Goal: Complete application form: Complete application form

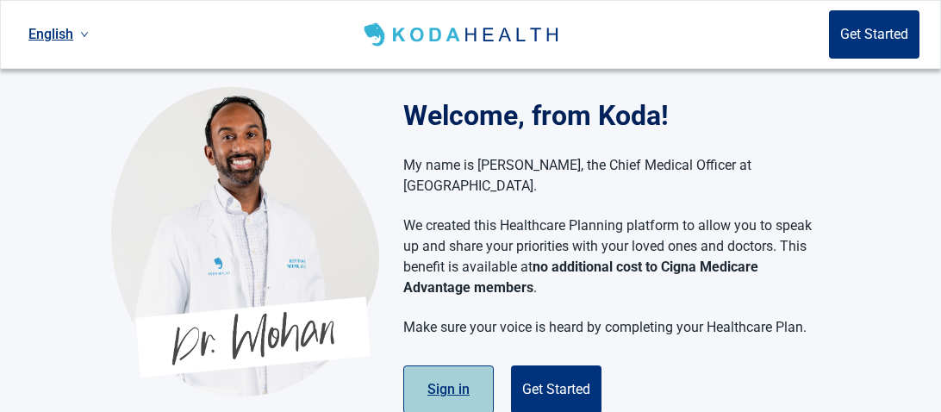
click at [449, 376] on button "Sign in" at bounding box center [448, 390] width 91 height 48
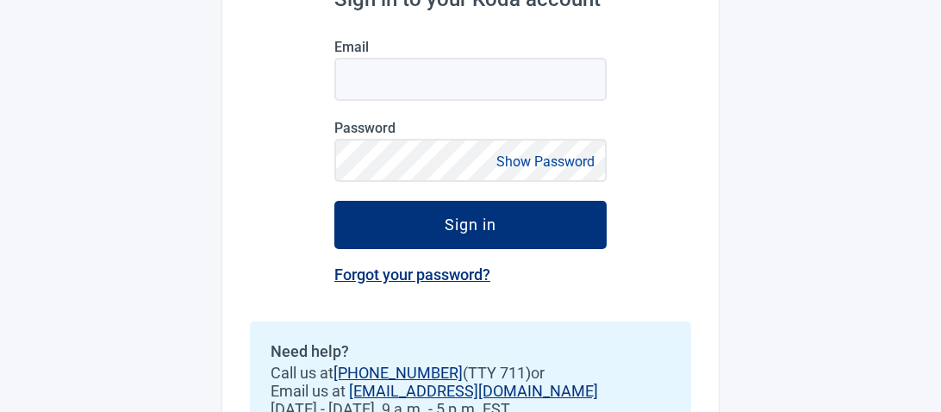
scroll to position [236, 0]
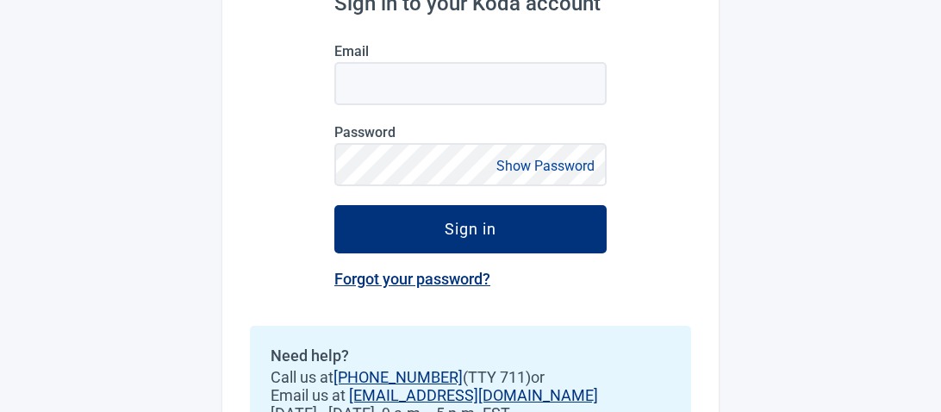
drag, startPoint x: 924, startPoint y: 208, endPoint x: 941, endPoint y: 128, distance: 81.0
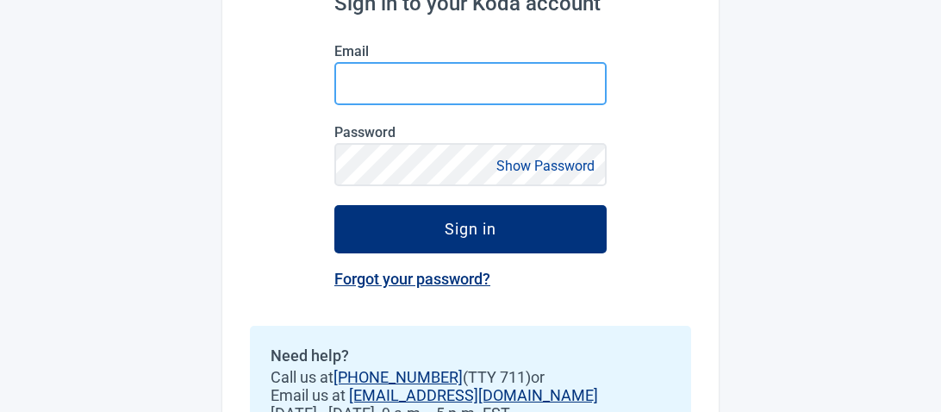
click at [443, 89] on input "Email" at bounding box center [470, 83] width 272 height 43
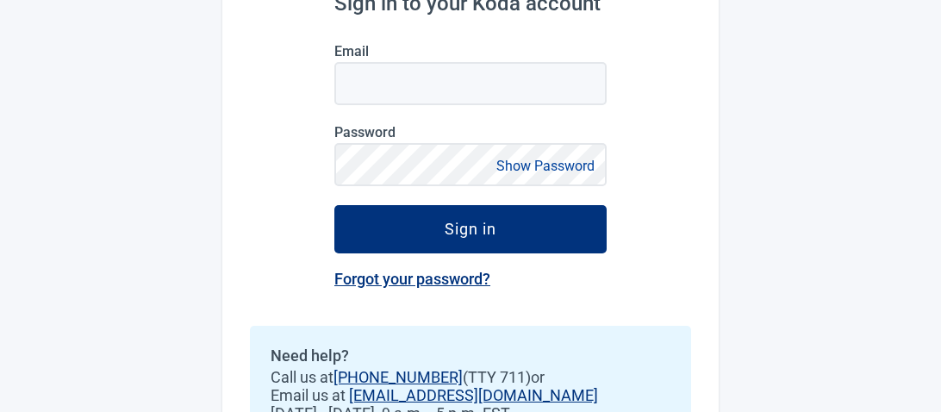
click at [384, 105] on form "Email Password Show Password Sign in" at bounding box center [470, 148] width 272 height 210
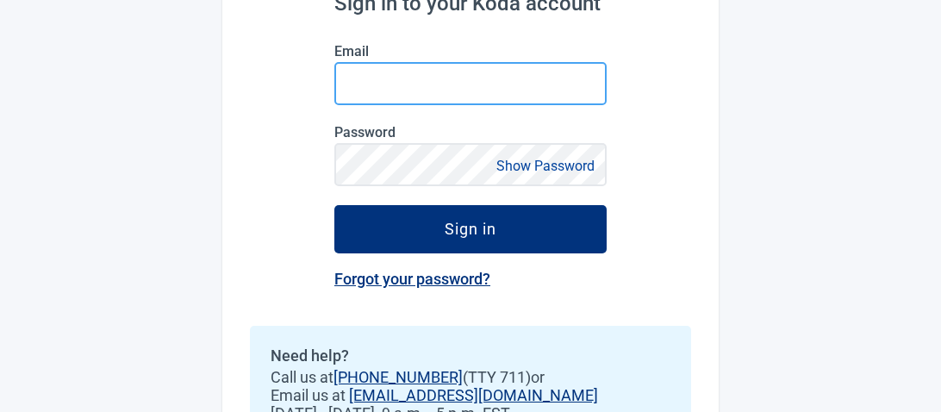
click at [350, 89] on input "Email" at bounding box center [470, 83] width 272 height 43
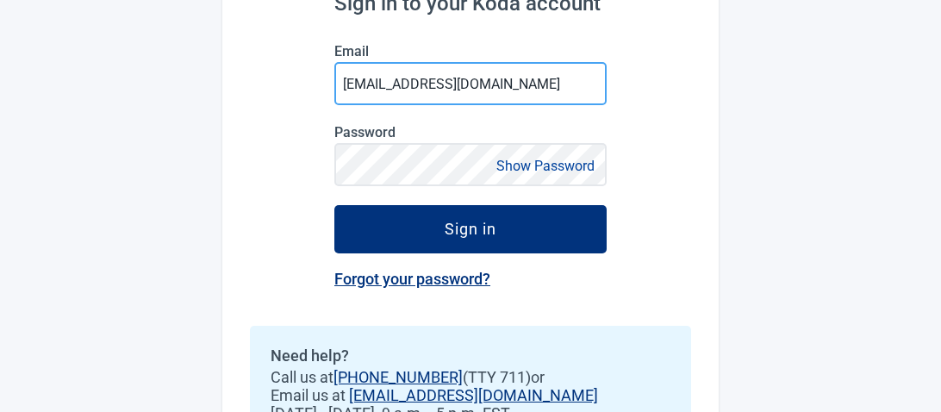
type input "hegginsmith1@gmail.com"
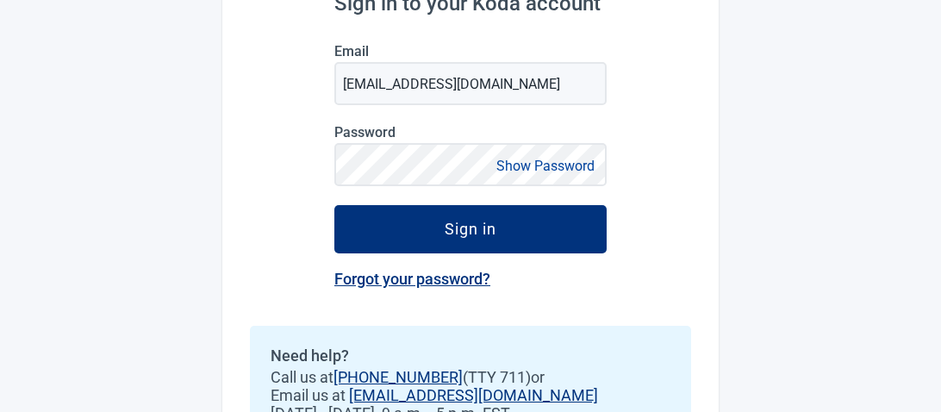
click at [419, 285] on link "Forgot your password?" at bounding box center [412, 279] width 156 height 18
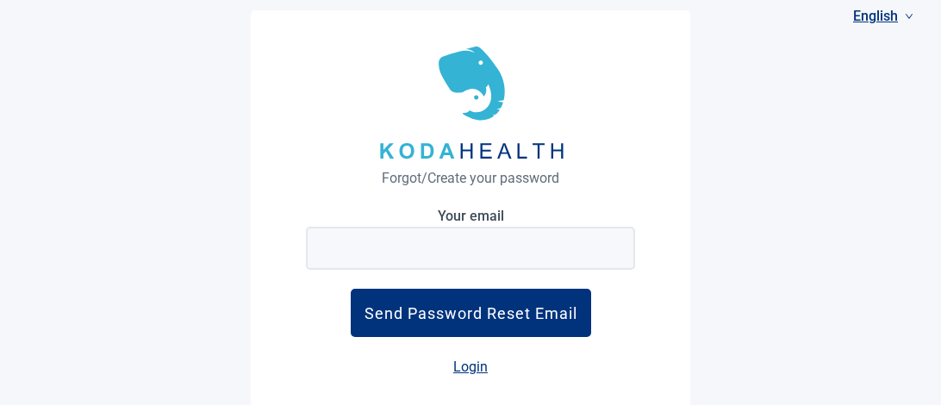
scroll to position [6, 0]
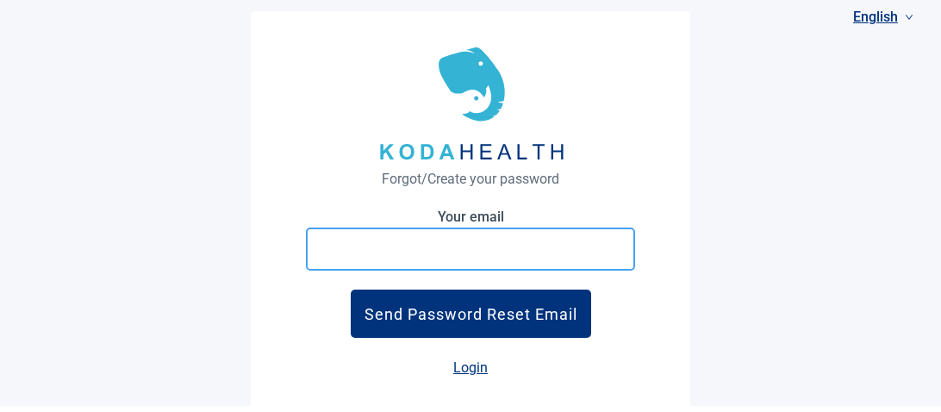
click at [407, 260] on input "Your email" at bounding box center [470, 249] width 329 height 43
type input "hegginsmith1@gmail.com"
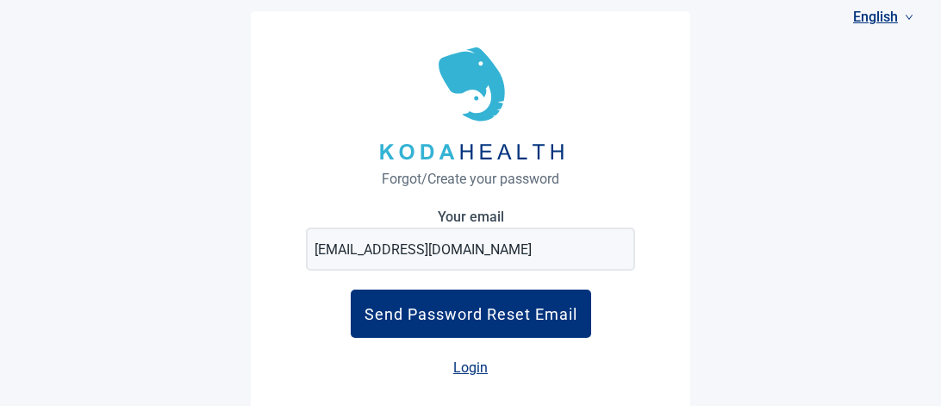
click at [427, 317] on div "Send Password Reset Email" at bounding box center [471, 314] width 213 height 18
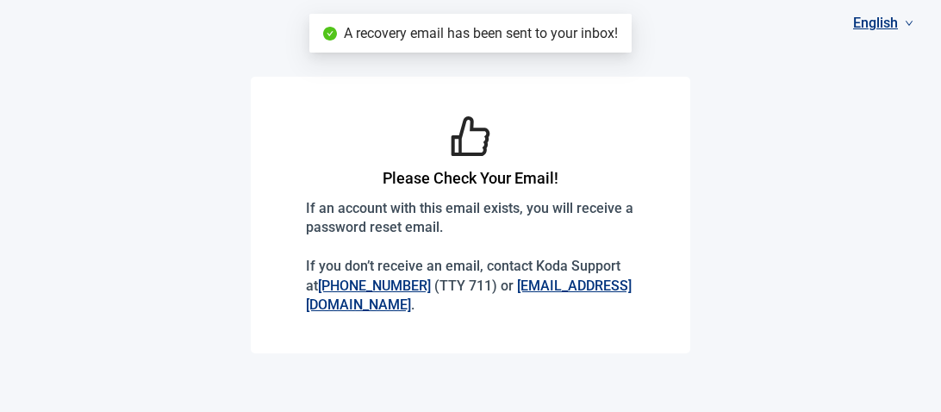
scroll to position [0, 0]
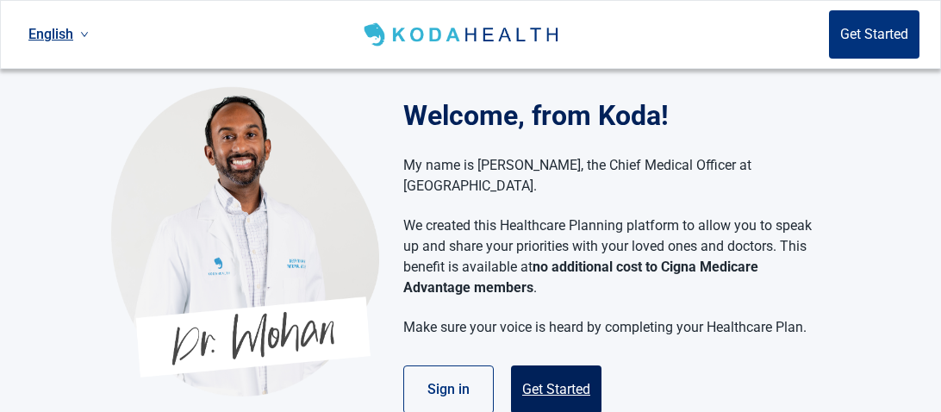
click at [564, 372] on button "Get Started" at bounding box center [556, 390] width 91 height 48
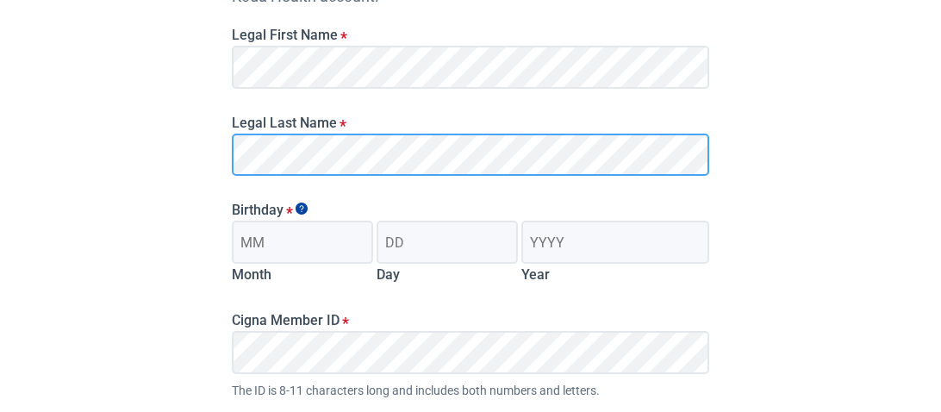
scroll to position [287, 0]
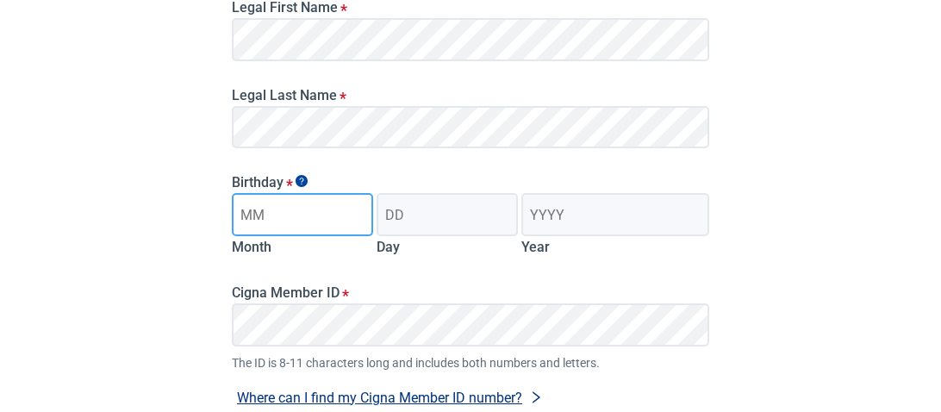
click at [259, 218] on input "Month" at bounding box center [302, 214] width 141 height 43
type input "10"
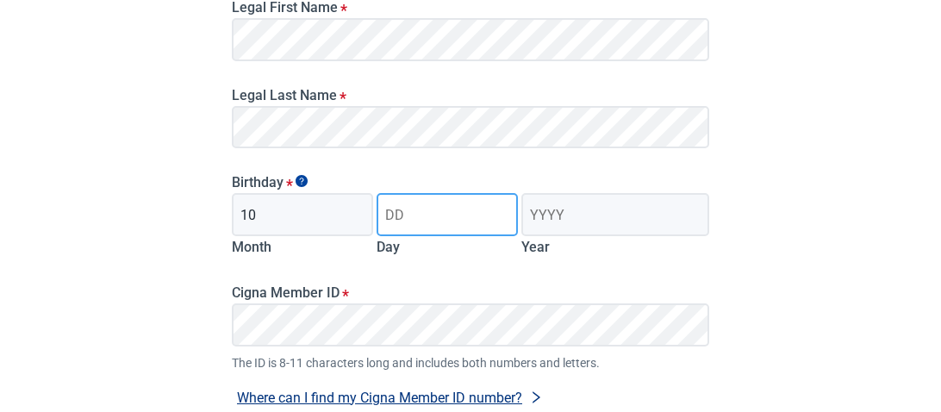
click at [385, 216] on input "Day" at bounding box center [447, 214] width 141 height 43
type input "18"
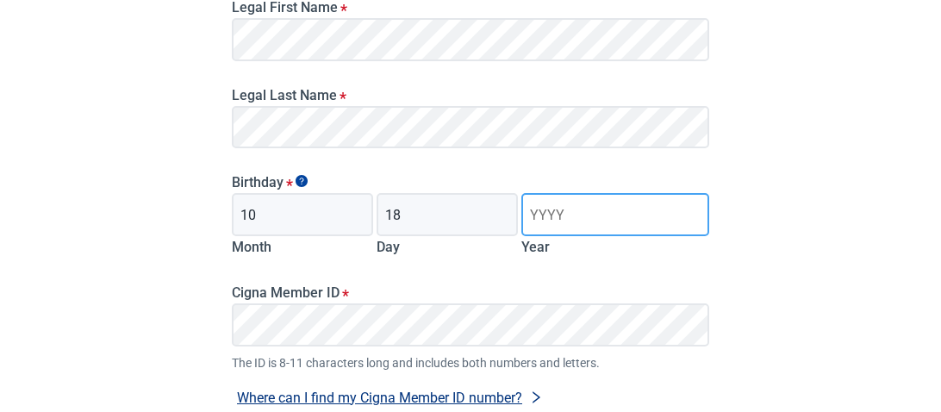
click at [530, 217] on input "Year" at bounding box center [616, 214] width 188 height 43
type input "1954"
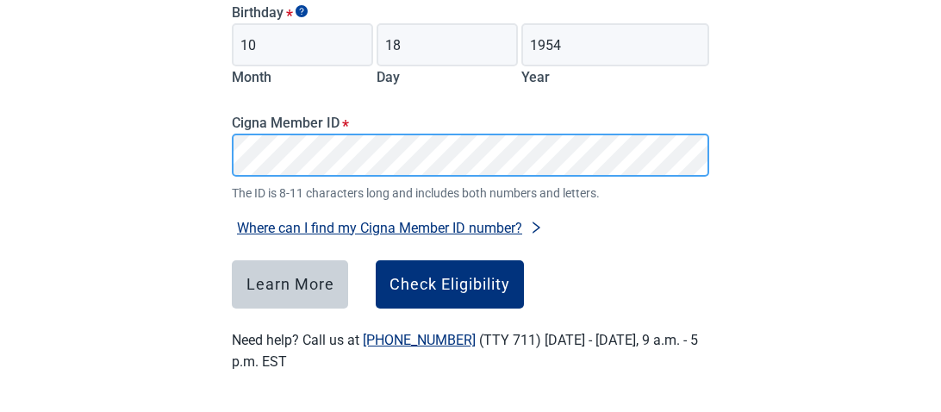
scroll to position [459, 0]
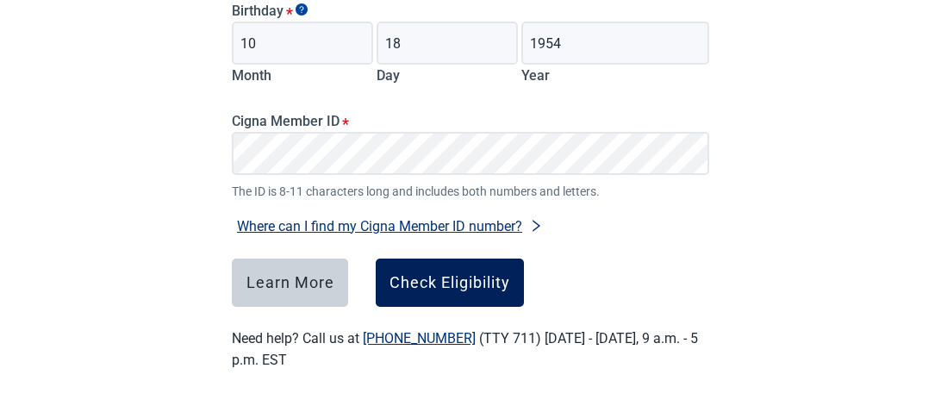
click at [446, 283] on div "Check Eligibility" at bounding box center [450, 282] width 121 height 17
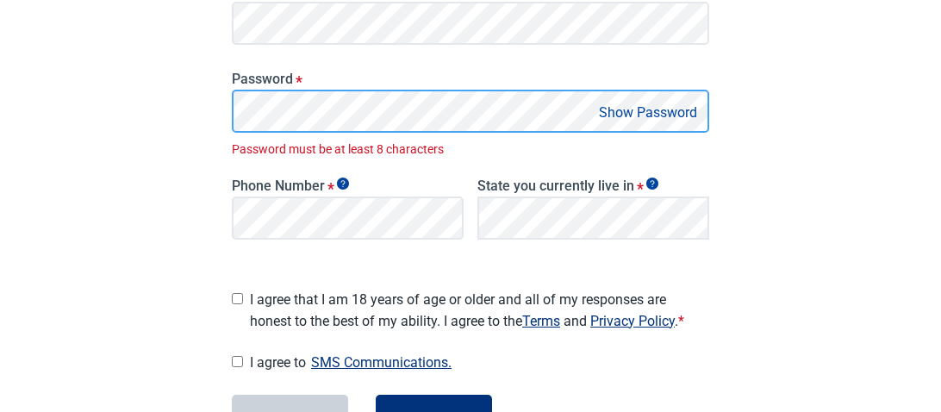
scroll to position [428, 0]
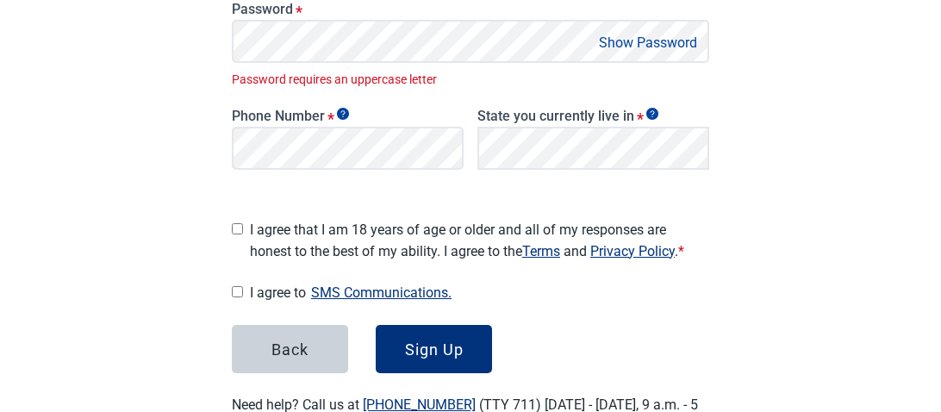
click at [628, 41] on button "Show Password" at bounding box center [648, 42] width 109 height 23
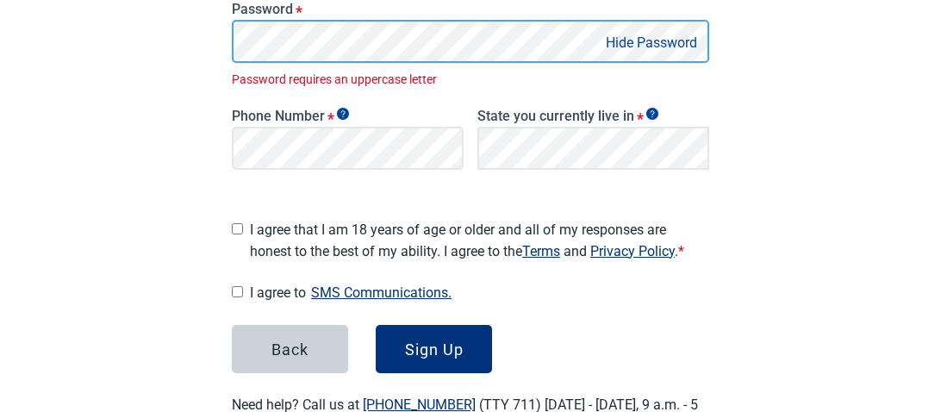
click at [228, 40] on div "Password * Hide Password Password requires an uppercase letter" at bounding box center [470, 35] width 491 height 107
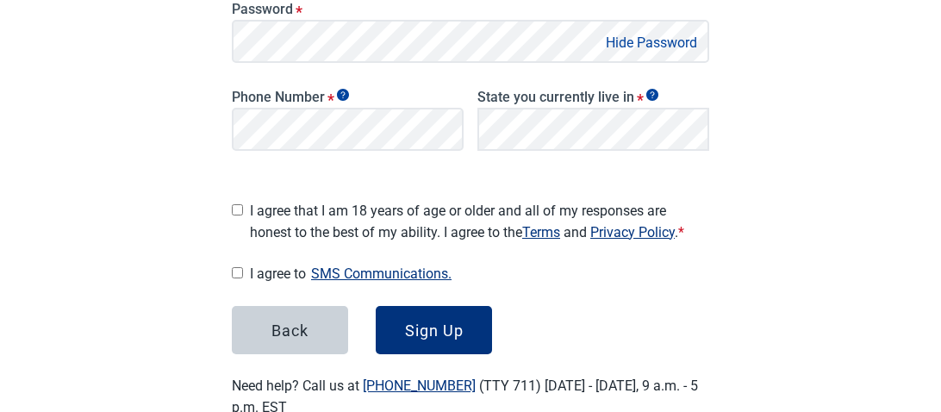
click at [559, 275] on span "I agree to SMS Communications." at bounding box center [479, 273] width 459 height 23
click at [243, 275] on input "I agree to SMS Communications." at bounding box center [237, 272] width 11 height 11
checkbox input "true"
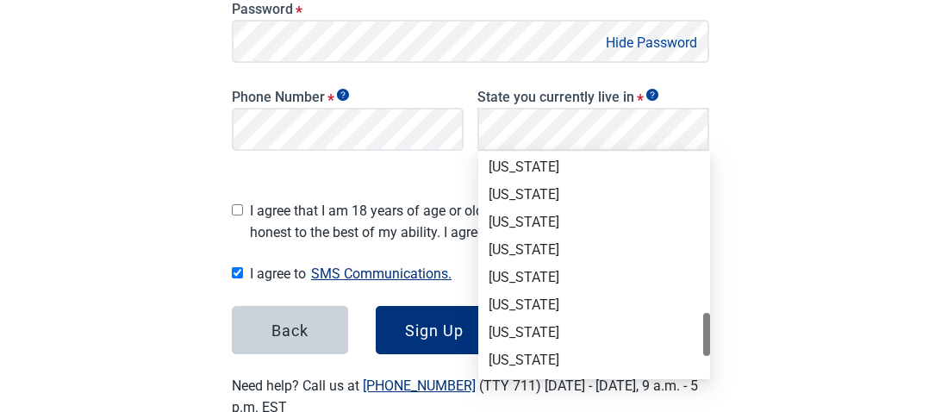
scroll to position [1028, 0]
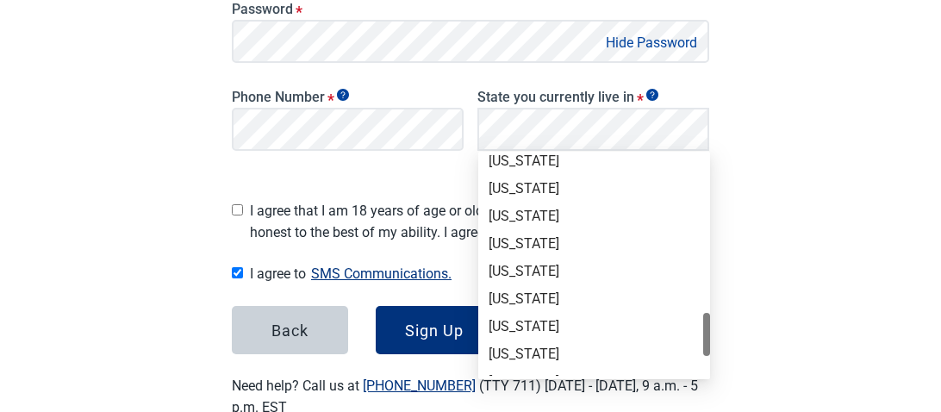
drag, startPoint x: 705, startPoint y: 184, endPoint x: 718, endPoint y: 341, distance: 158.3
click at [527, 327] on div "[US_STATE]" at bounding box center [594, 326] width 211 height 19
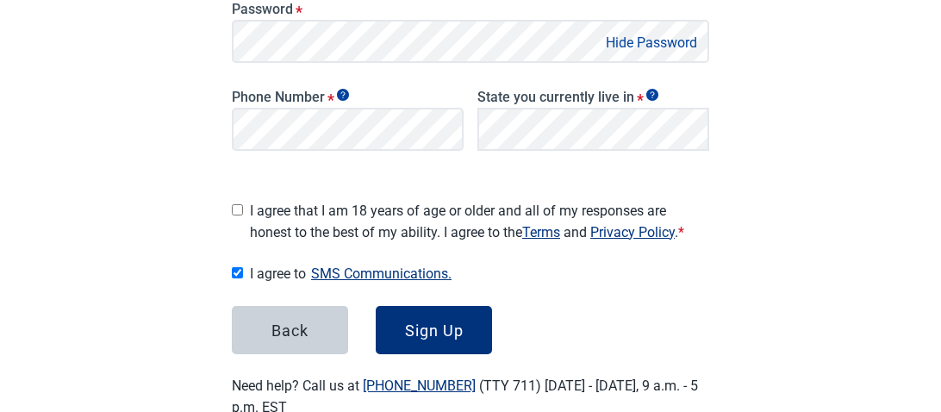
click at [237, 204] on input "I agree that I am 18 years of age or older and all of my responses are honest t…" at bounding box center [237, 209] width 11 height 11
checkbox input "true"
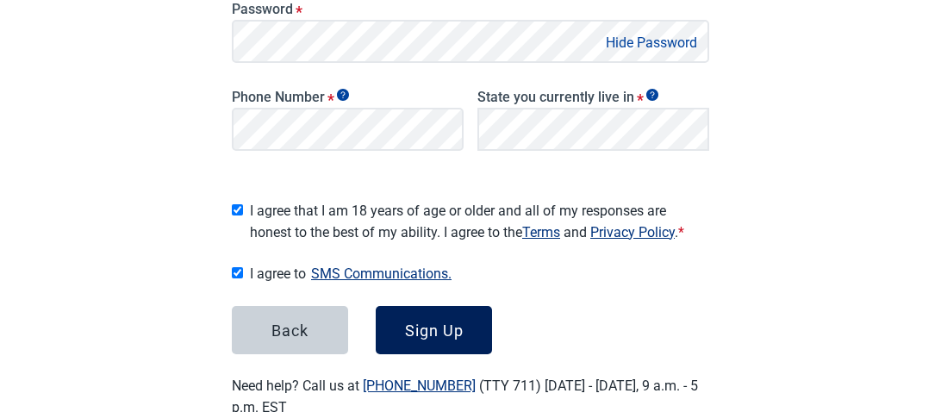
click at [437, 326] on div "Sign Up" at bounding box center [434, 330] width 59 height 17
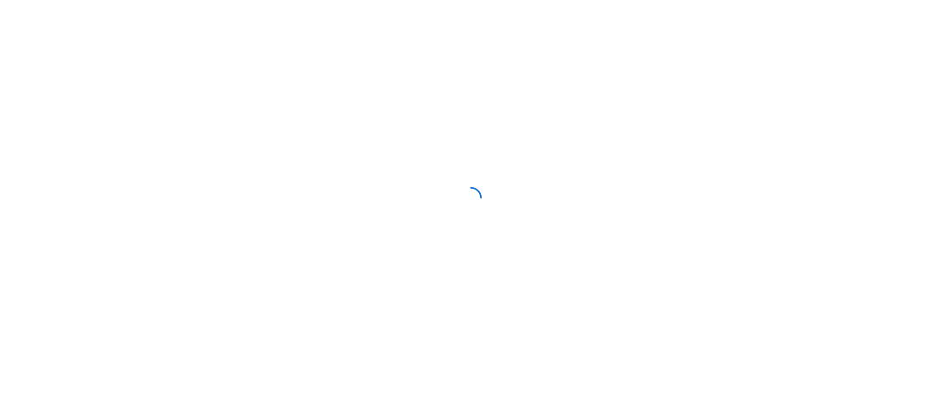
scroll to position [191, 0]
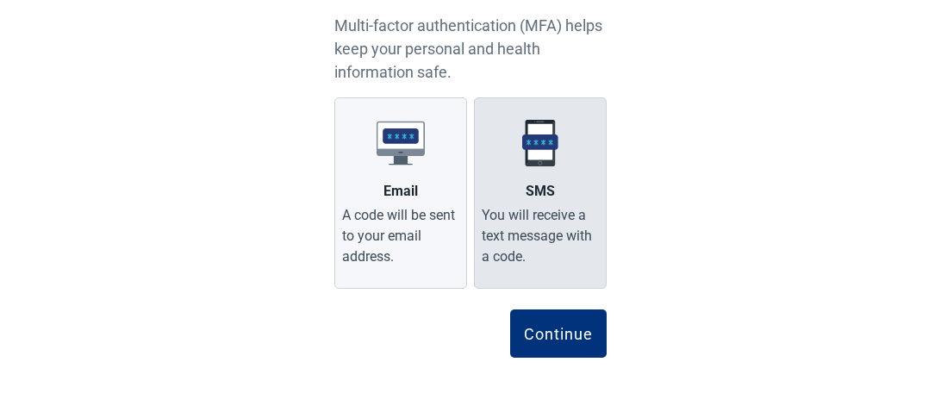
click at [537, 225] on div "You will receive a text message with a code." at bounding box center [540, 236] width 117 height 62
click at [0, 0] on input "SMS You will receive a text message with a code." at bounding box center [0, 0] width 0 height 0
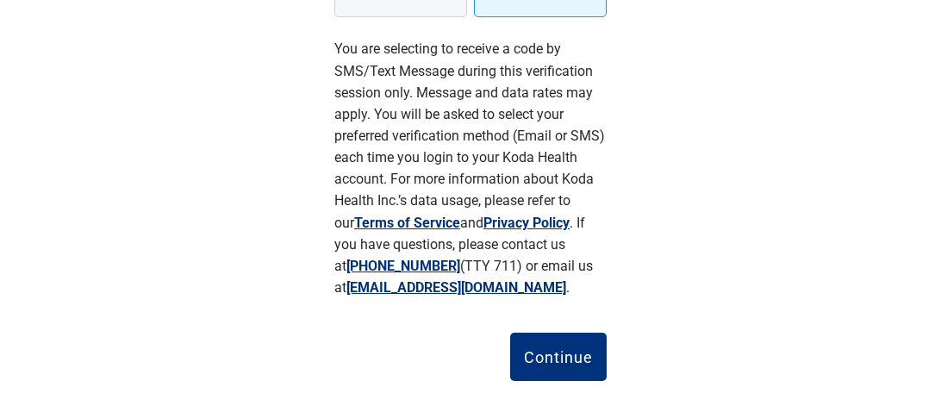
scroll to position [477, 0]
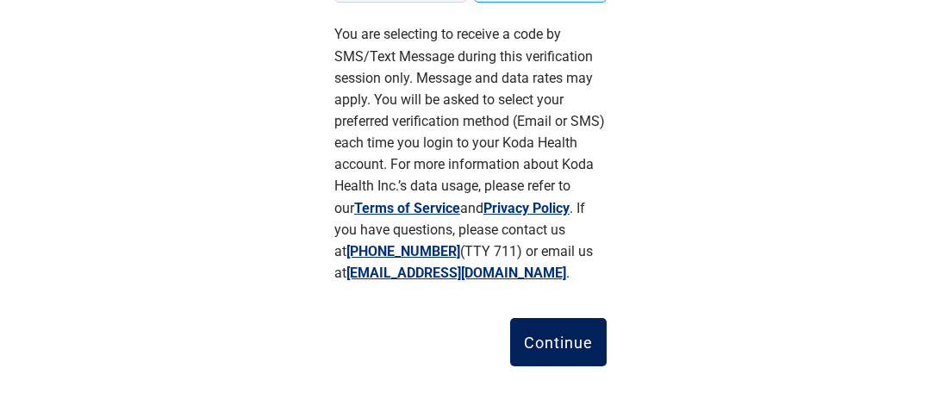
click at [557, 340] on div "Continue" at bounding box center [558, 342] width 69 height 17
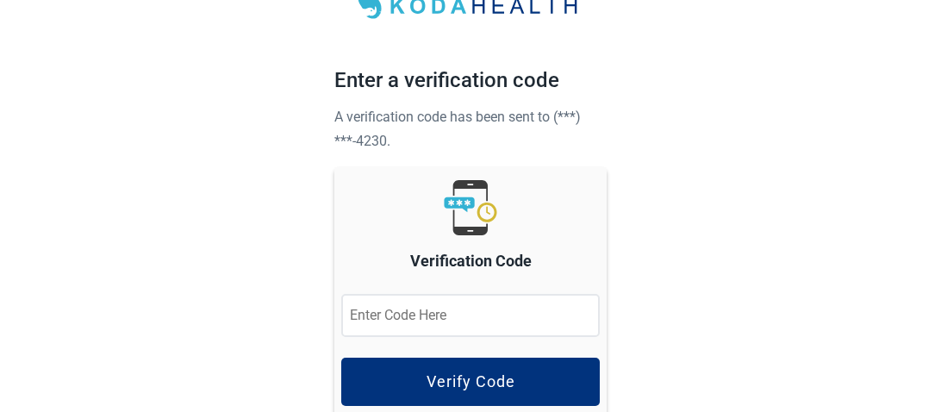
scroll to position [54, 0]
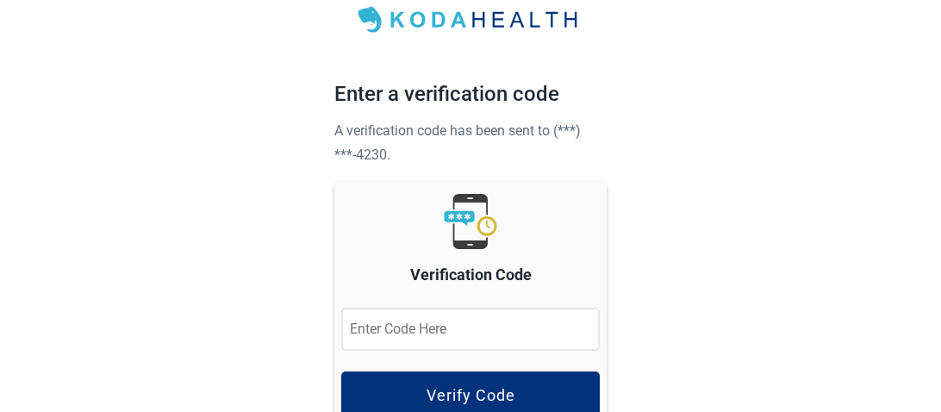
click at [417, 323] on input "Verification Code" at bounding box center [470, 329] width 259 height 43
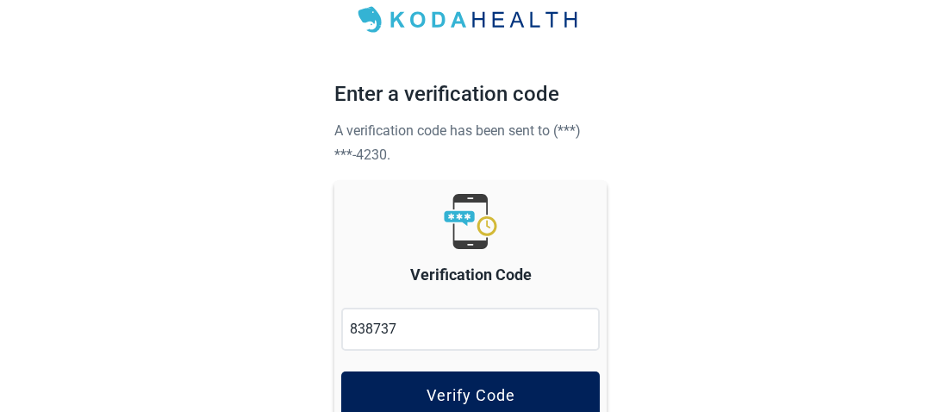
type input "838737"
click at [491, 391] on div "Verify Code" at bounding box center [471, 395] width 89 height 17
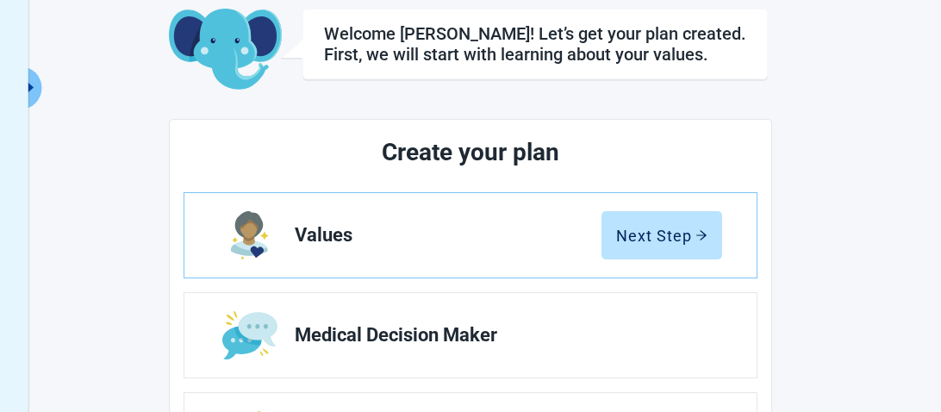
scroll to position [92, 0]
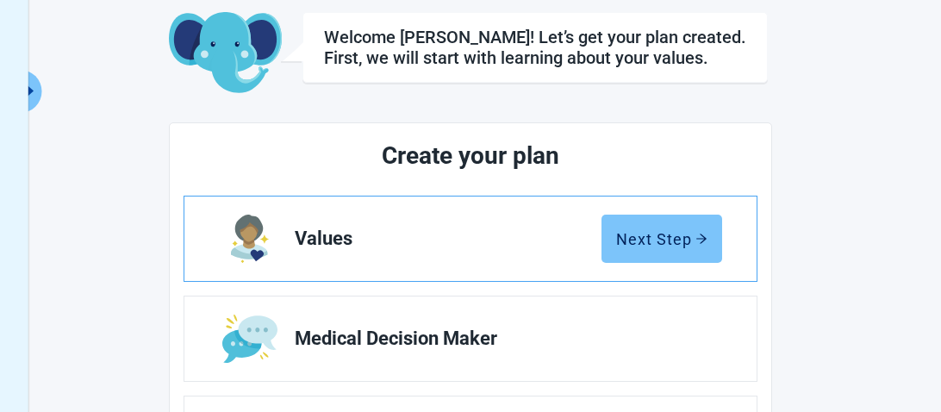
click at [659, 236] on div "Next Step" at bounding box center [661, 238] width 91 height 17
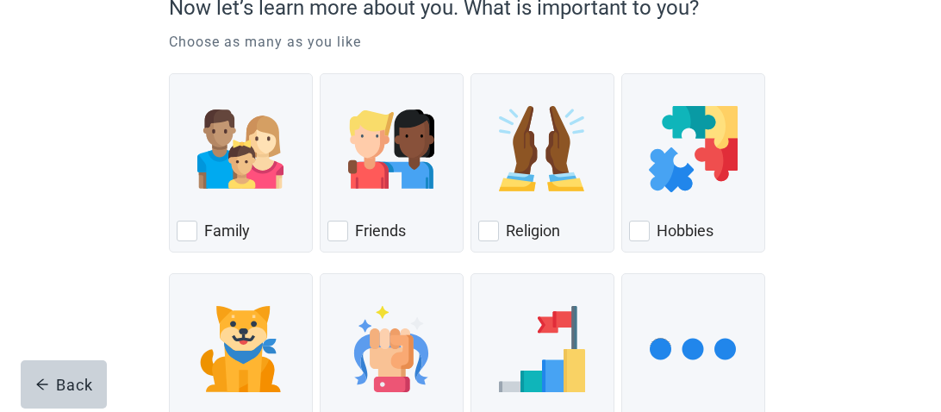
scroll to position [207, 0]
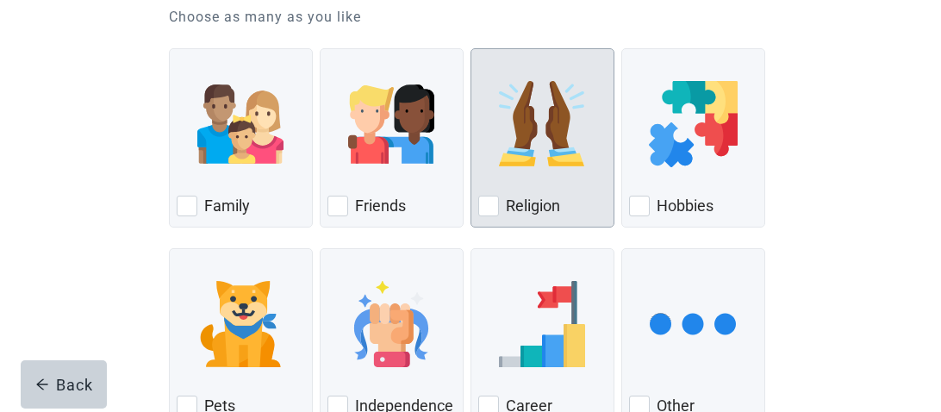
click at [497, 209] on div "Religion, checkbox, not checked" at bounding box center [488, 206] width 21 height 21
click at [472, 49] on input "Religion" at bounding box center [471, 48] width 1 height 1
click at [497, 209] on div "Religion, checkbox, not checked" at bounding box center [488, 206] width 21 height 21
click at [472, 49] on input "Religion" at bounding box center [471, 48] width 1 height 1
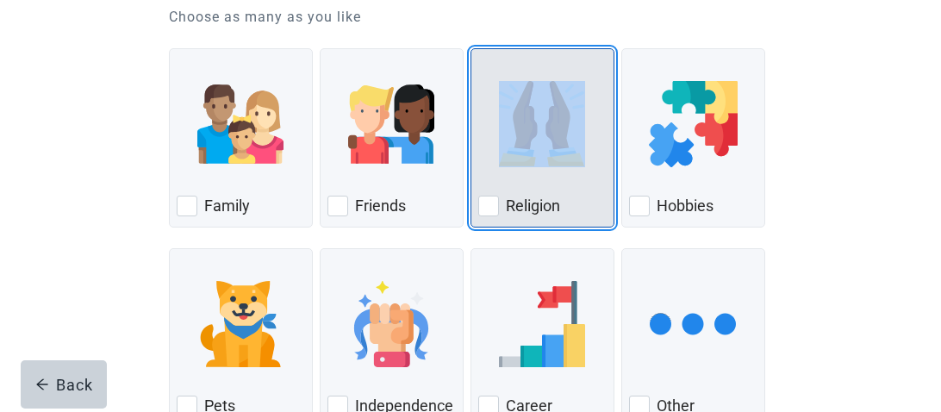
click at [489, 203] on div "Religion, checkbox, not checked" at bounding box center [488, 206] width 21 height 21
click at [472, 49] on input "Religion" at bounding box center [471, 48] width 1 height 1
checkbox input "true"
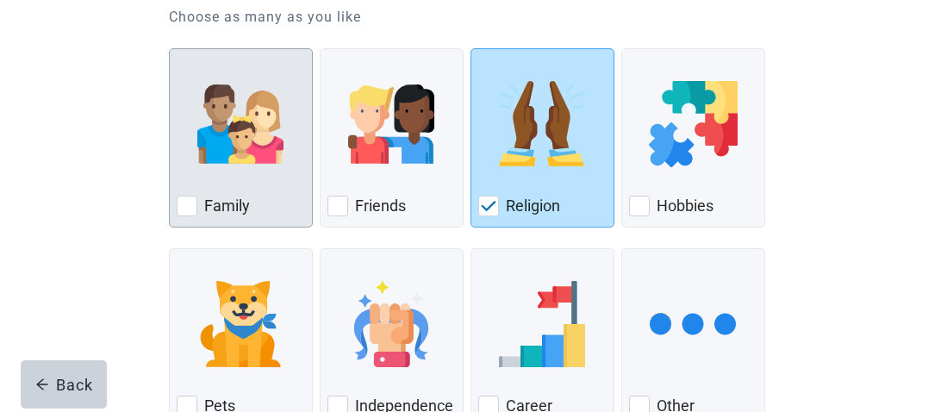
click at [177, 207] on div "Family, checkbox, not checked" at bounding box center [187, 206] width 21 height 21
click at [170, 49] on input "Family" at bounding box center [169, 48] width 1 height 1
checkbox input "true"
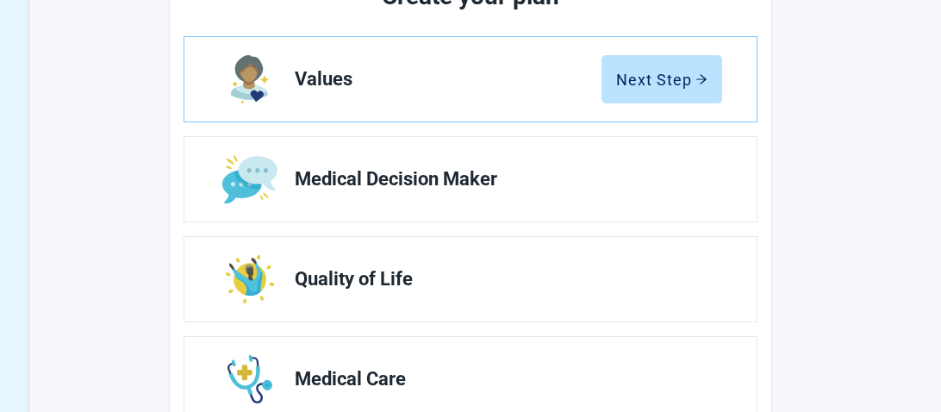
scroll to position [247, 0]
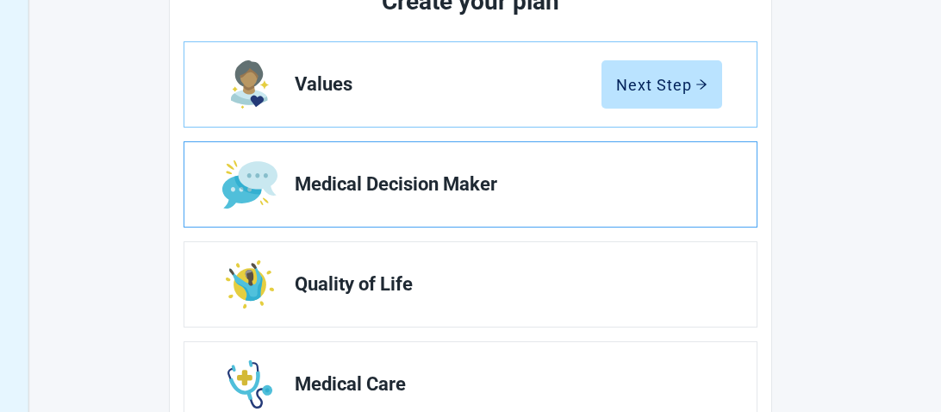
click at [458, 191] on span "Medical Decision Maker" at bounding box center [502, 184] width 414 height 21
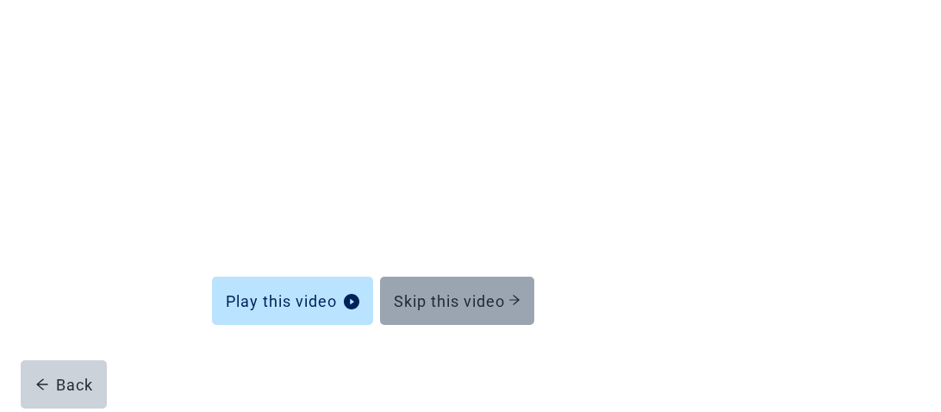
click at [459, 306] on div "Skip this video" at bounding box center [457, 300] width 127 height 17
click at [510, 296] on icon "arrow-right" at bounding box center [515, 300] width 12 height 12
click at [433, 297] on div "Skip this video" at bounding box center [457, 300] width 127 height 17
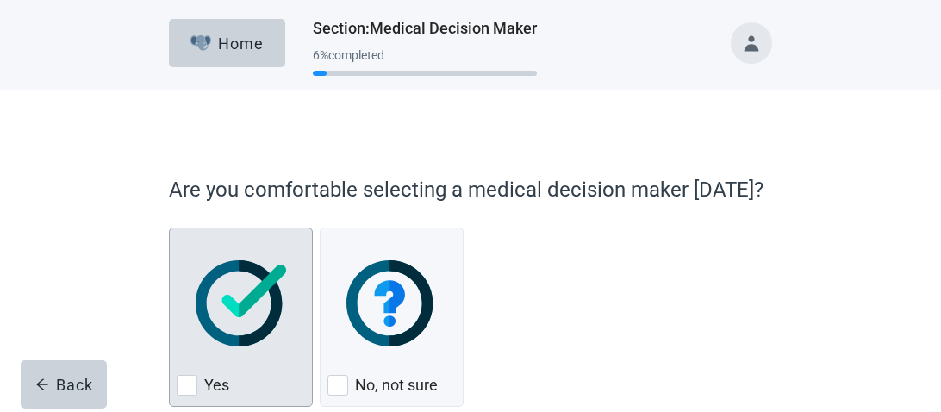
click at [184, 389] on div "Yes, checkbox, not checked" at bounding box center [187, 385] width 21 height 21
click at [170, 228] on input "Yes" at bounding box center [169, 228] width 1 height 1
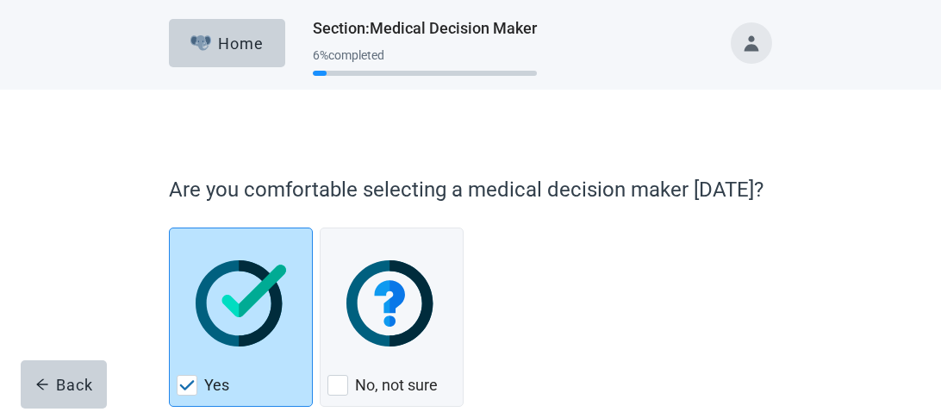
drag, startPoint x: 184, startPoint y: 389, endPoint x: 199, endPoint y: 385, distance: 15.9
click at [187, 386] on img "Yes, checkbox, checked" at bounding box center [187, 385] width 16 height 10
click at [170, 228] on input "Yes" at bounding box center [169, 228] width 1 height 1
checkbox input "true"
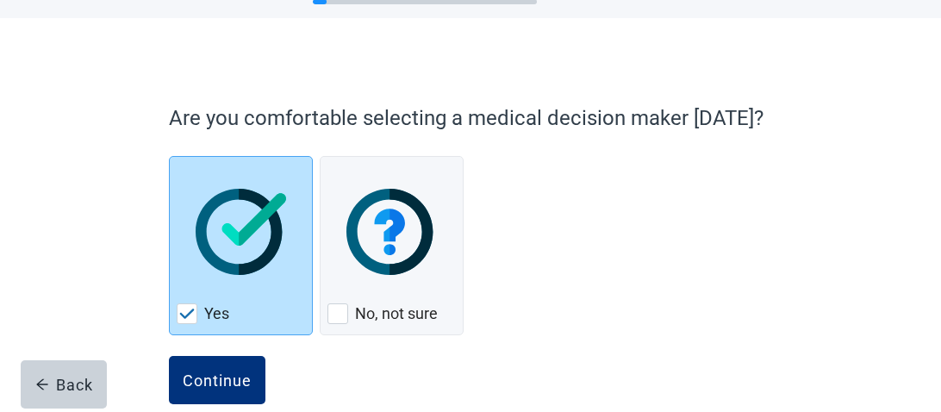
scroll to position [101, 0]
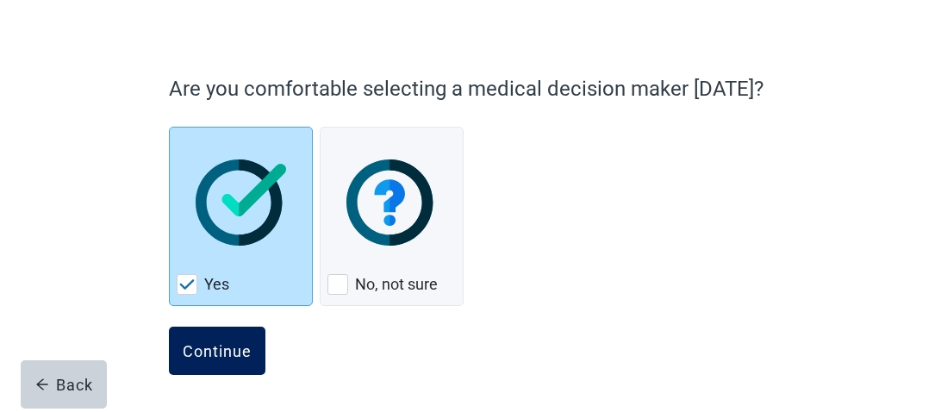
click at [211, 350] on div "Continue" at bounding box center [217, 350] width 69 height 17
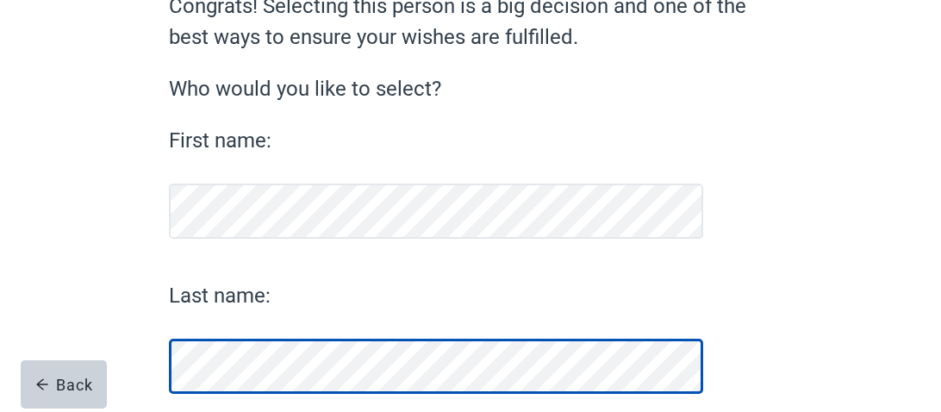
scroll to position [264, 0]
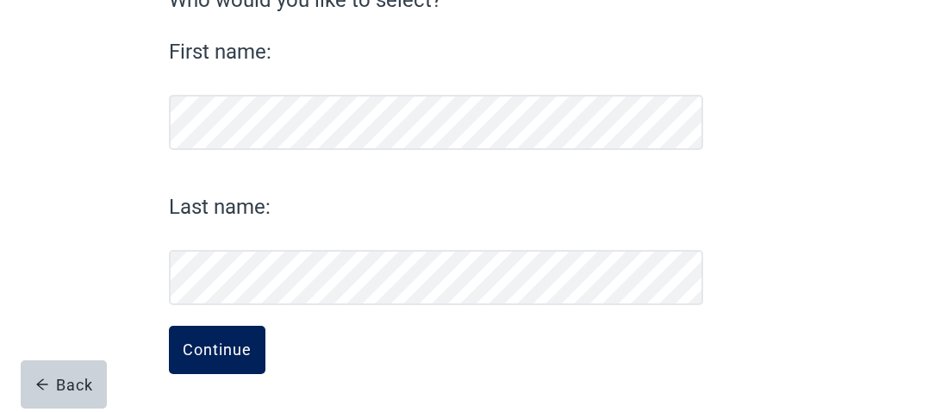
click at [206, 354] on div "Continue" at bounding box center [217, 349] width 69 height 17
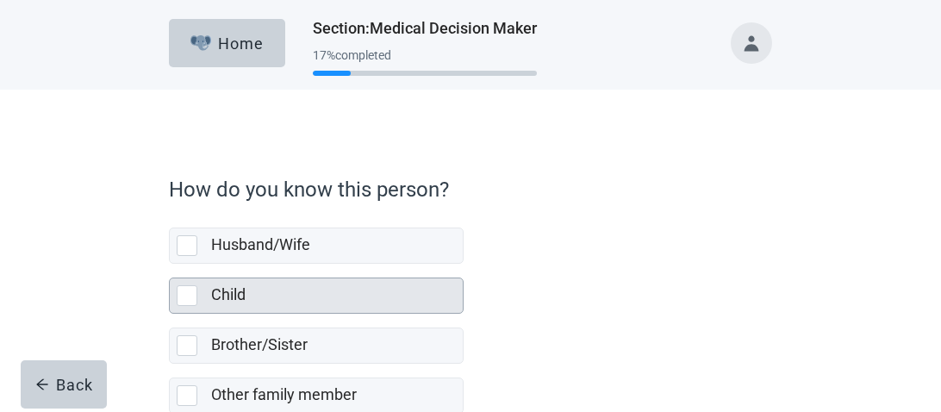
click at [185, 303] on div "Child, checkbox, not selected" at bounding box center [187, 295] width 21 height 21
click at [170, 265] on input "Child" at bounding box center [169, 264] width 1 height 1
checkbox input "true"
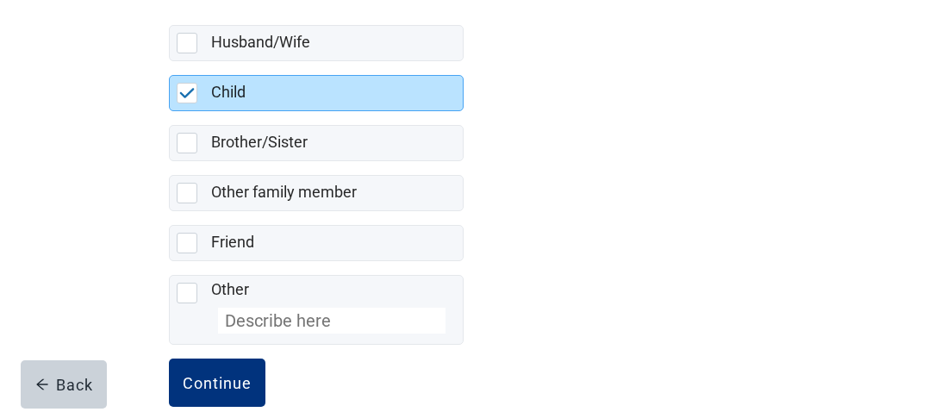
scroll to position [233, 0]
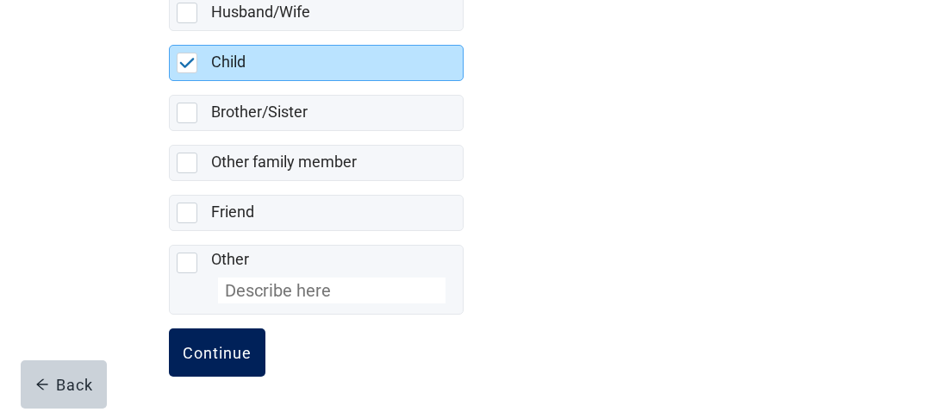
drag, startPoint x: 216, startPoint y: 348, endPoint x: 197, endPoint y: 349, distance: 18.1
click at [216, 353] on div "Continue" at bounding box center [217, 352] width 69 height 17
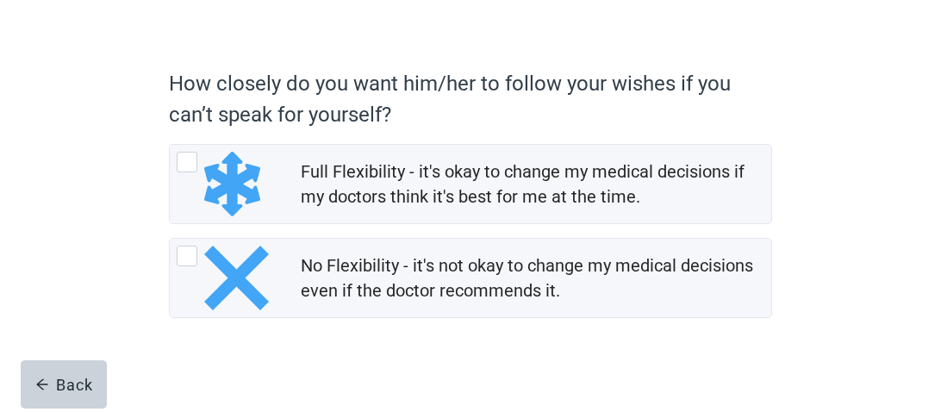
scroll to position [117, 0]
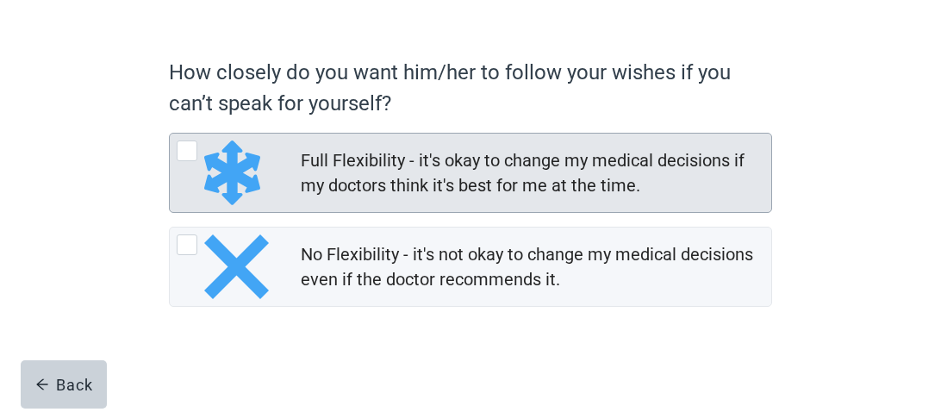
click at [187, 152] on div "Full Flexibility - it's okay to change my medical decisions if my doctors think…" at bounding box center [187, 151] width 21 height 21
click at [170, 134] on input "Full Flexibility - it's okay to change my medical decisions if my doctors think…" at bounding box center [169, 133] width 1 height 1
radio input "true"
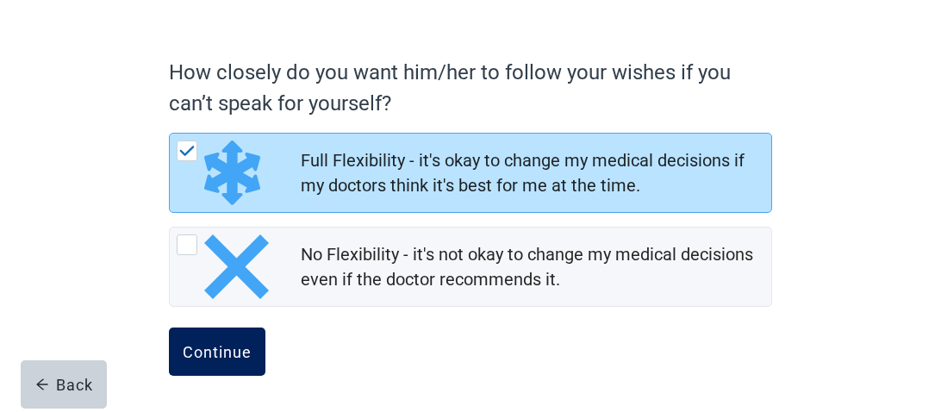
click at [205, 352] on div "Continue" at bounding box center [217, 351] width 69 height 17
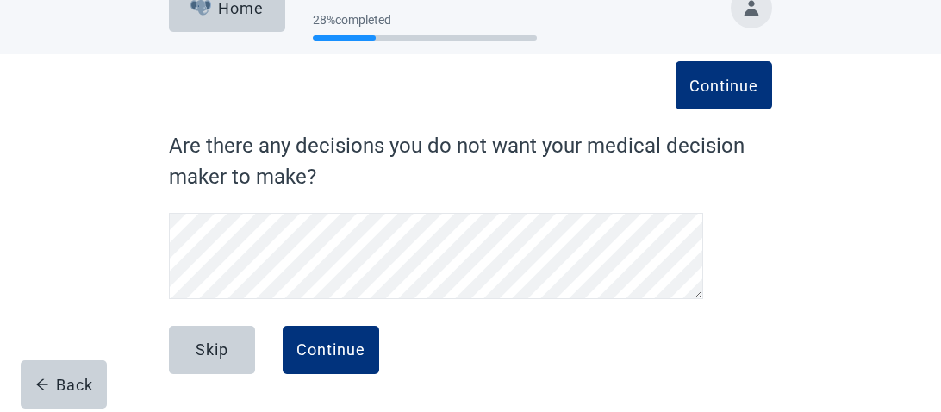
scroll to position [35, 0]
click at [209, 350] on div "Skip" at bounding box center [212, 349] width 33 height 17
click at [334, 362] on button "Continue" at bounding box center [331, 350] width 97 height 48
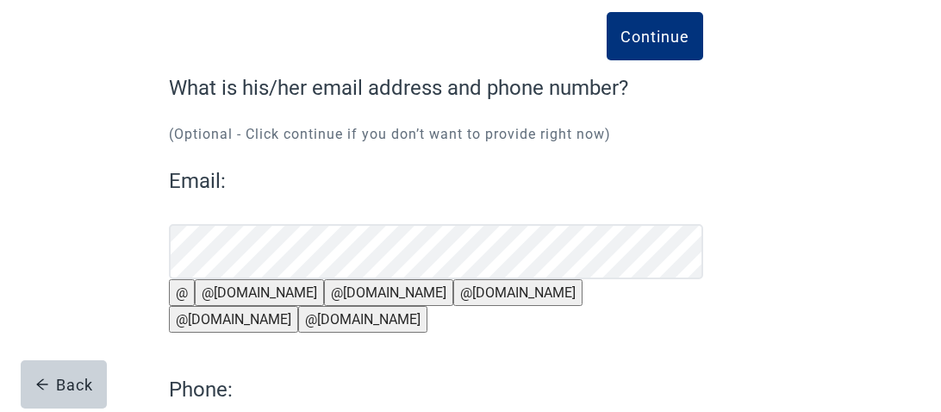
scroll to position [97, 0]
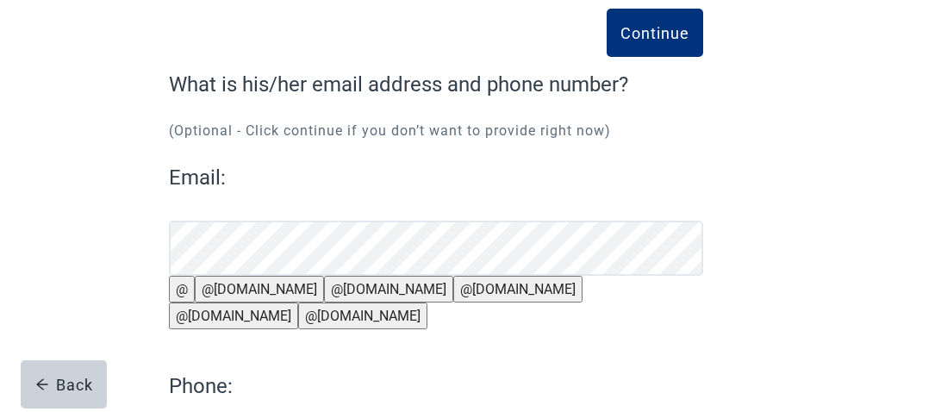
click at [248, 303] on button "@[DOMAIN_NAME]" at bounding box center [259, 289] width 129 height 27
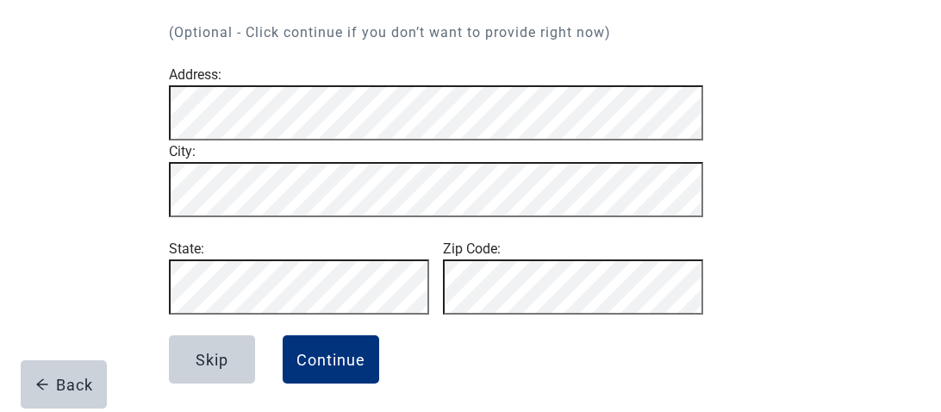
scroll to position [258, 0]
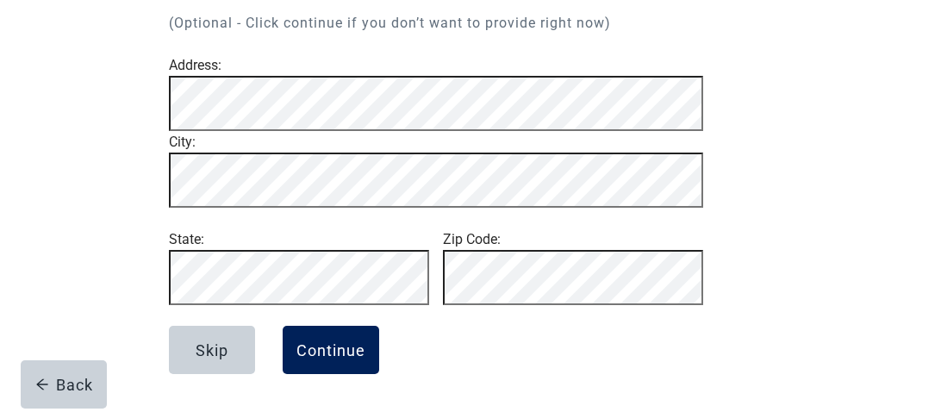
click at [332, 355] on div "Continue" at bounding box center [331, 349] width 69 height 17
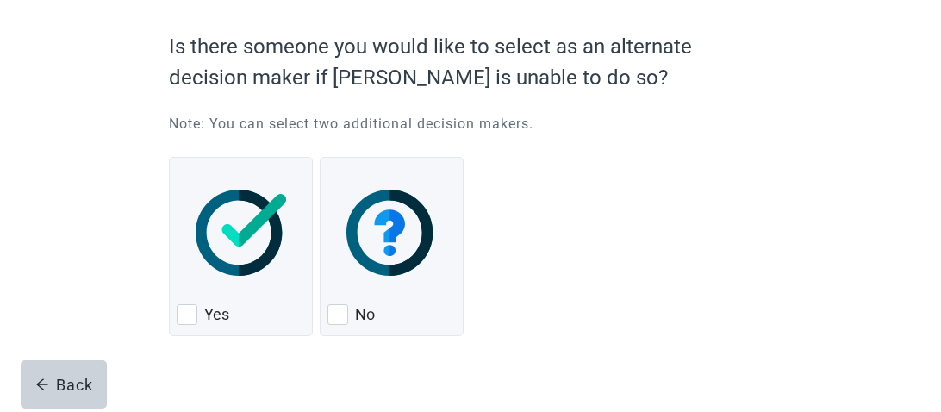
scroll to position [147, 0]
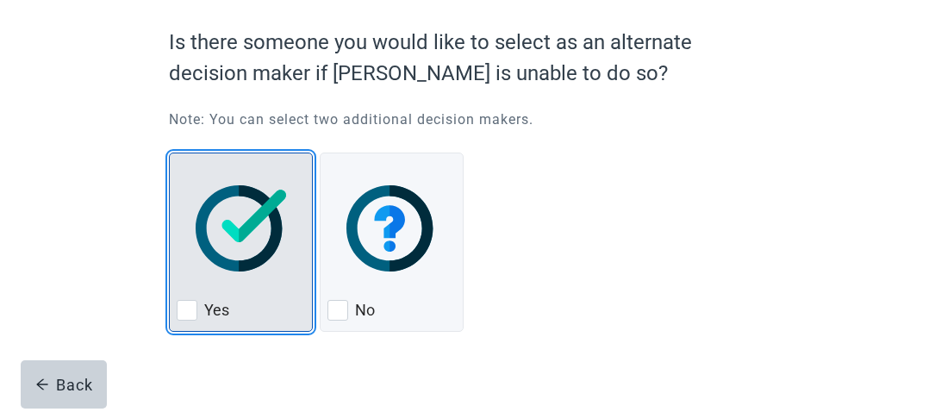
click at [191, 314] on div "Yes, checkbox, not checked" at bounding box center [187, 310] width 21 height 21
click at [170, 153] on input "Yes" at bounding box center [169, 153] width 1 height 1
checkbox input "true"
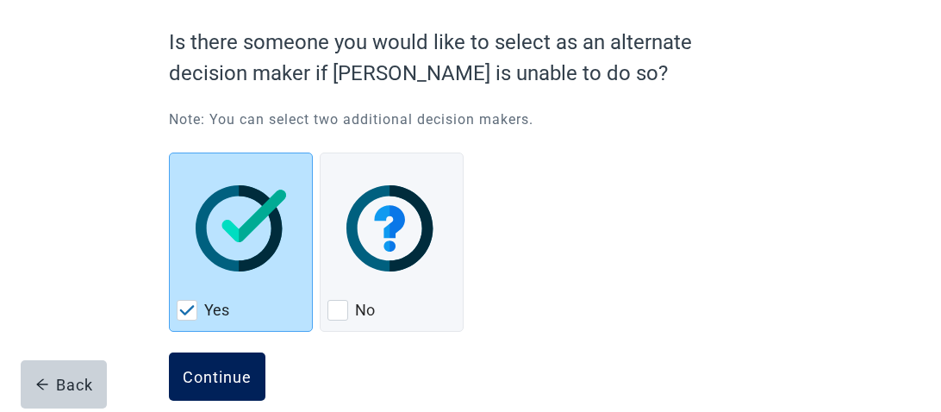
click at [217, 378] on div "Continue" at bounding box center [217, 376] width 69 height 17
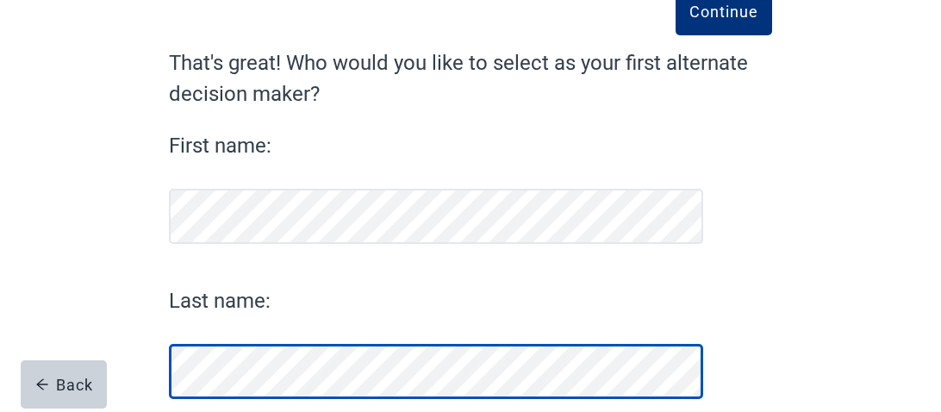
scroll to position [212, 0]
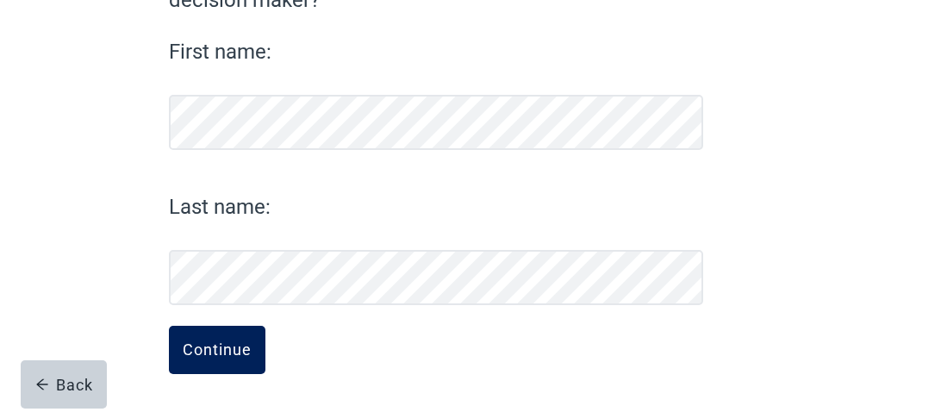
click at [217, 350] on div "Continue" at bounding box center [217, 349] width 69 height 17
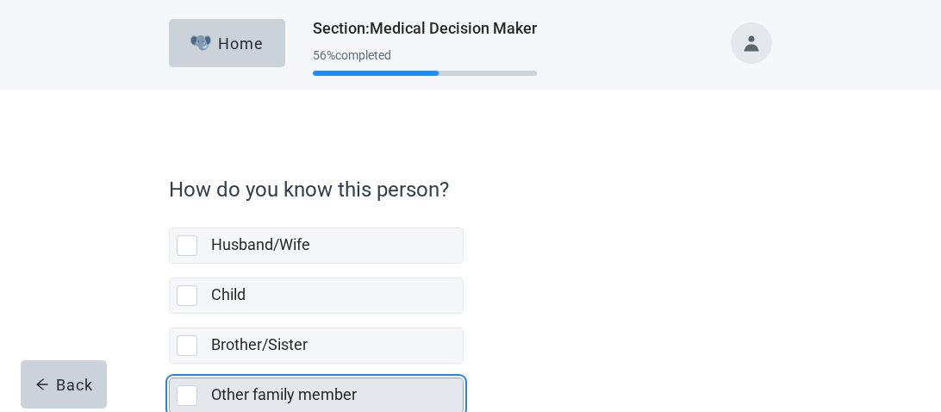
click at [184, 397] on div "Other family member, checkbox, not selected" at bounding box center [187, 395] width 21 height 21
click at [170, 365] on input "Other family member" at bounding box center [169, 364] width 1 height 1
checkbox input "true"
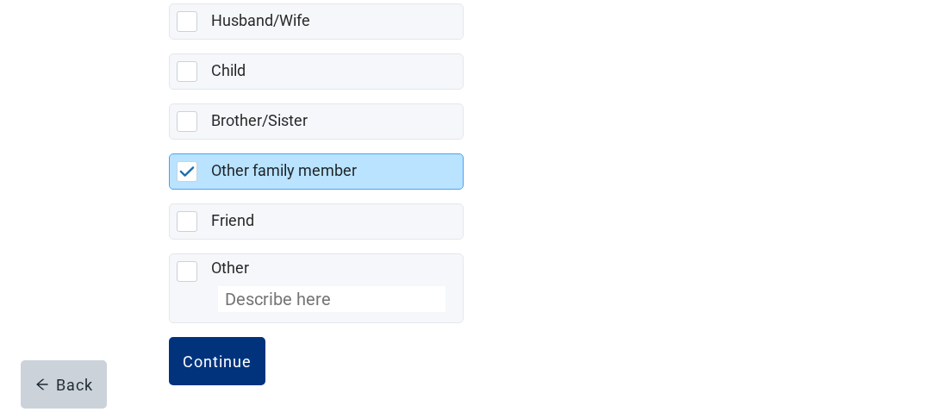
scroll to position [233, 0]
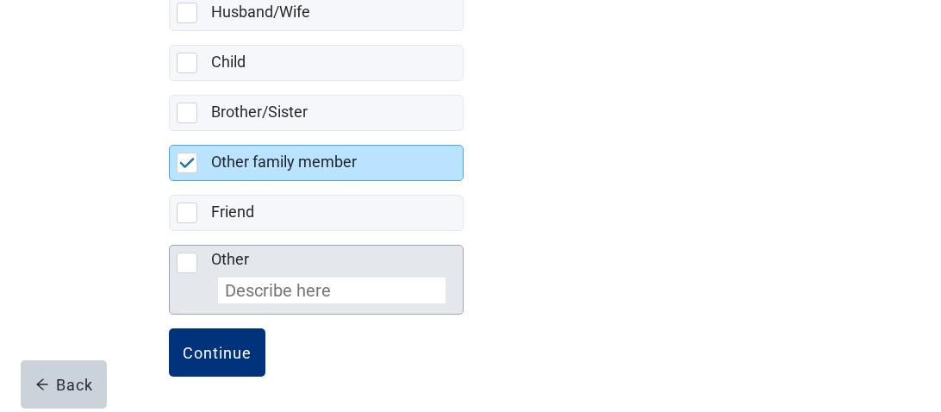
click at [253, 288] on input "Other" at bounding box center [332, 291] width 228 height 26
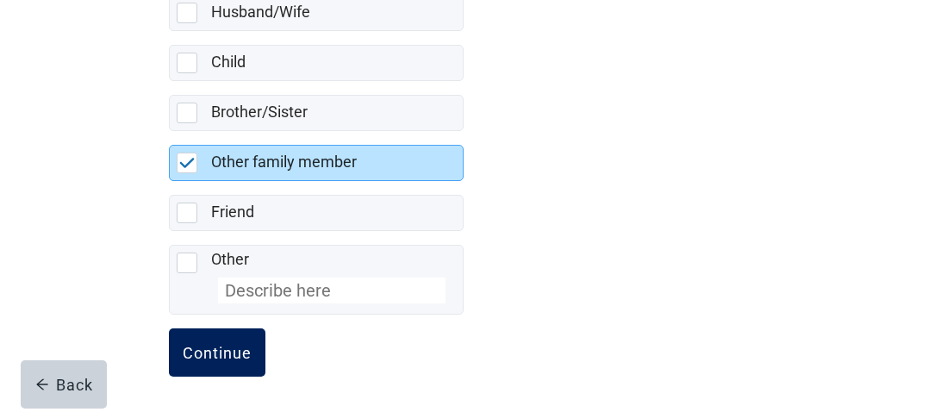
click at [219, 351] on div "Continue" at bounding box center [217, 352] width 69 height 17
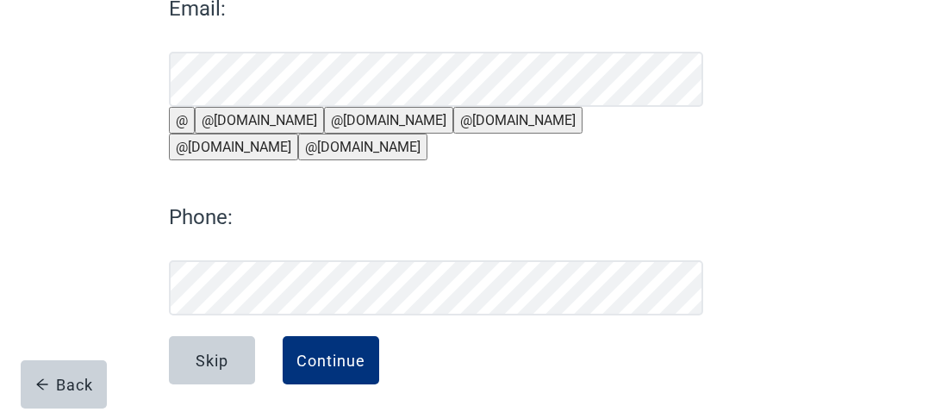
scroll to position [262, 0]
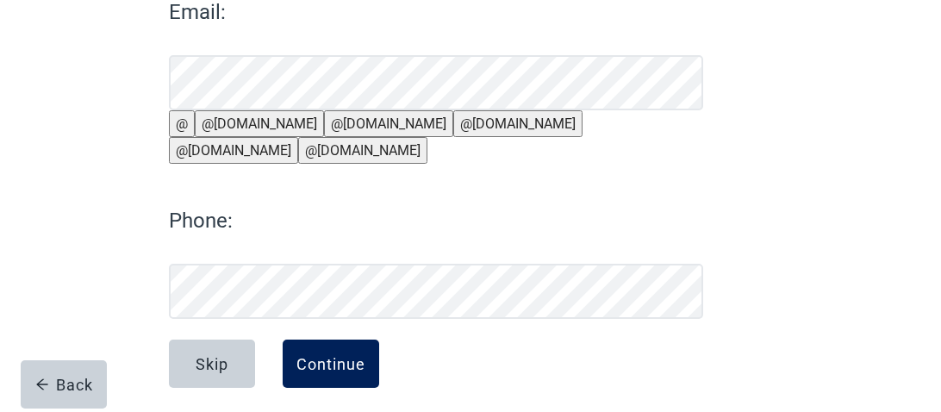
click at [334, 372] on div "Continue" at bounding box center [331, 363] width 69 height 17
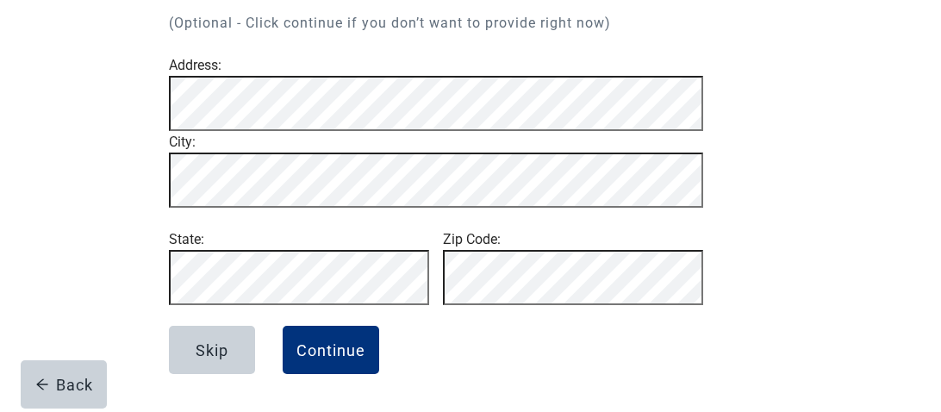
scroll to position [258, 0]
drag, startPoint x: 322, startPoint y: 345, endPoint x: 328, endPoint y: 371, distance: 26.6
click at [322, 358] on div "Continue" at bounding box center [331, 349] width 69 height 17
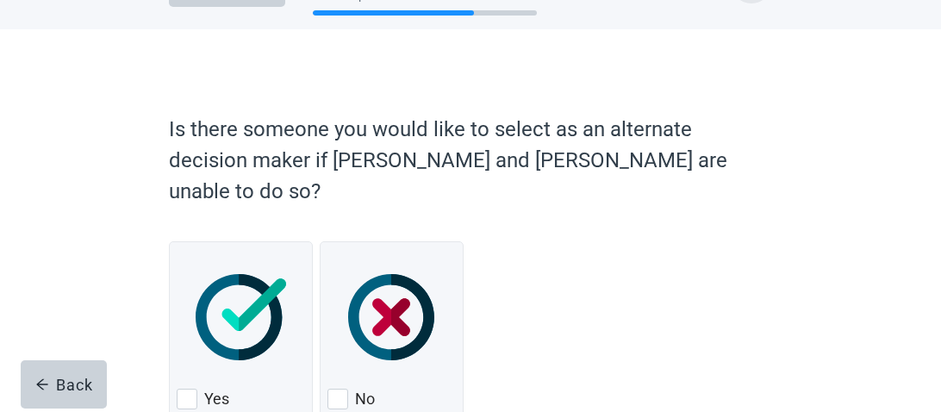
scroll to position [103, 0]
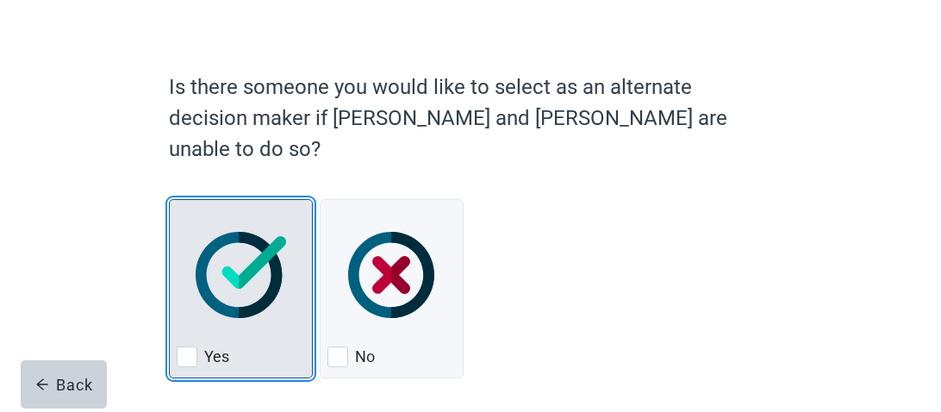
click at [189, 347] on div "Yes, checkbox, not checked" at bounding box center [187, 357] width 21 height 21
click at [170, 200] on input "Yes" at bounding box center [169, 199] width 1 height 1
checkbox input "true"
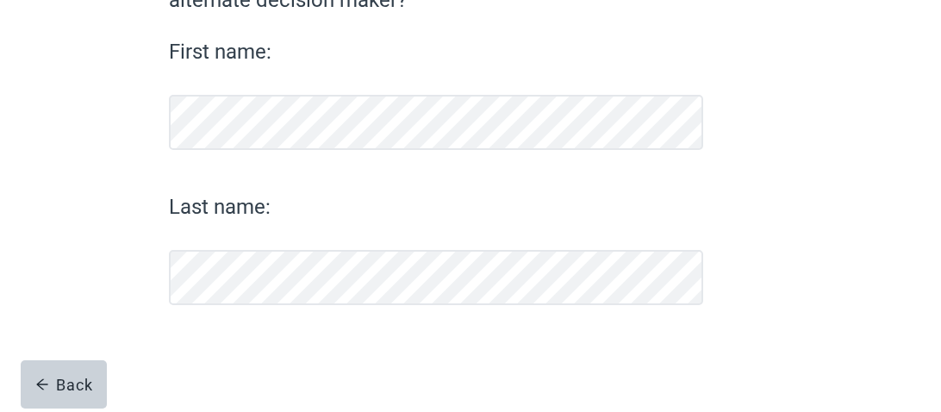
scroll to position [212, 0]
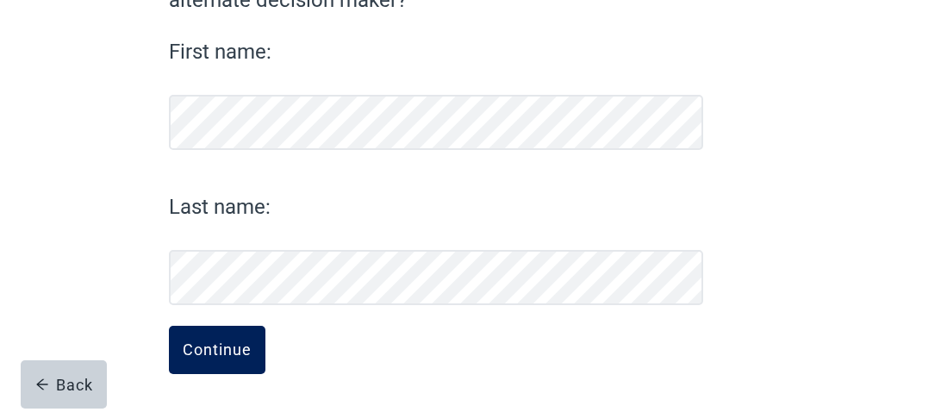
click at [215, 352] on div "Continue" at bounding box center [217, 349] width 69 height 17
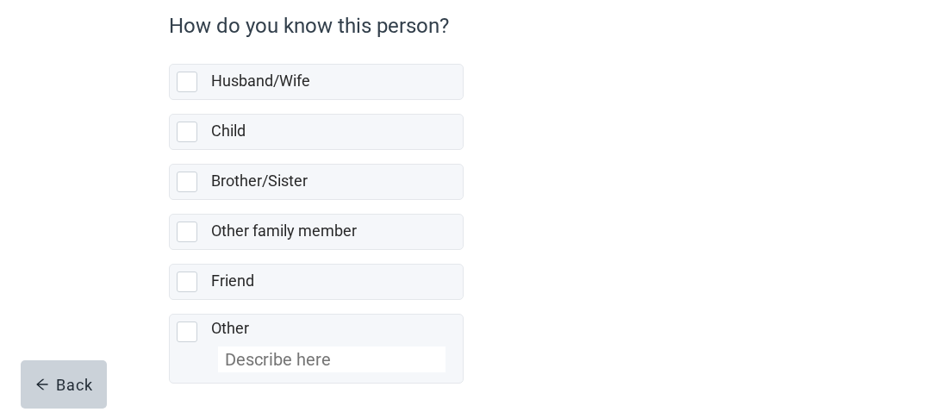
scroll to position [166, 0]
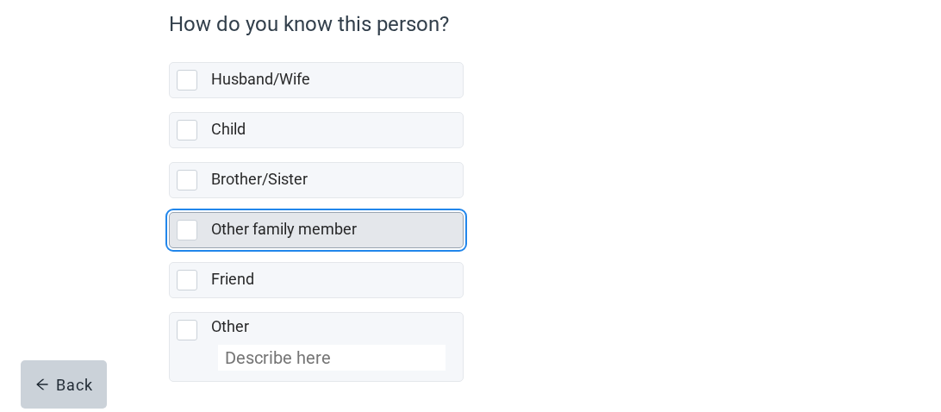
click at [188, 229] on div "Other family member, checkbox, not selected" at bounding box center [187, 230] width 21 height 21
click at [170, 199] on input "Other family member" at bounding box center [169, 198] width 1 height 1
checkbox input "true"
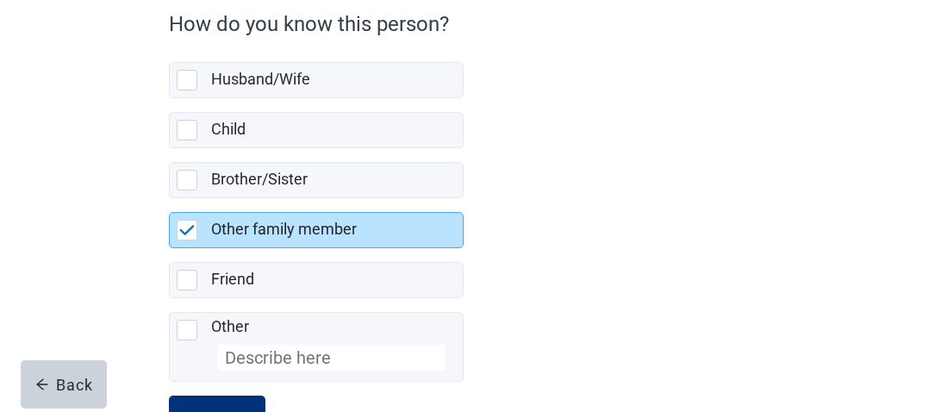
scroll to position [233, 0]
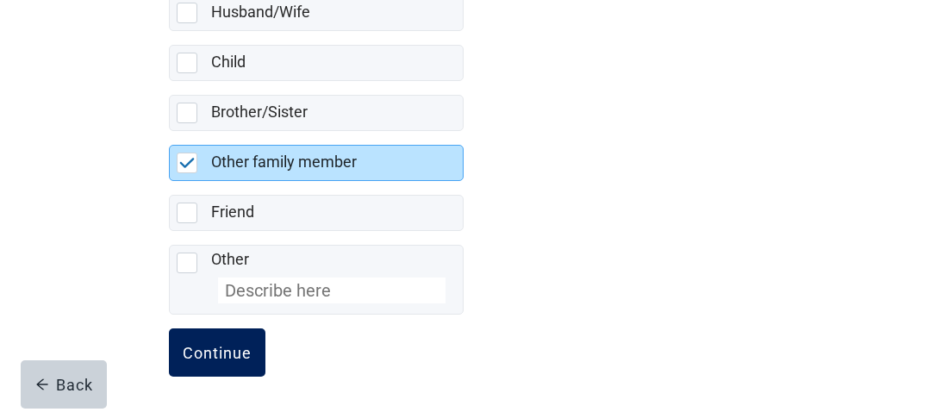
click at [230, 356] on div "Continue" at bounding box center [217, 352] width 69 height 17
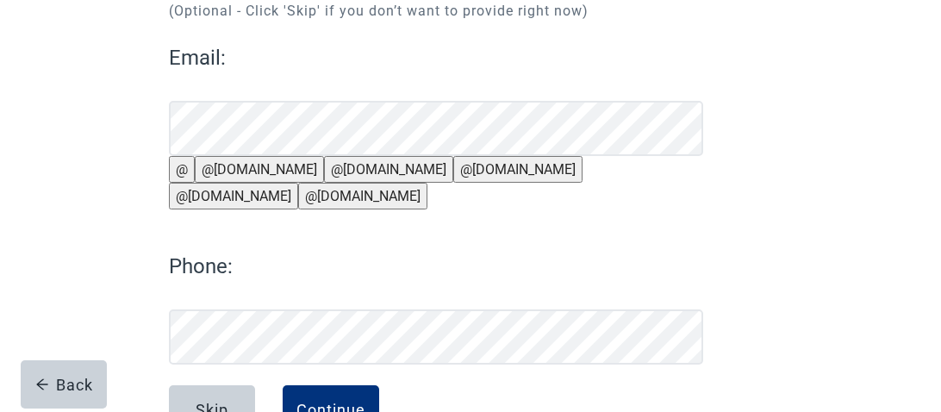
scroll to position [137, 0]
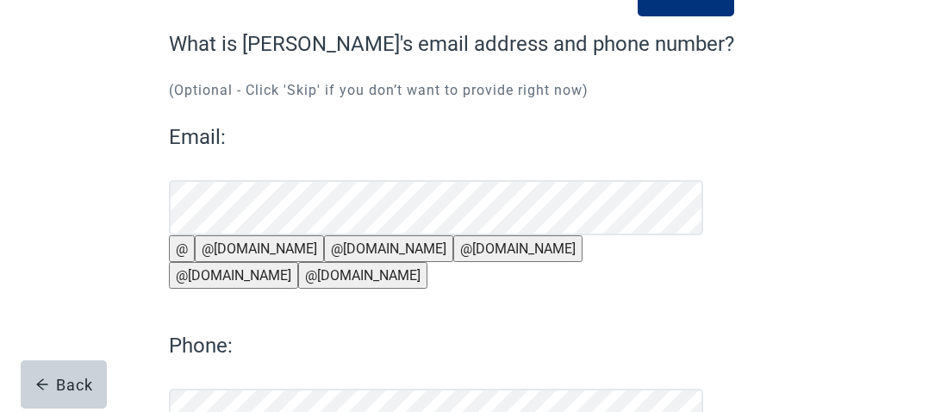
click at [229, 262] on button "@[DOMAIN_NAME]" at bounding box center [259, 248] width 129 height 27
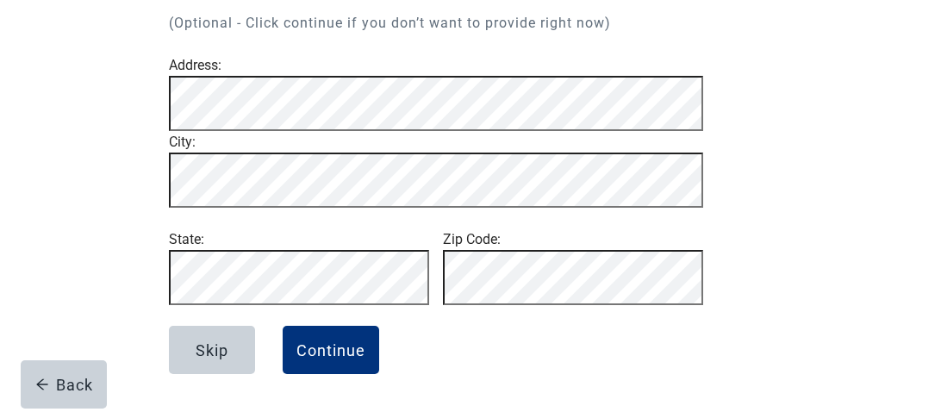
scroll to position [258, 0]
click at [344, 347] on div "Continue" at bounding box center [331, 349] width 69 height 17
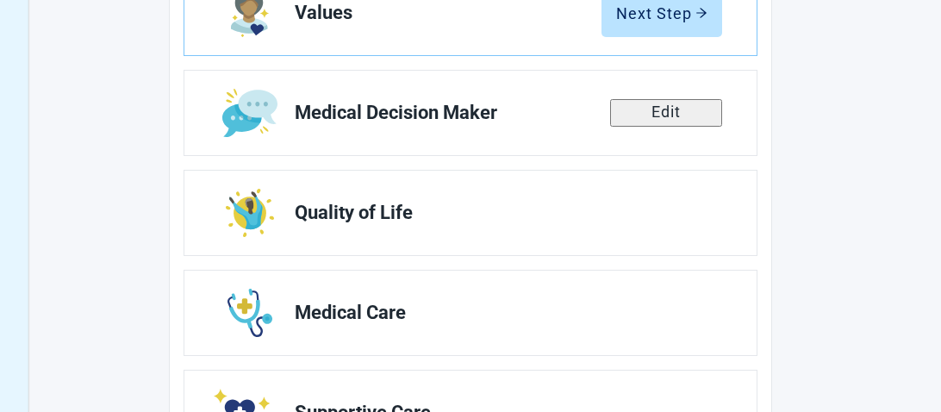
scroll to position [324, 0]
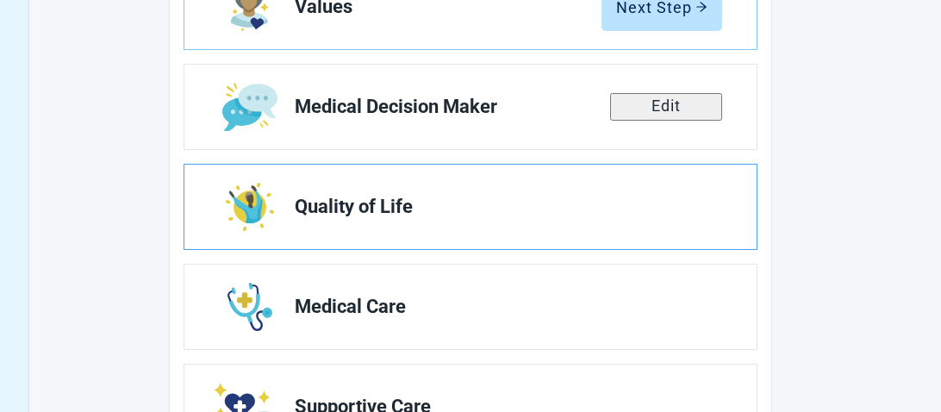
click at [554, 203] on span "Quality of Life" at bounding box center [502, 207] width 414 height 21
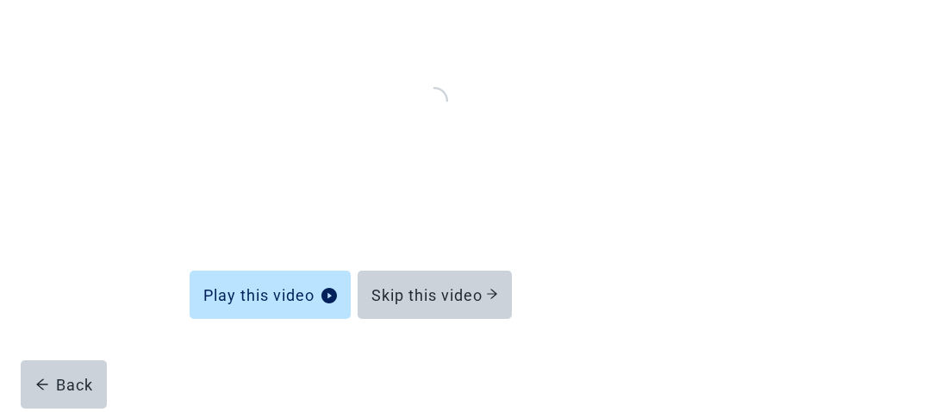
scroll to position [283, 0]
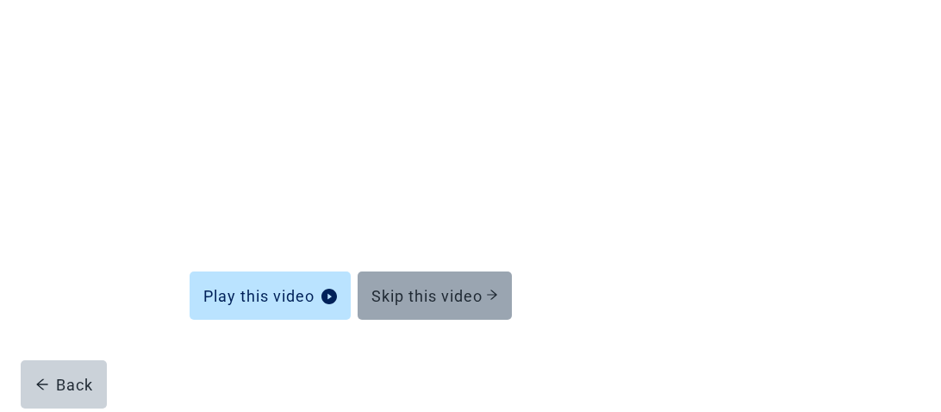
click at [444, 299] on div "Skip this video" at bounding box center [435, 295] width 127 height 17
click at [478, 289] on div "Skip this video" at bounding box center [435, 295] width 127 height 17
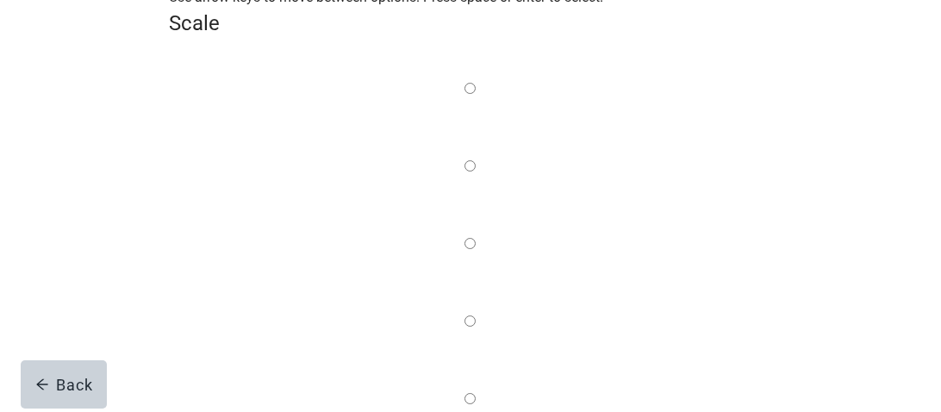
scroll to position [94, 0]
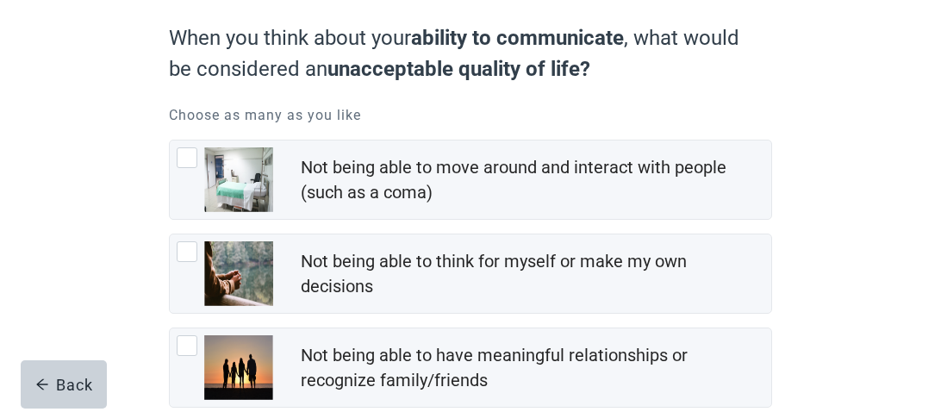
scroll to position [151, 0]
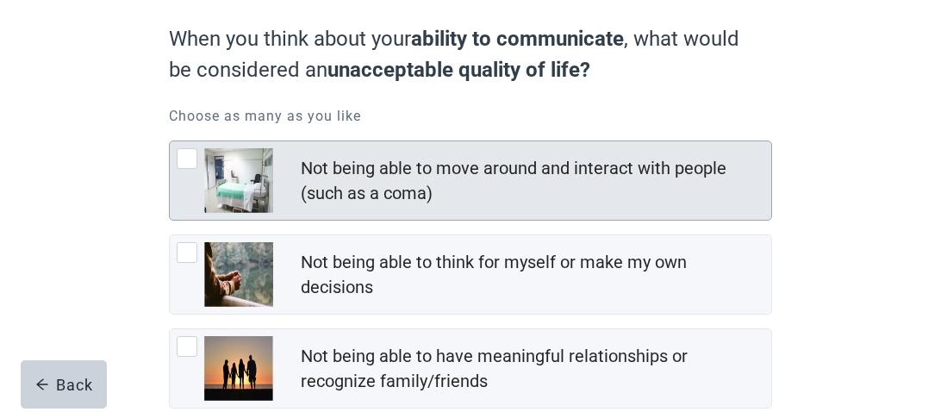
click at [186, 156] on div "Not being able to move around and interact with people (such as a coma), checkb…" at bounding box center [187, 158] width 21 height 21
click at [170, 141] on input "Not being able to move around and interact with people (such as a coma)" at bounding box center [169, 141] width 1 height 1
checkbox input "true"
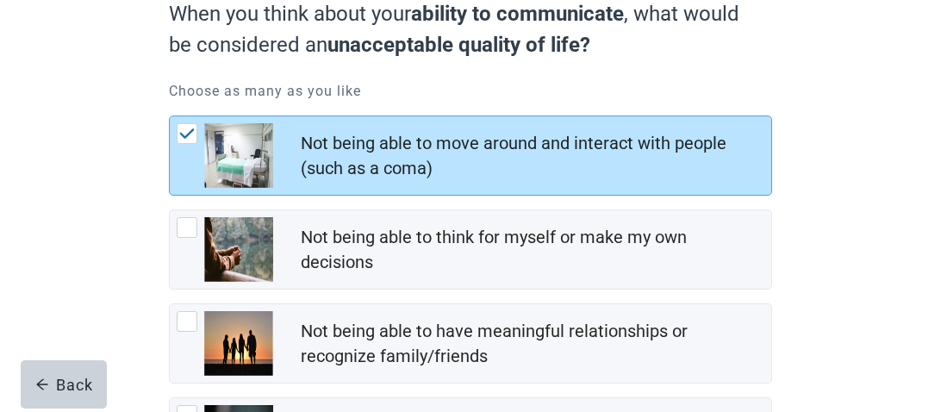
scroll to position [173, 0]
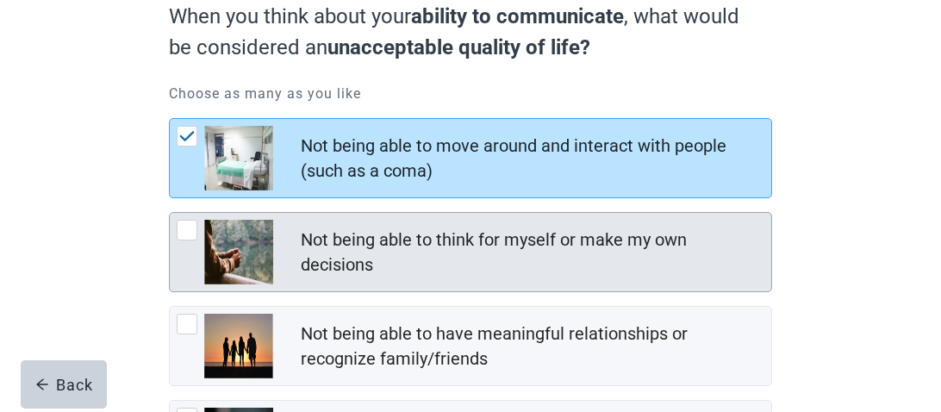
click at [182, 235] on div "Not being able to think for myself or make my own decisions, checkbox, not chec…" at bounding box center [187, 230] width 21 height 21
click at [170, 213] on input "Not being able to think for myself or make my own decisions" at bounding box center [169, 212] width 1 height 1
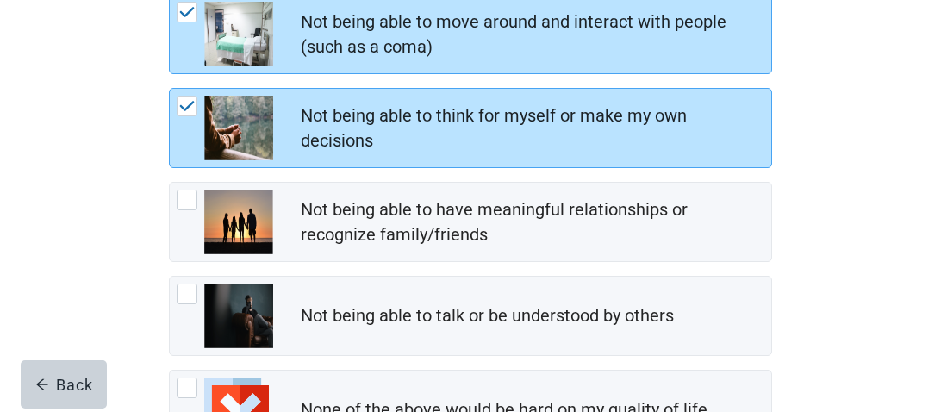
scroll to position [300, 0]
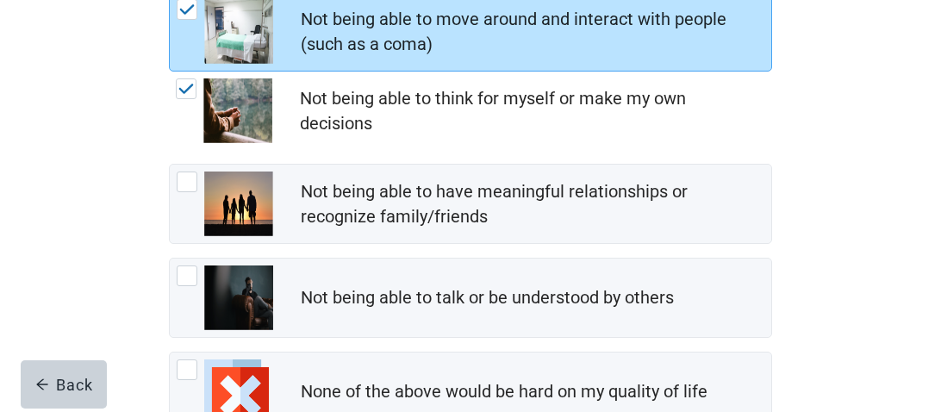
click at [183, 99] on div "Not being able to think for myself or make my own decisions, checkbox, checked" at bounding box center [186, 88] width 21 height 21
click at [170, 72] on input "Not being able to think for myself or make my own decisions" at bounding box center [169, 72] width 1 height 1
checkbox input "false"
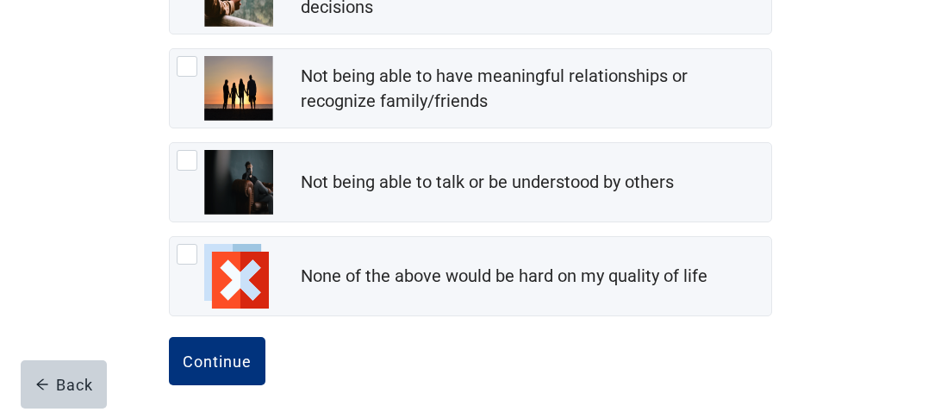
scroll to position [435, 0]
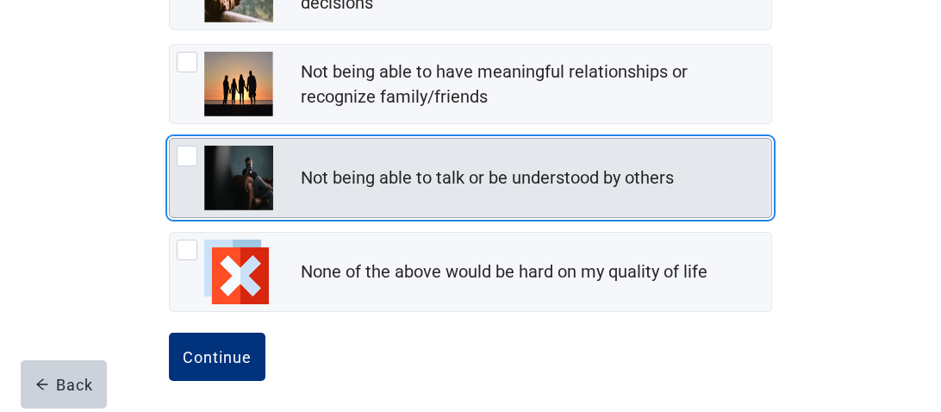
click at [191, 153] on div "Not being able to talk or be understood by others, checkbox, not checked" at bounding box center [187, 156] width 21 height 21
click at [170, 139] on input "Not being able to talk or be understood by others" at bounding box center [169, 138] width 1 height 1
checkbox input "true"
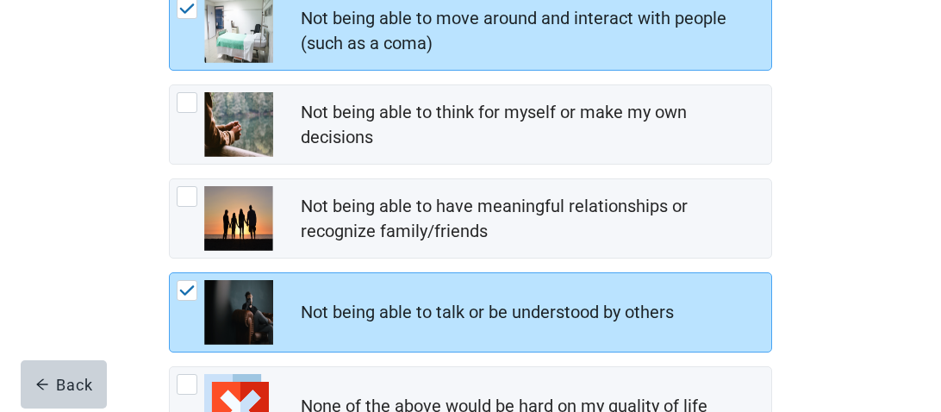
scroll to position [298, 0]
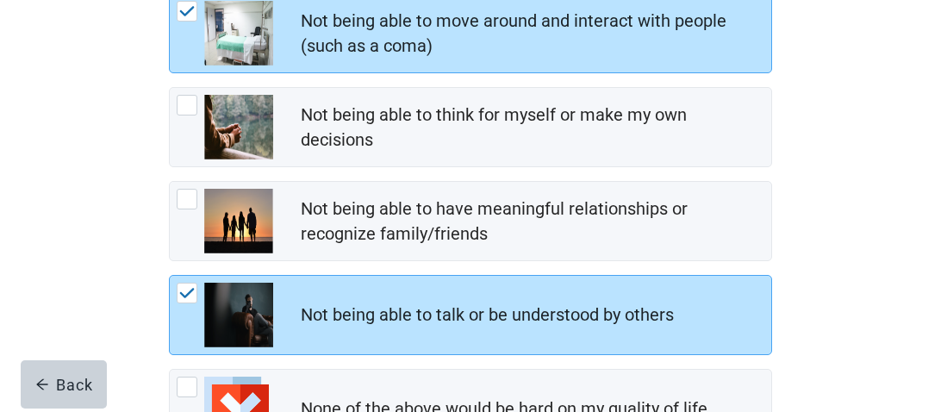
click at [924, 184] on main "When you think about your ability to communicate , what would be considered an …" at bounding box center [470, 173] width 941 height 765
click at [922, 180] on main "When you think about your ability to communicate , what would be considered an …" at bounding box center [470, 173] width 941 height 765
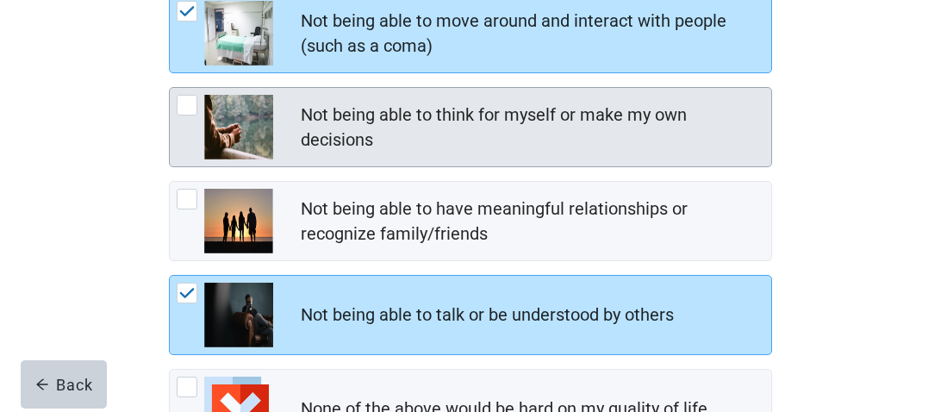
click at [182, 109] on div "Not being able to think for myself or make my own decisions, checkbox, not chec…" at bounding box center [187, 105] width 21 height 21
click at [170, 88] on input "Not being able to think for myself or make my own decisions" at bounding box center [169, 87] width 1 height 1
checkbox input "true"
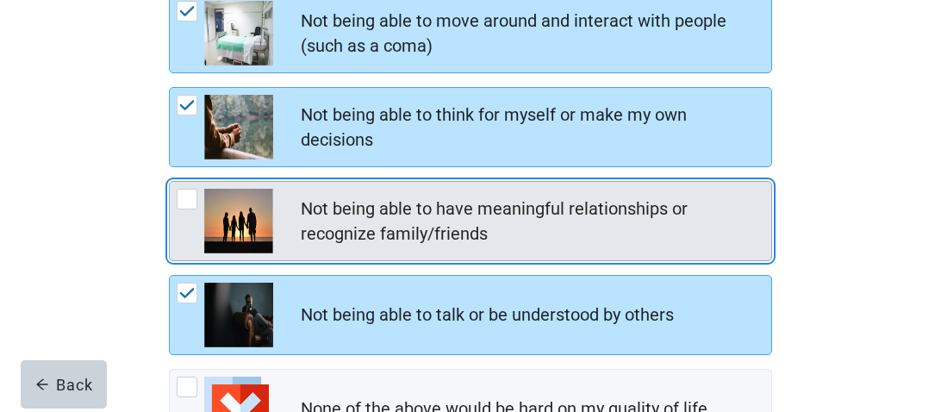
click at [181, 199] on div "Not being able to have meaningful relationships or recognize family/friends, ch…" at bounding box center [187, 199] width 21 height 21
click at [170, 182] on input "Not being able to have meaningful relationships or recognize family/friends" at bounding box center [169, 181] width 1 height 1
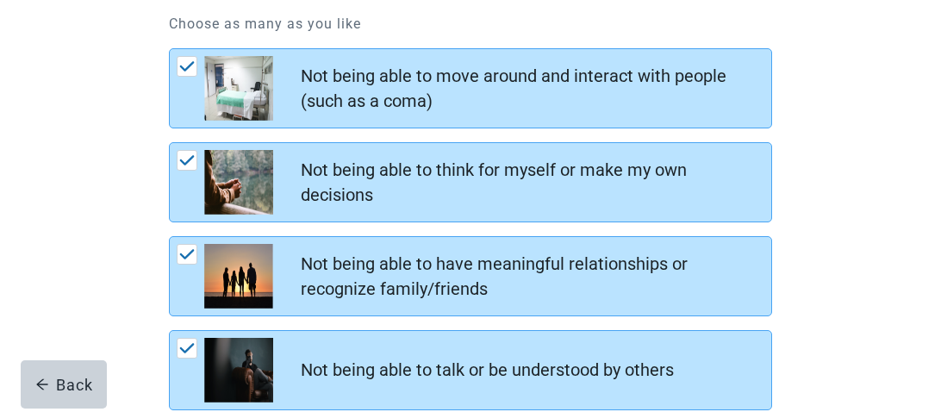
scroll to position [143, 0]
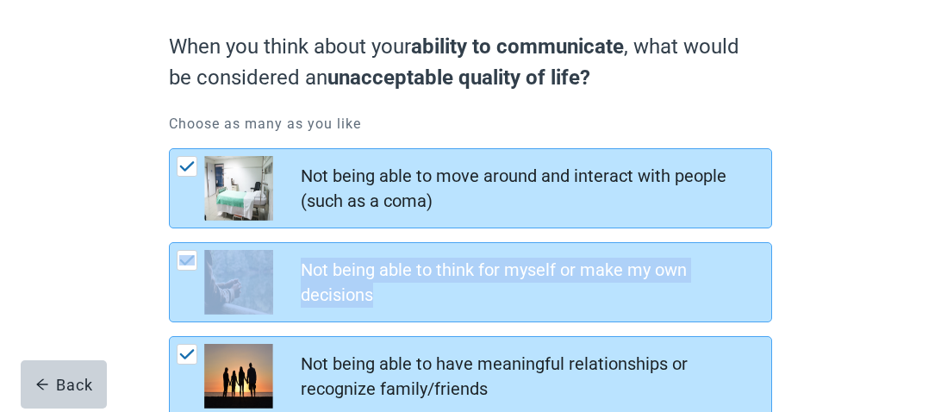
drag, startPoint x: 927, startPoint y: 198, endPoint x: 923, endPoint y: 272, distance: 74.2
click at [923, 272] on main "When you think about your ability to communicate , what would be considered an …" at bounding box center [470, 329] width 941 height 765
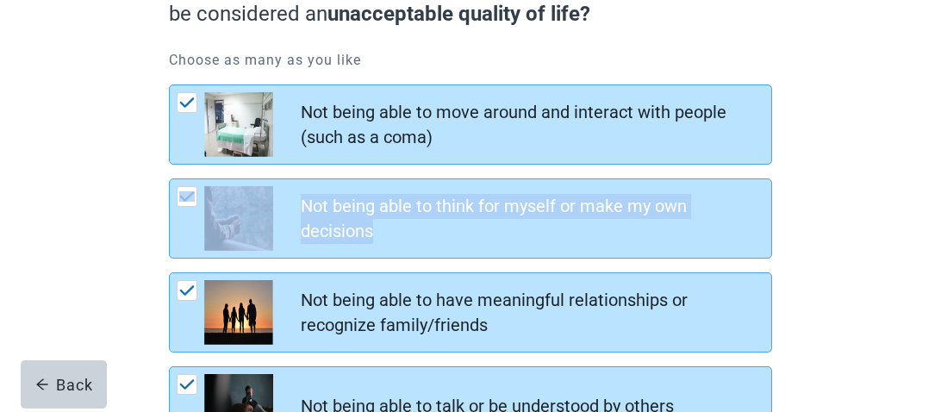
scroll to position [209, 0]
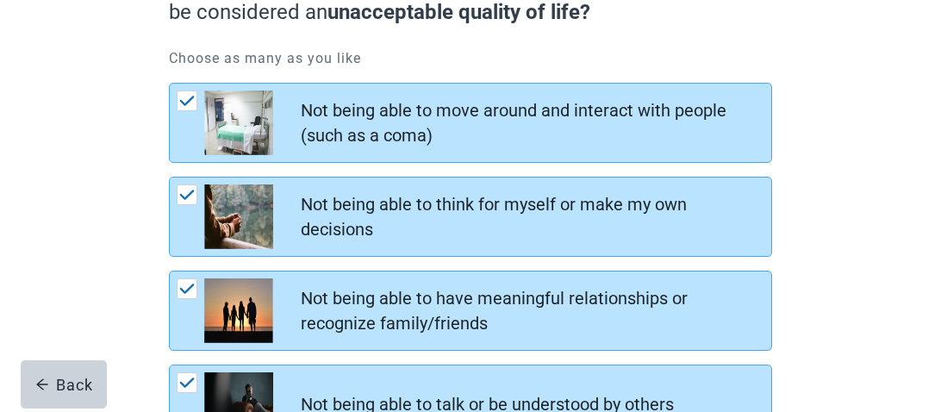
click at [843, 219] on div "When you think about your ability to communicate , what would be considered an …" at bounding box center [470, 263] width 847 height 765
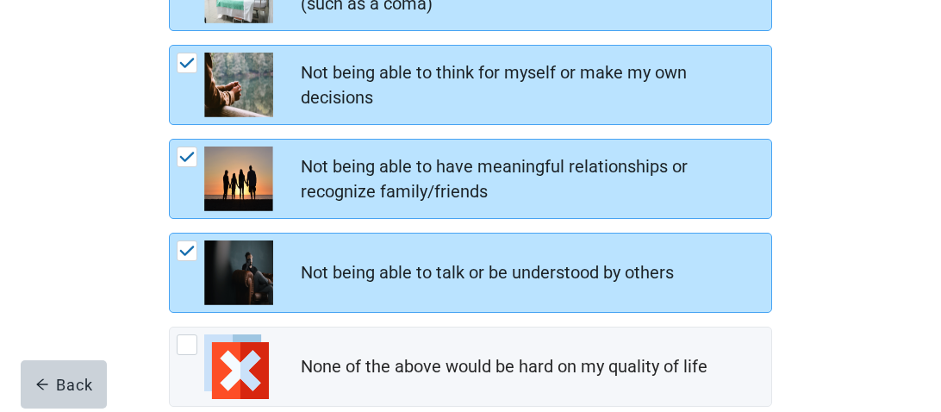
scroll to position [338, 0]
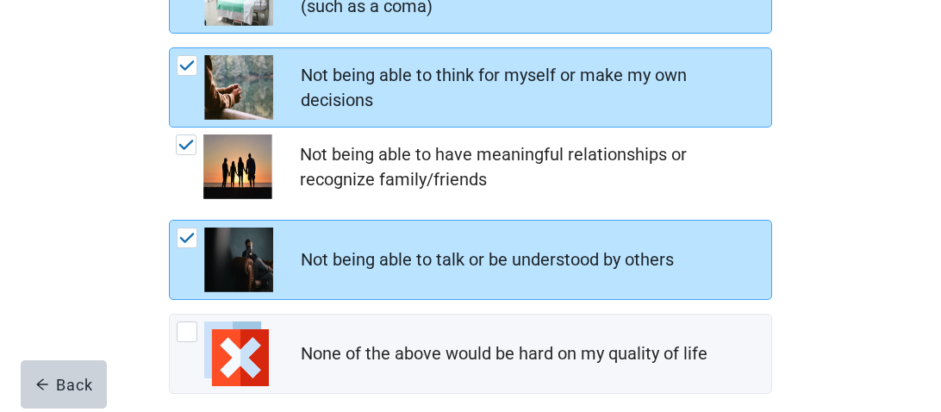
click at [190, 150] on img "Not being able to have meaningful relationships or recognize family/friends, ch…" at bounding box center [186, 145] width 16 height 10
click at [170, 128] on input "Not being able to have meaningful relationships or recognize family/friends" at bounding box center [169, 128] width 1 height 1
checkbox input "false"
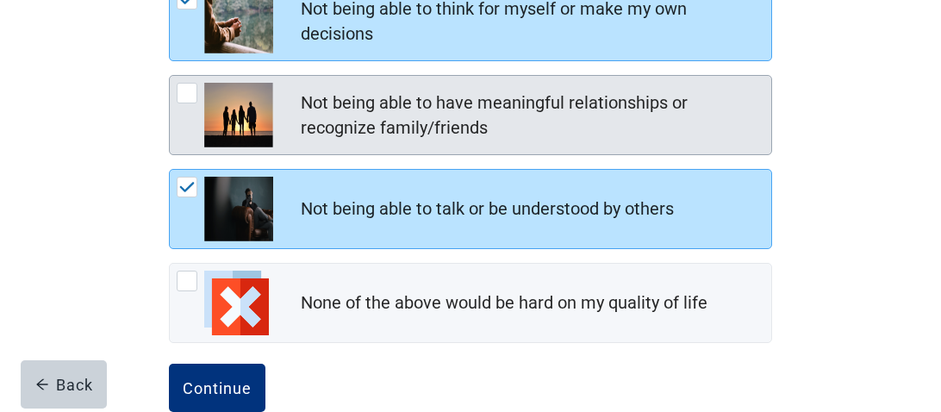
scroll to position [440, 0]
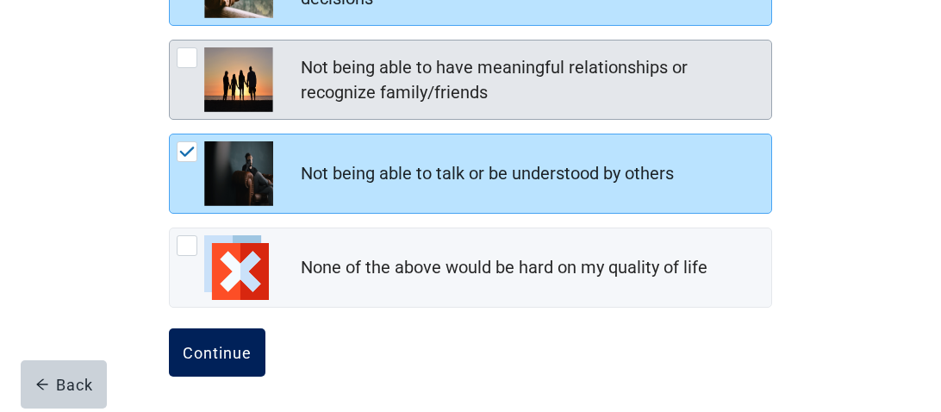
click at [199, 356] on div "Continue" at bounding box center [217, 352] width 69 height 17
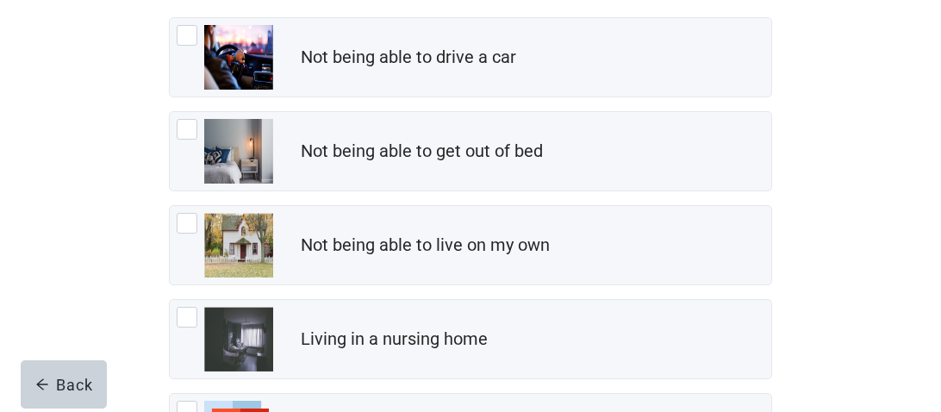
scroll to position [278, 0]
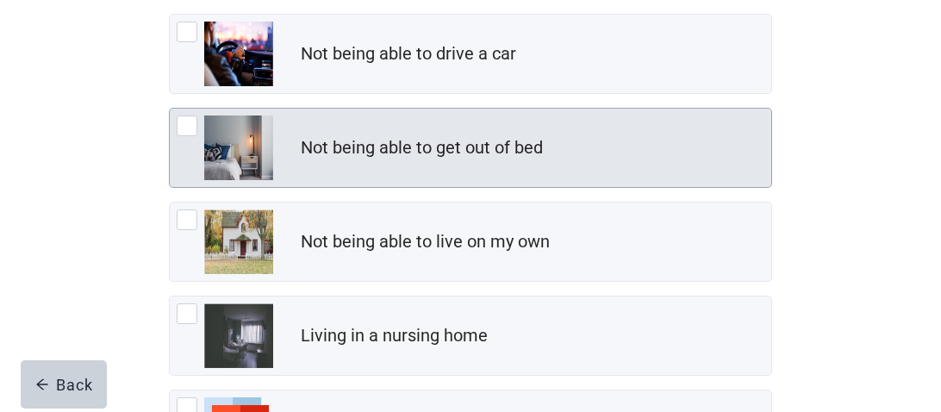
click at [180, 132] on div "Not being able to get out of bed, checkbox, not checked" at bounding box center [187, 126] width 21 height 21
click at [170, 109] on input "Not being able to get out of bed" at bounding box center [169, 108] width 1 height 1
checkbox input "true"
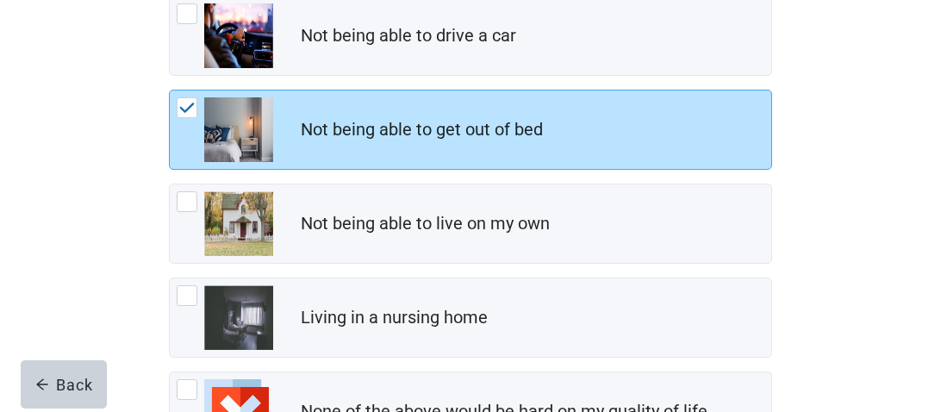
scroll to position [320, 0]
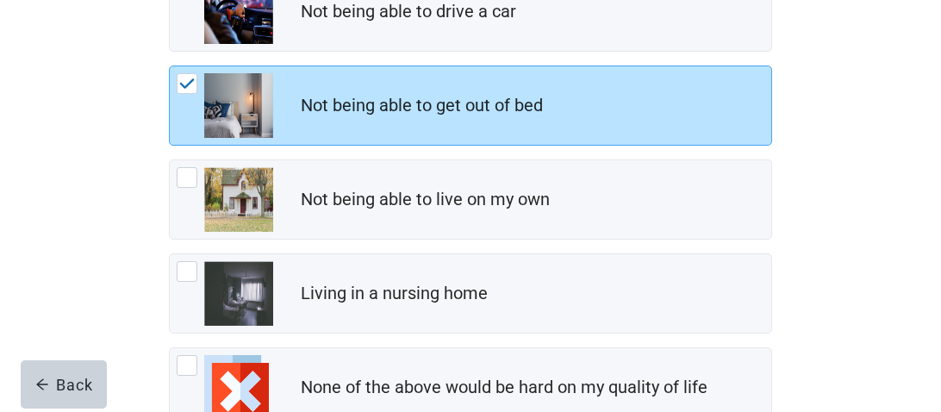
drag, startPoint x: 941, startPoint y: 191, endPoint x: 893, endPoint y: 227, distance: 59.7
click at [893, 227] on div "When you think about your mobility , what would be considered an unacceptable q…" at bounding box center [470, 152] width 847 height 765
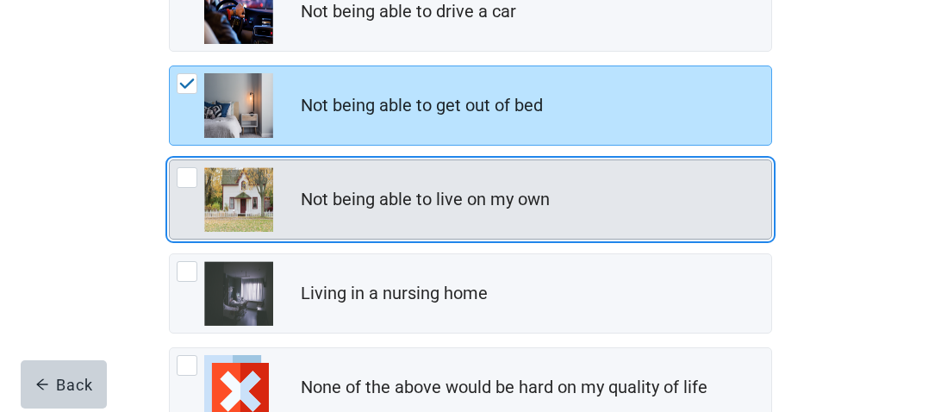
click at [185, 177] on div "Not being able to live on my own, checkbox, not checked" at bounding box center [187, 177] width 21 height 21
click at [170, 160] on input "Not being able to live on my own" at bounding box center [169, 159] width 1 height 1
checkbox input "true"
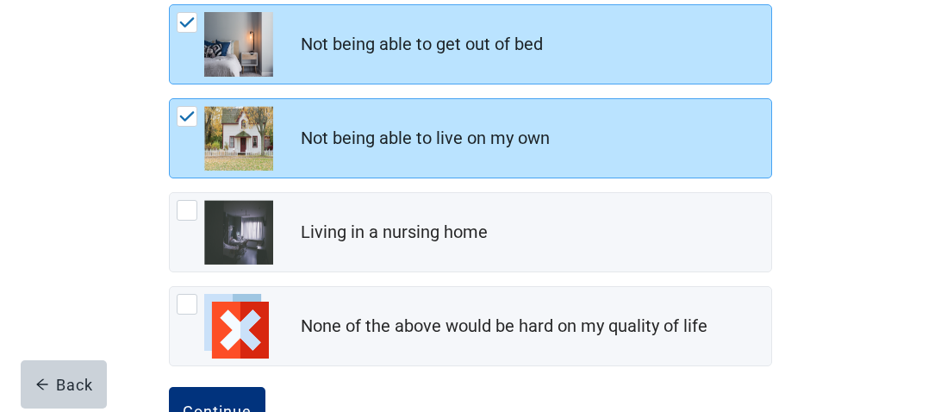
scroll to position [440, 0]
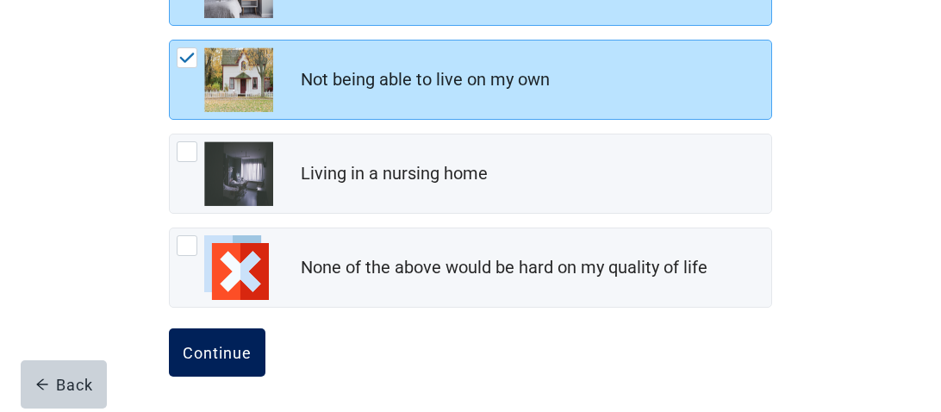
click at [215, 345] on div "Continue" at bounding box center [217, 352] width 69 height 17
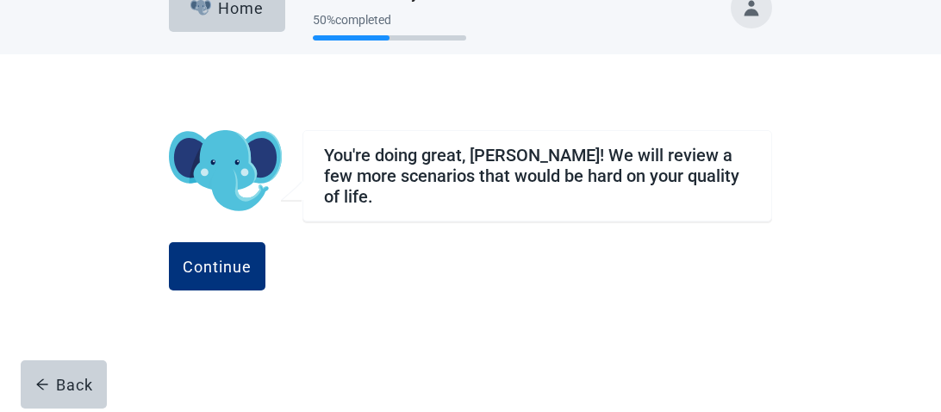
scroll to position [34, 0]
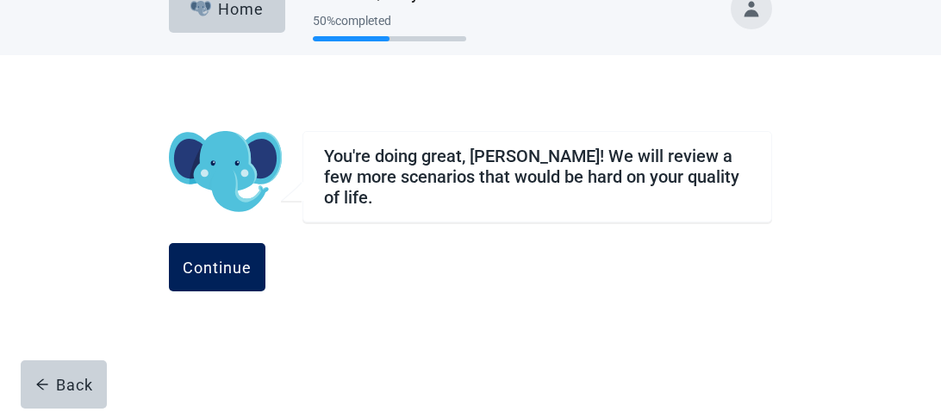
click at [252, 259] on div "Continue" at bounding box center [217, 267] width 69 height 17
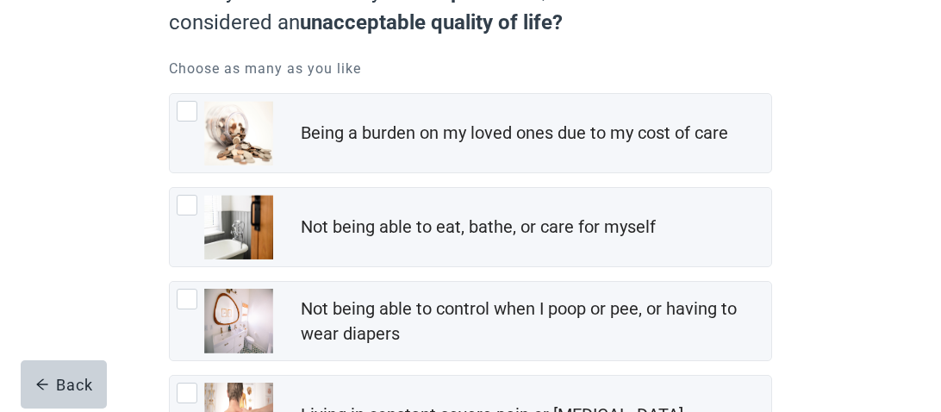
scroll to position [206, 0]
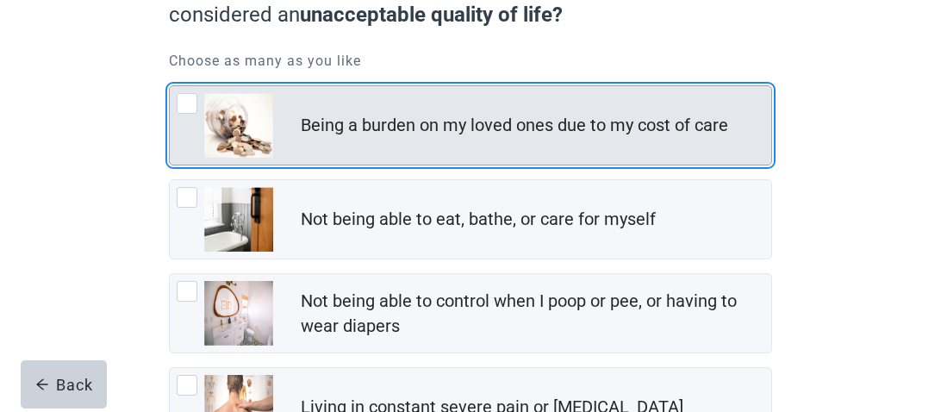
click at [184, 110] on div "Being a burden on my loved ones due to my cost of care, checkbox, not checked" at bounding box center [187, 103] width 21 height 21
click at [170, 86] on input "Being a burden on my loved ones due to my cost of care" at bounding box center [169, 85] width 1 height 1
checkbox input "true"
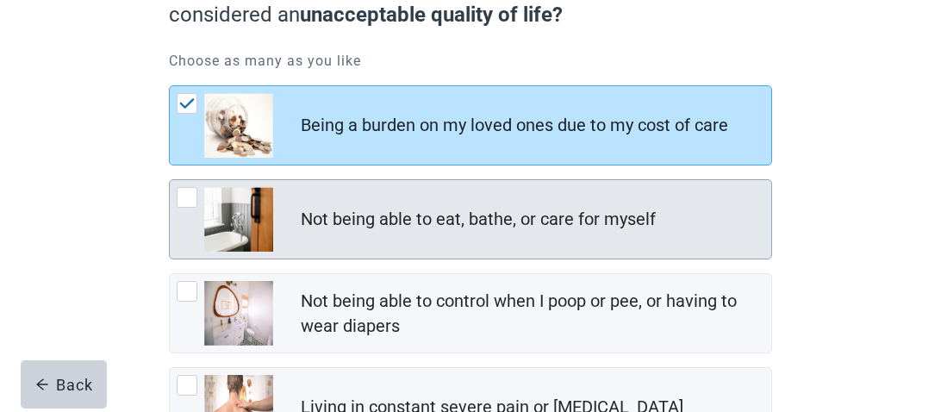
click at [186, 201] on div "Not being able to eat, bathe, or care for myself, checkbox, not checked" at bounding box center [187, 197] width 21 height 21
click at [170, 180] on input "Not being able to eat, bathe, or care for myself" at bounding box center [169, 179] width 1 height 1
checkbox input "true"
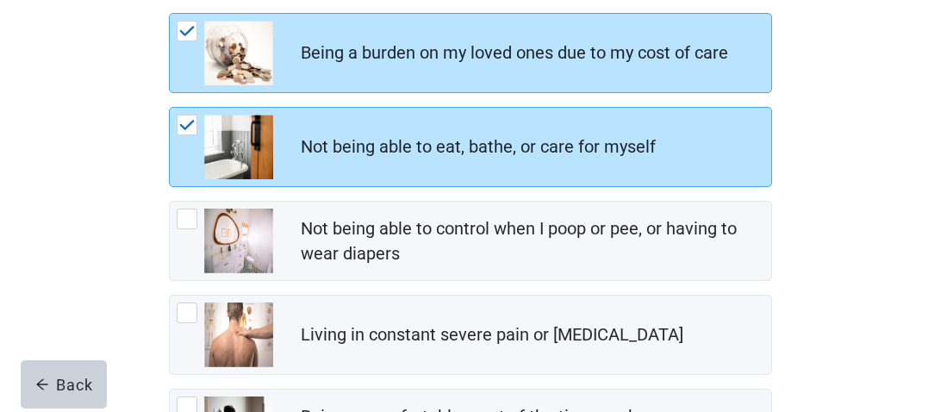
scroll to position [312, 0]
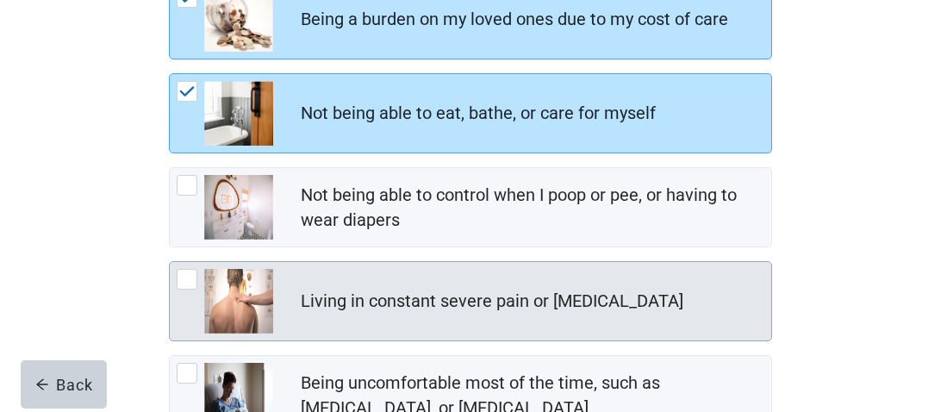
click at [182, 275] on div "Living in constant severe pain or shortness of breath, checkbox, not checked" at bounding box center [187, 279] width 21 height 21
click at [170, 262] on input "Living in constant severe pain or [MEDICAL_DATA]" at bounding box center [169, 261] width 1 height 1
checkbox input "true"
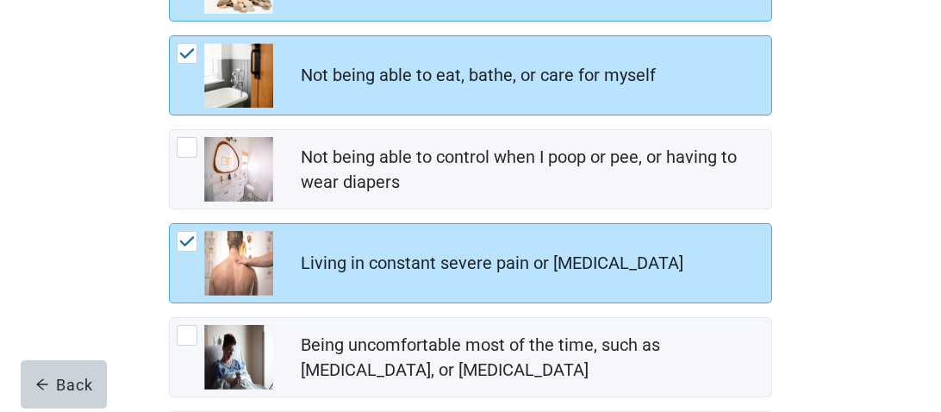
scroll to position [431, 0]
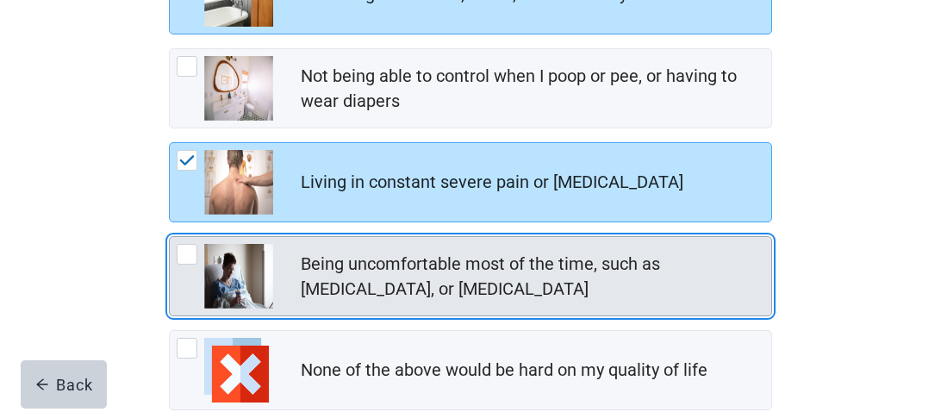
click at [183, 253] on div "Being uncomfortable most of the time, such as nausea, vomiting, or diarrhea, ch…" at bounding box center [187, 254] width 21 height 21
click at [170, 237] on input "Being uncomfortable most of the time, such as [MEDICAL_DATA], or [MEDICAL_DATA]" at bounding box center [169, 236] width 1 height 1
checkbox input "true"
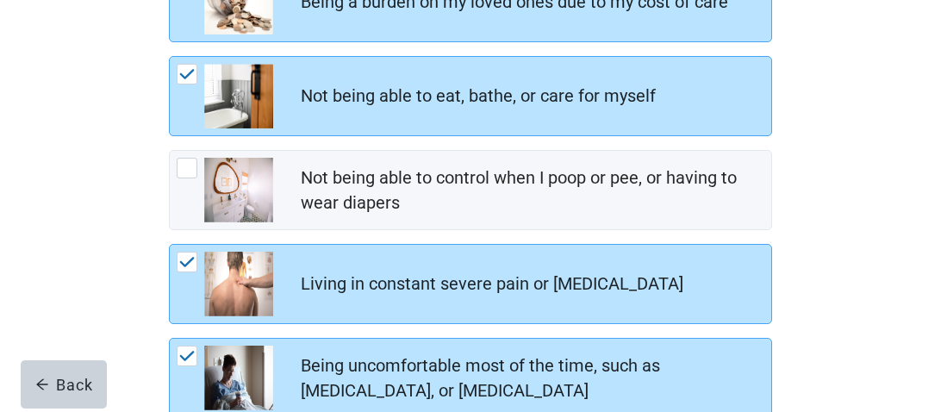
scroll to position [326, 0]
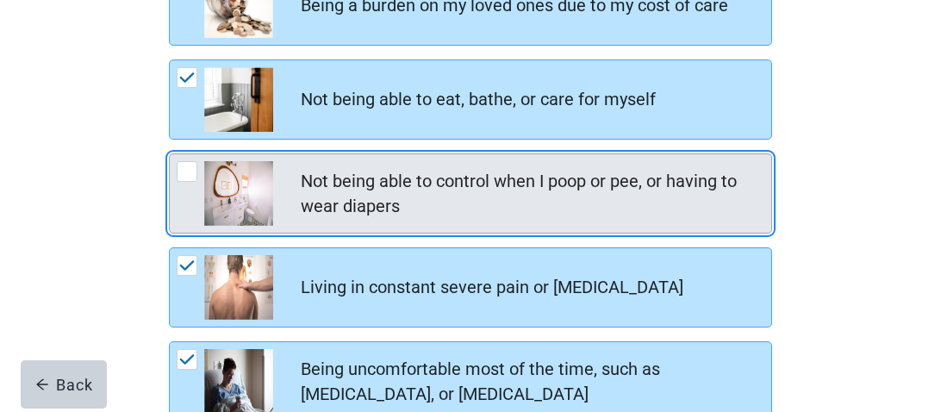
click at [185, 176] on div "Not being able to control when I poop or pee, or having to wear diapers, checkb…" at bounding box center [187, 171] width 21 height 21
click at [170, 154] on input "Not being able to control when I poop or pee, or having to wear diapers" at bounding box center [169, 153] width 1 height 1
checkbox input "true"
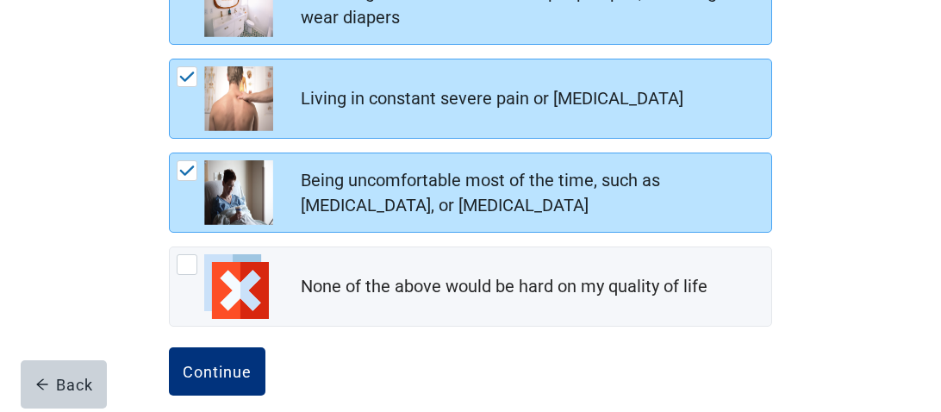
scroll to position [534, 0]
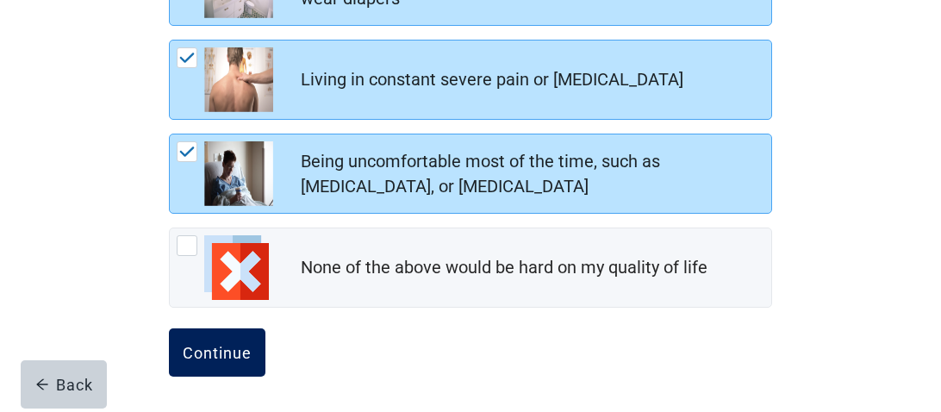
click at [215, 349] on div "Continue" at bounding box center [217, 352] width 69 height 17
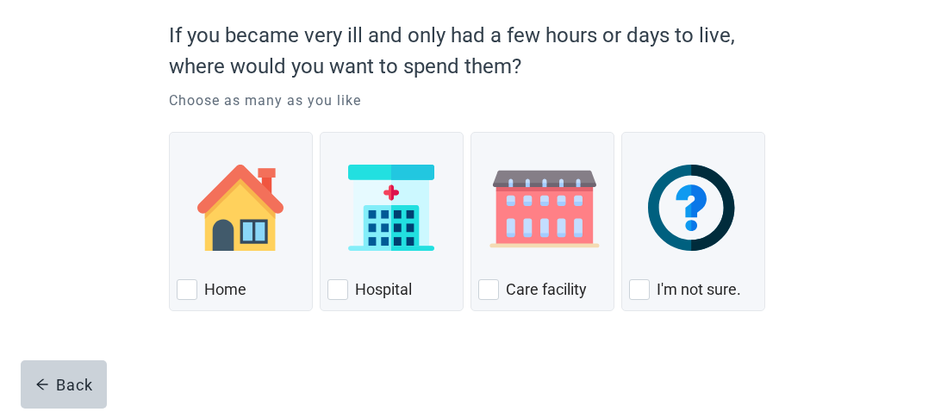
scroll to position [155, 0]
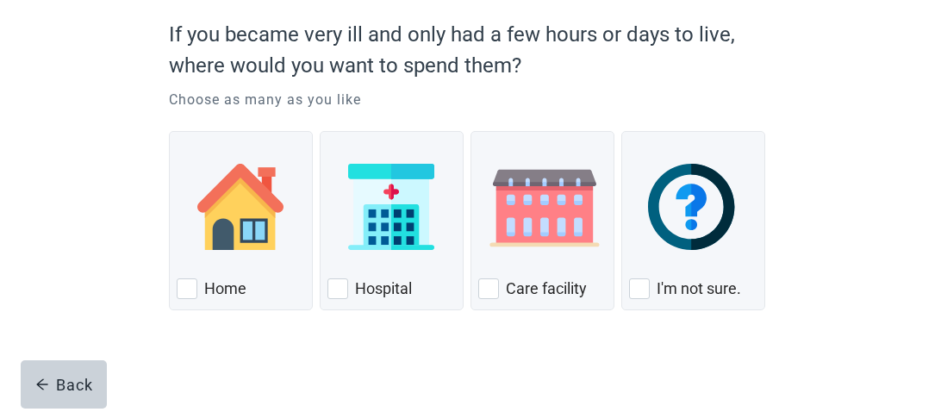
drag, startPoint x: 642, startPoint y: 289, endPoint x: 616, endPoint y: 322, distance: 42.9
click at [641, 290] on div "I'm not sure., checkbox, not checked" at bounding box center [639, 288] width 21 height 21
click at [622, 132] on input "I'm not sure." at bounding box center [622, 131] width 1 height 1
checkbox input "true"
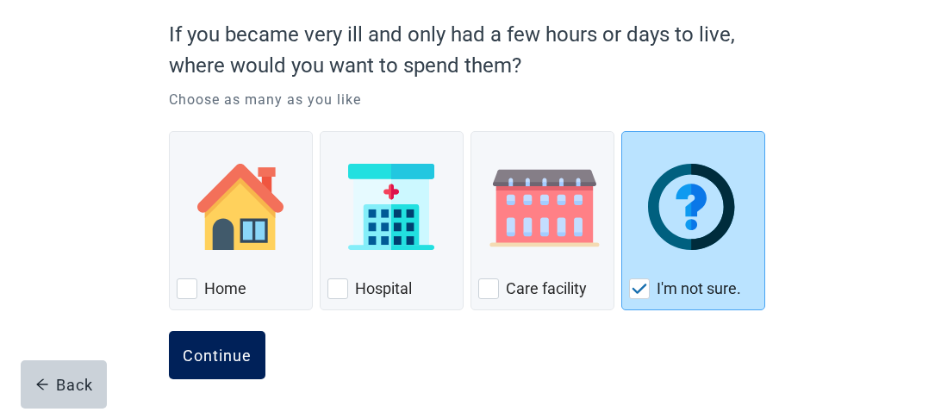
click at [222, 362] on div "Continue" at bounding box center [217, 355] width 69 height 17
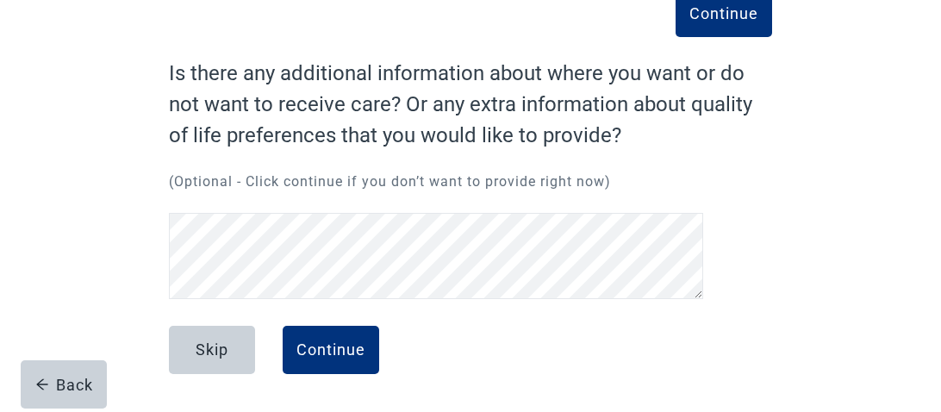
scroll to position [108, 0]
click at [334, 352] on div "Continue" at bounding box center [331, 349] width 69 height 17
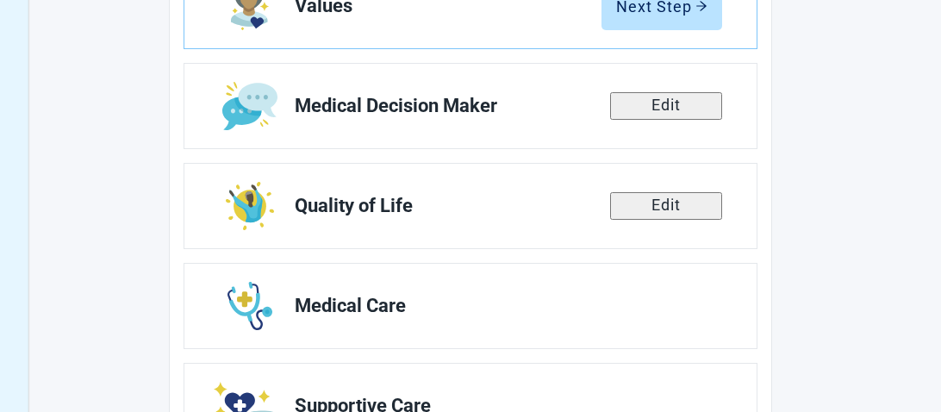
scroll to position [394, 0]
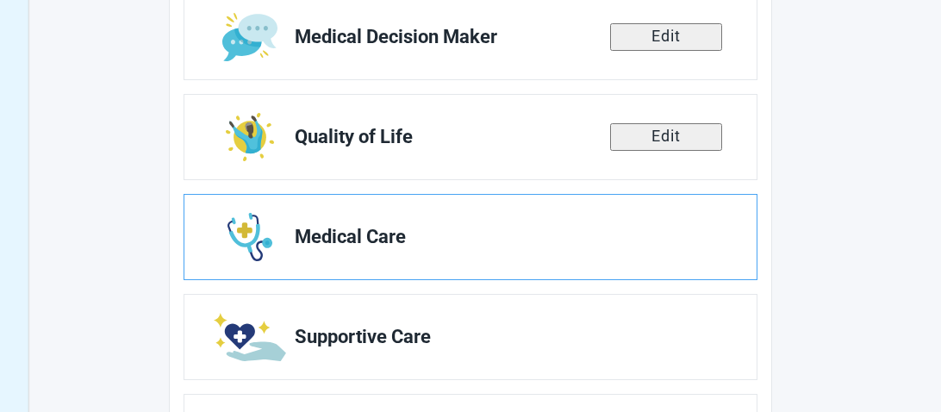
click at [344, 234] on span "Medical Care" at bounding box center [502, 237] width 414 height 21
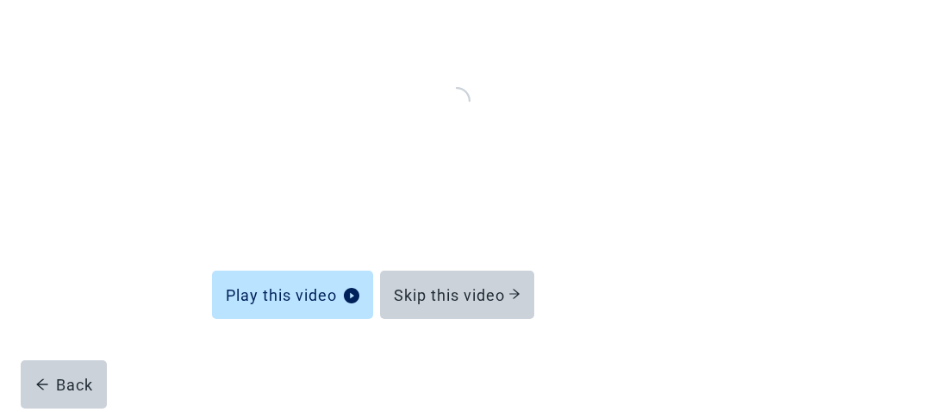
scroll to position [252, 0]
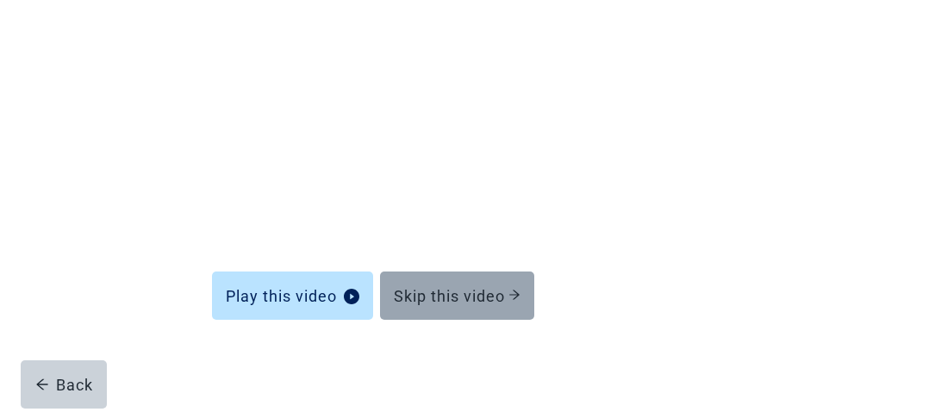
click at [461, 293] on div "Skip this video" at bounding box center [457, 295] width 127 height 17
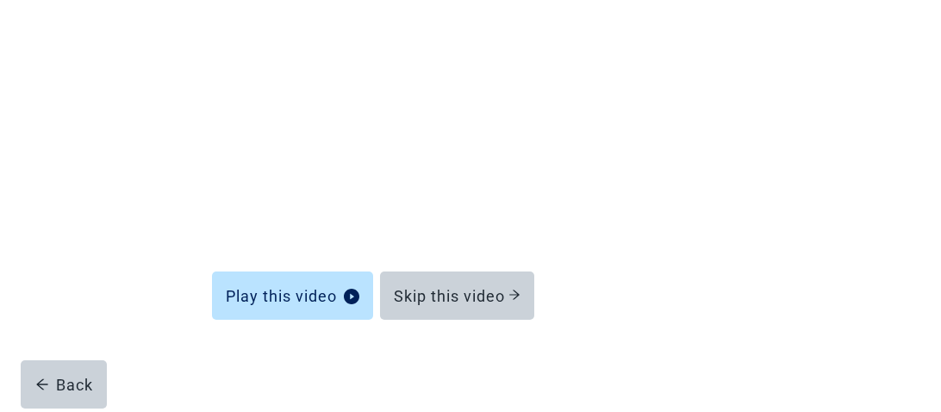
click at [462, 293] on div "Skip this video" at bounding box center [457, 295] width 127 height 17
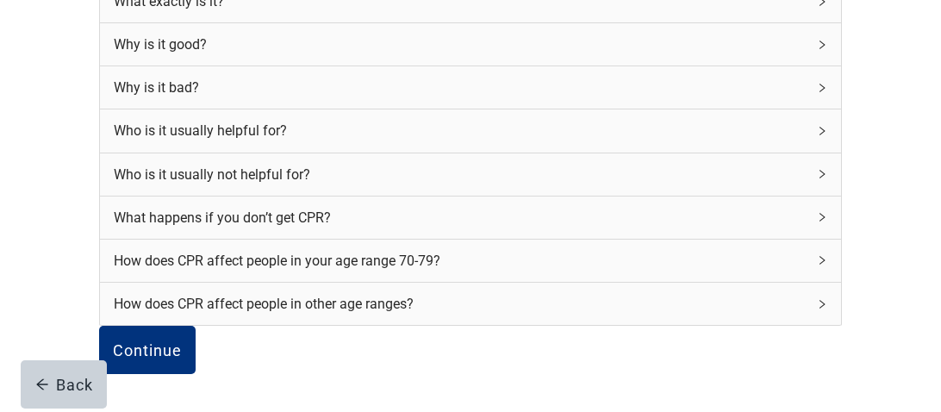
scroll to position [360, 0]
click at [182, 341] on div "Continue" at bounding box center [147, 349] width 69 height 17
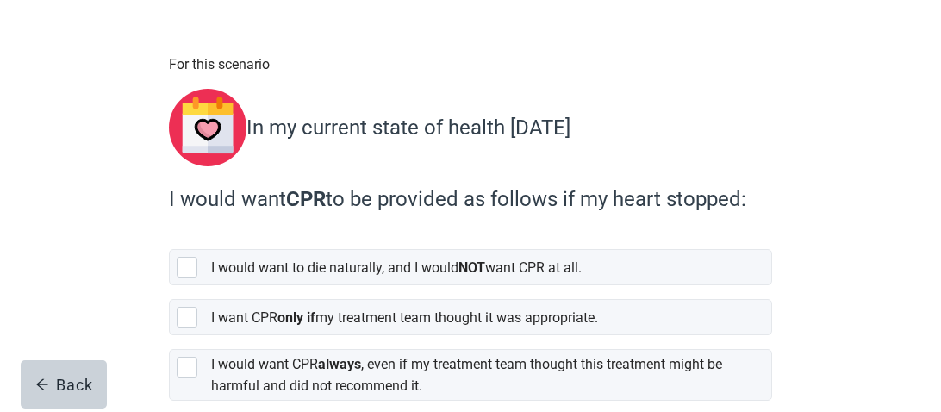
scroll to position [144, 0]
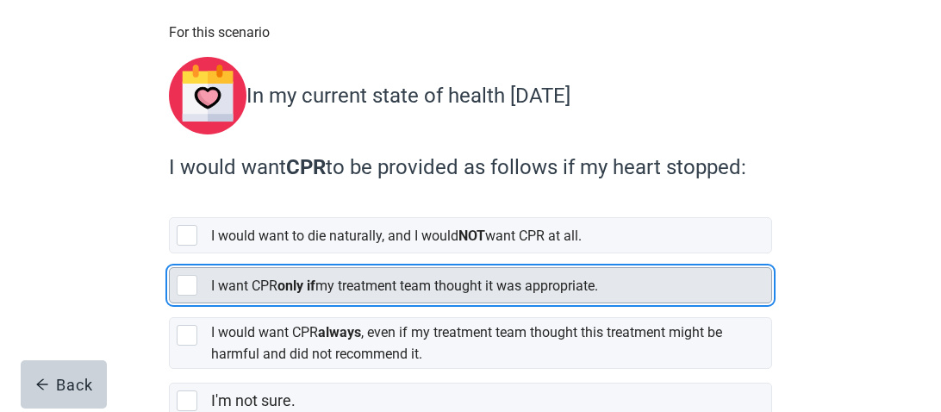
click at [191, 278] on div "[object Object], checkbox, not selected" at bounding box center [187, 285] width 21 height 21
click at [170, 254] on input "I want CPR only if my treatment team thought it was appropriate." at bounding box center [169, 253] width 1 height 1
checkbox input "true"
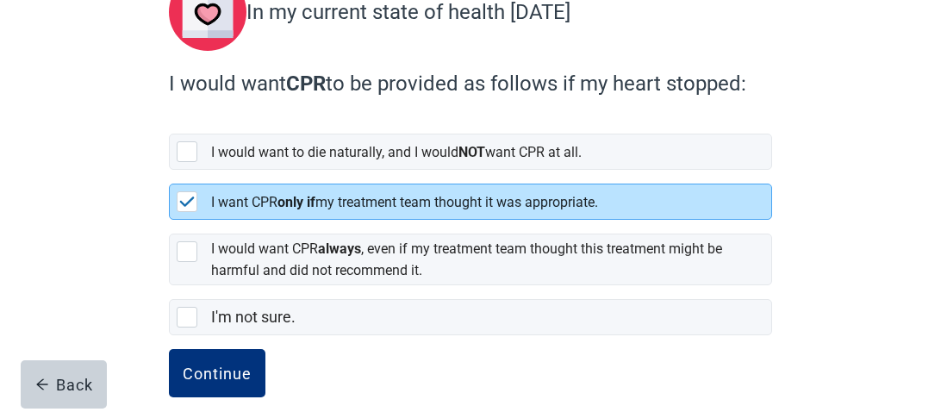
scroll to position [241, 0]
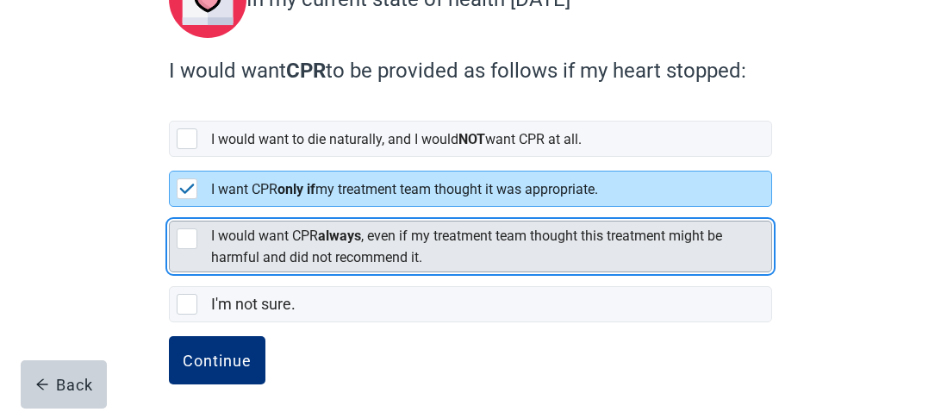
click at [188, 228] on div "[object Object], checkbox, not selected" at bounding box center [187, 238] width 21 height 21
click at [170, 208] on input "I would want CPR always , even if my treatment team thought this treatment migh…" at bounding box center [169, 207] width 1 height 1
checkbox input "true"
checkbox input "false"
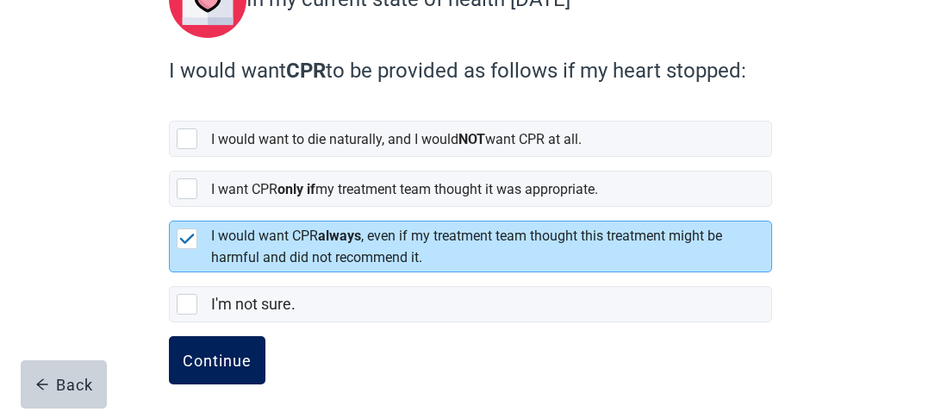
click at [221, 352] on div "Continue" at bounding box center [217, 360] width 69 height 17
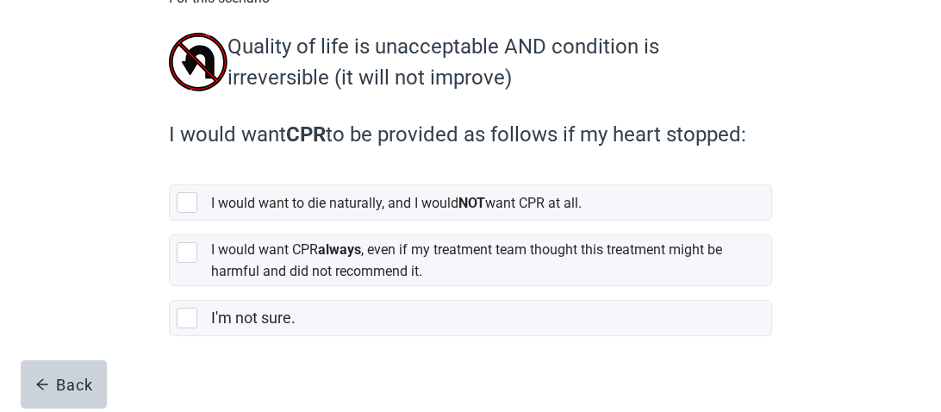
scroll to position [186, 0]
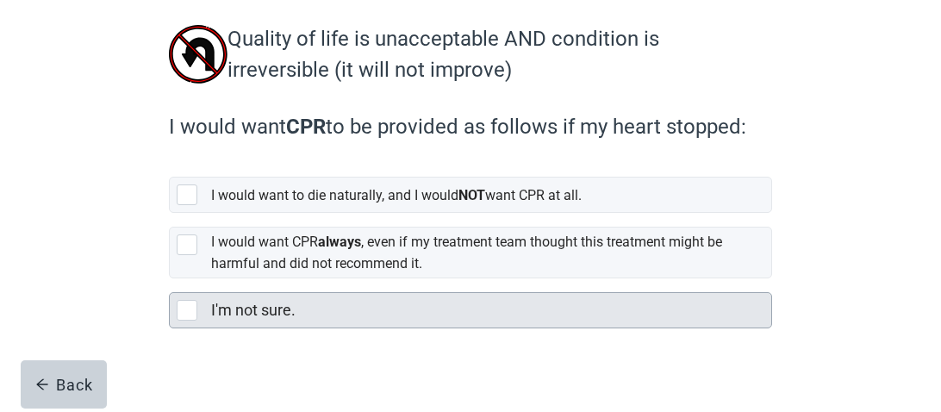
click at [193, 315] on div "I'm not sure., checkbox, not selected" at bounding box center [187, 310] width 21 height 21
click at [170, 279] on input "I'm not sure." at bounding box center [169, 278] width 1 height 1
checkbox input "true"
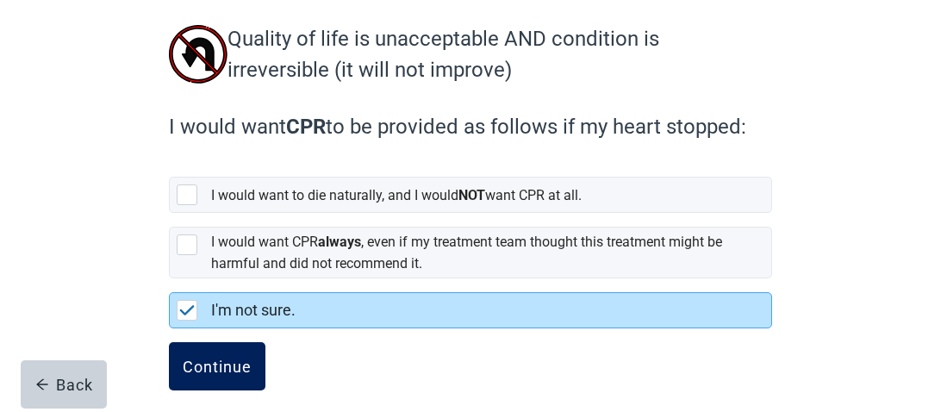
drag, startPoint x: 211, startPoint y: 370, endPoint x: 226, endPoint y: 370, distance: 14.7
click at [212, 369] on div "Continue" at bounding box center [217, 366] width 69 height 17
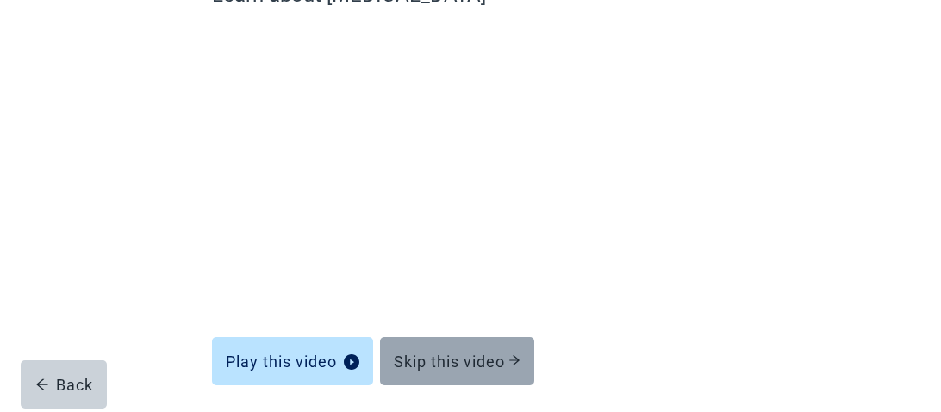
click at [447, 361] on div "Skip this video" at bounding box center [457, 361] width 127 height 17
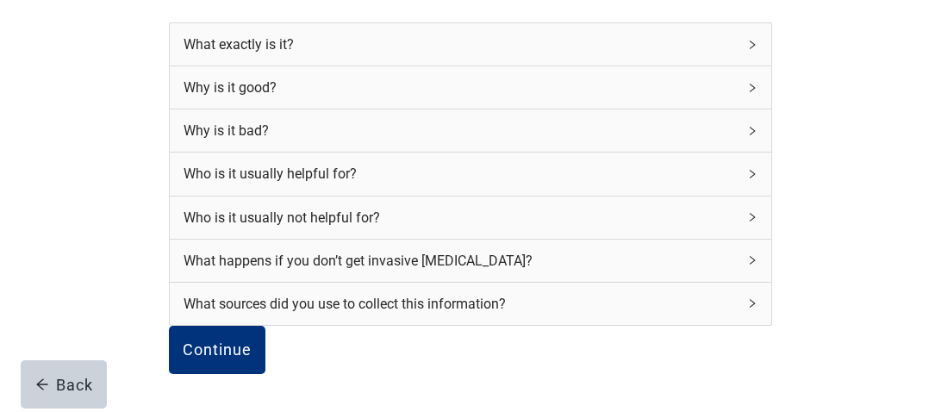
scroll to position [304, 0]
click at [247, 341] on div "Continue" at bounding box center [217, 349] width 69 height 17
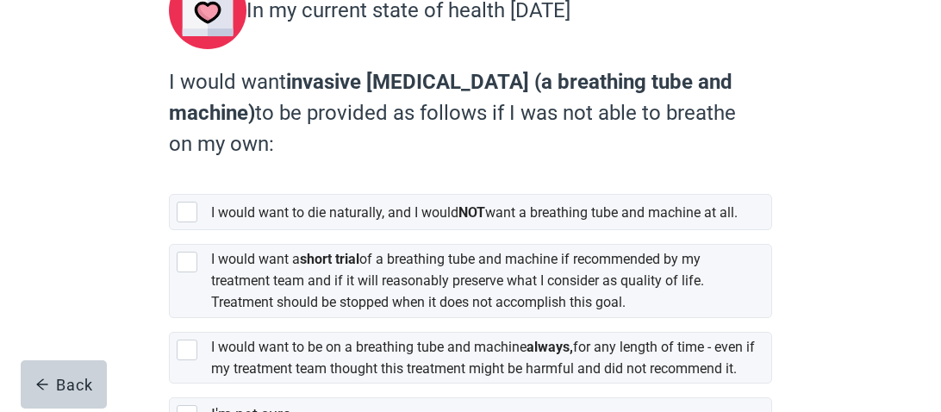
scroll to position [236, 0]
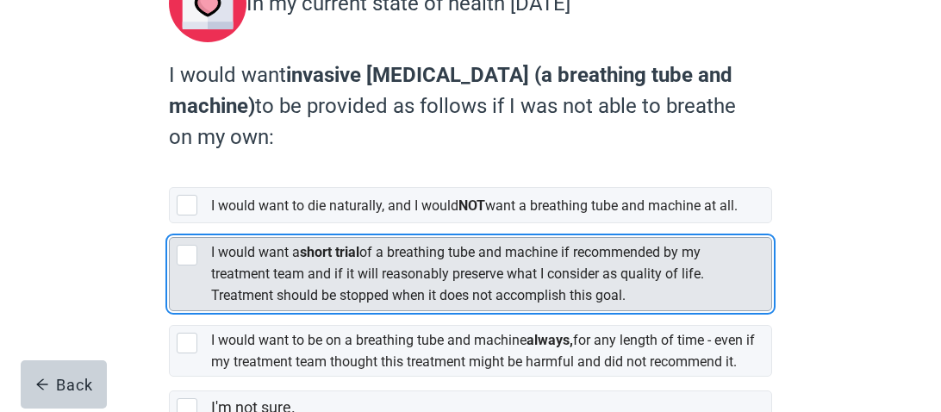
click at [186, 259] on div "[object Object], checkbox, not selected" at bounding box center [187, 255] width 21 height 21
click at [170, 224] on input "I would want a short trial of a breathing tube and machine if recommended by my…" at bounding box center [169, 223] width 1 height 1
checkbox input "true"
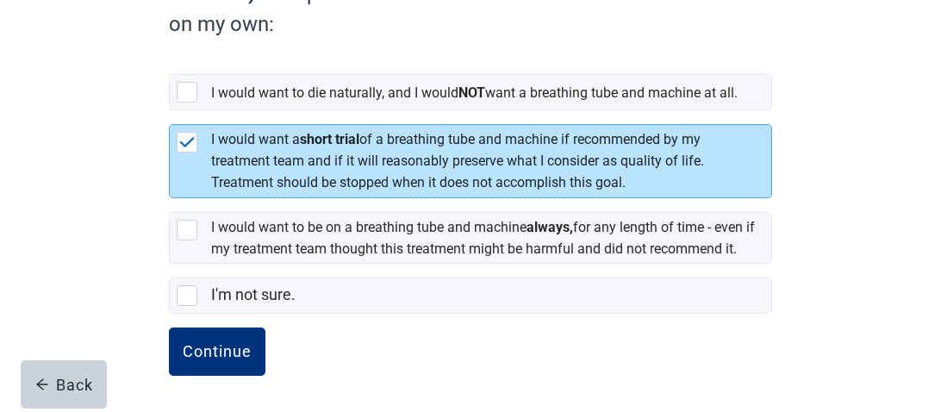
scroll to position [353, 0]
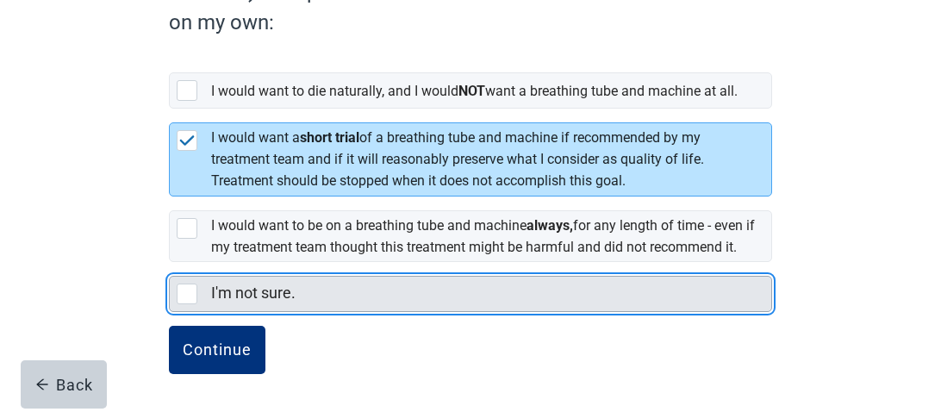
click at [185, 304] on div "I'm not sure., checkbox, not selected" at bounding box center [187, 294] width 21 height 21
click at [170, 263] on input "I'm not sure." at bounding box center [169, 262] width 1 height 1
checkbox input "true"
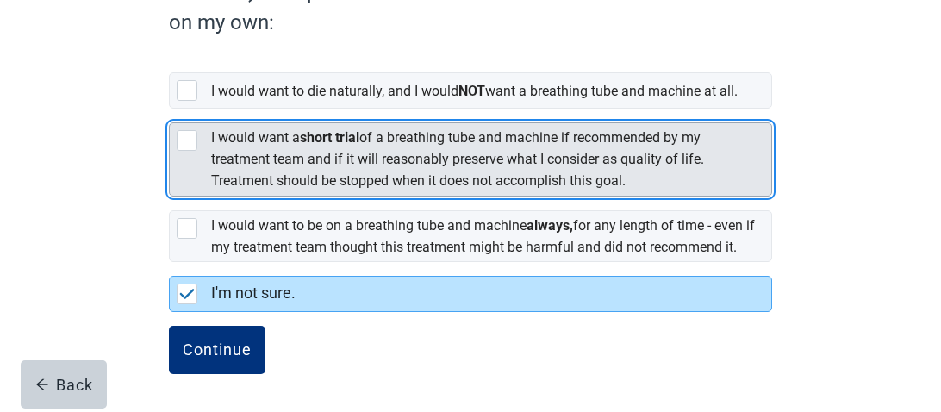
click at [184, 151] on div "[object Object], checkbox, not selected" at bounding box center [187, 140] width 21 height 21
click at [170, 109] on input "I would want a short trial of a breathing tube and machine if recommended by my…" at bounding box center [169, 109] width 1 height 1
checkbox input "true"
checkbox input "false"
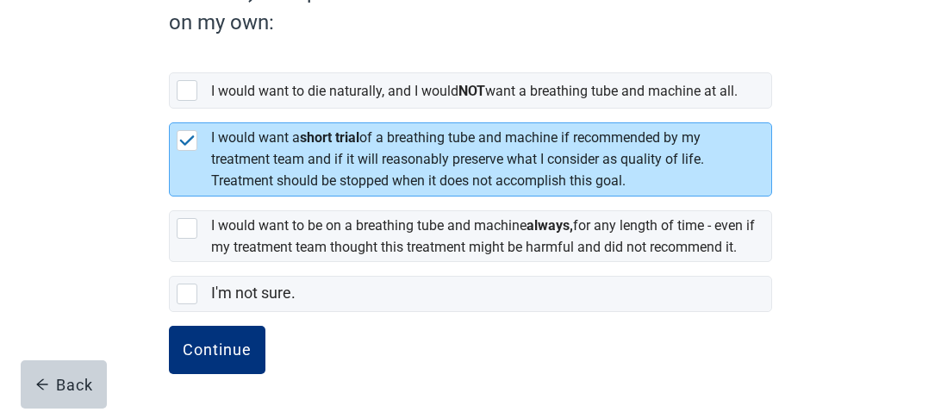
scroll to position [378, 0]
click at [216, 359] on button "Continue" at bounding box center [217, 350] width 97 height 48
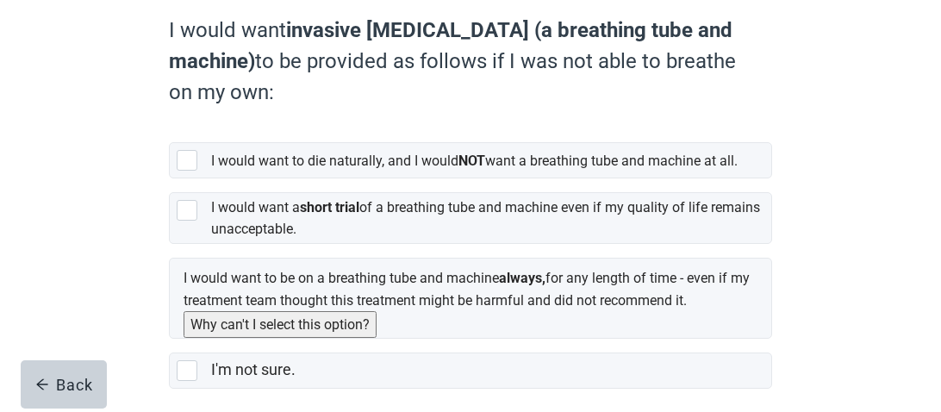
scroll to position [313, 0]
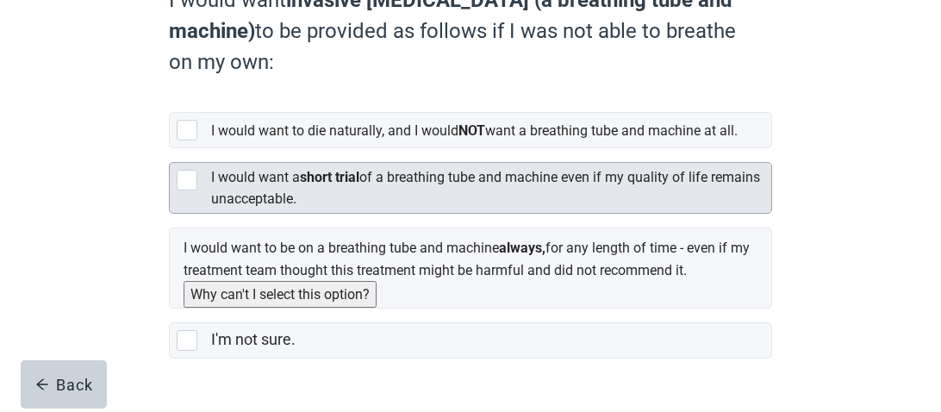
click at [183, 191] on div "[object Object], checkbox, not selected" at bounding box center [187, 180] width 21 height 21
click at [170, 149] on input "I would want a short trial of a breathing tube and machine even if my quality o…" at bounding box center [169, 148] width 1 height 1
checkbox input "true"
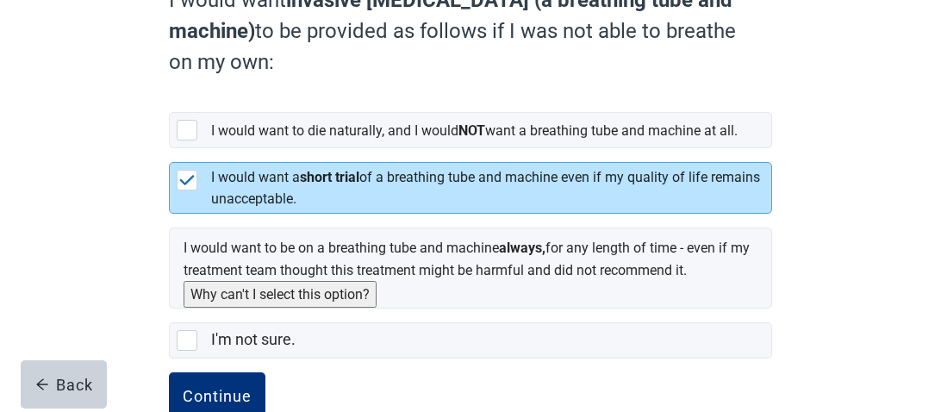
scroll to position [373, 0]
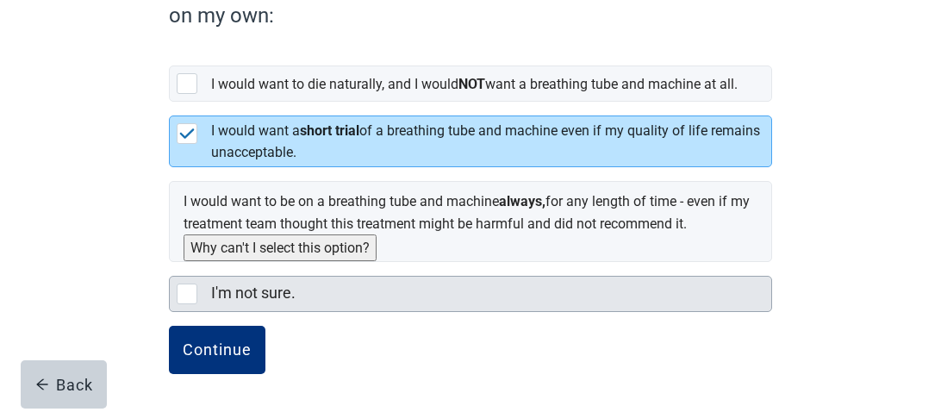
click at [189, 297] on div "I'm not sure., checkbox, not selected" at bounding box center [187, 294] width 21 height 21
click at [170, 263] on input "I'm not sure." at bounding box center [169, 262] width 1 height 1
checkbox input "true"
checkbox input "false"
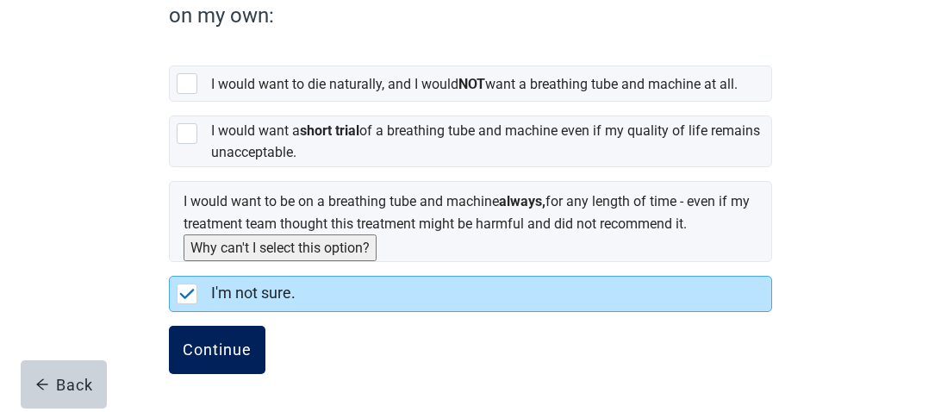
click at [217, 341] on div "Continue" at bounding box center [217, 349] width 69 height 17
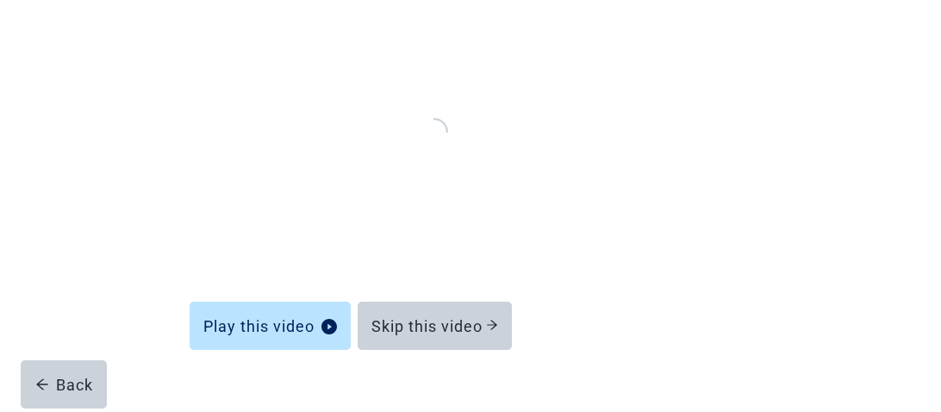
scroll to position [252, 0]
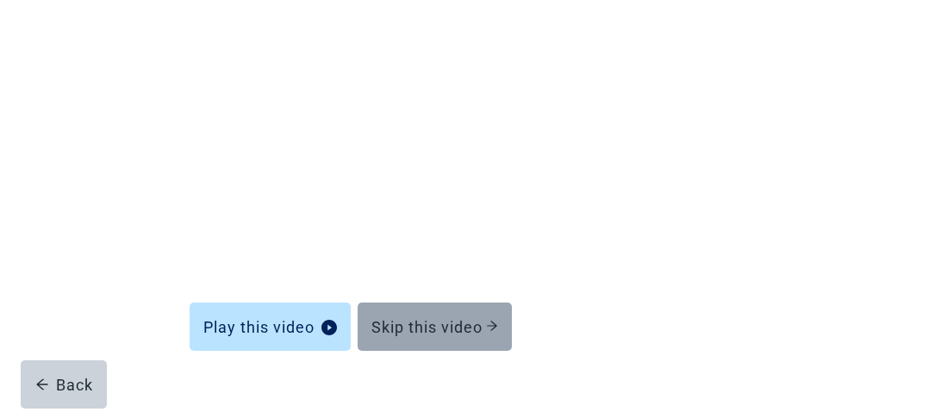
click at [428, 318] on div "Skip this video" at bounding box center [435, 326] width 127 height 17
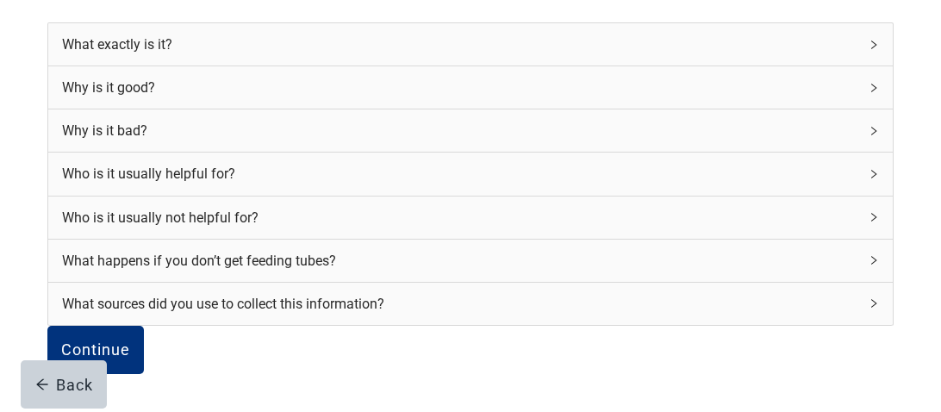
scroll to position [300, 0]
click at [130, 341] on div "Continue" at bounding box center [95, 349] width 69 height 17
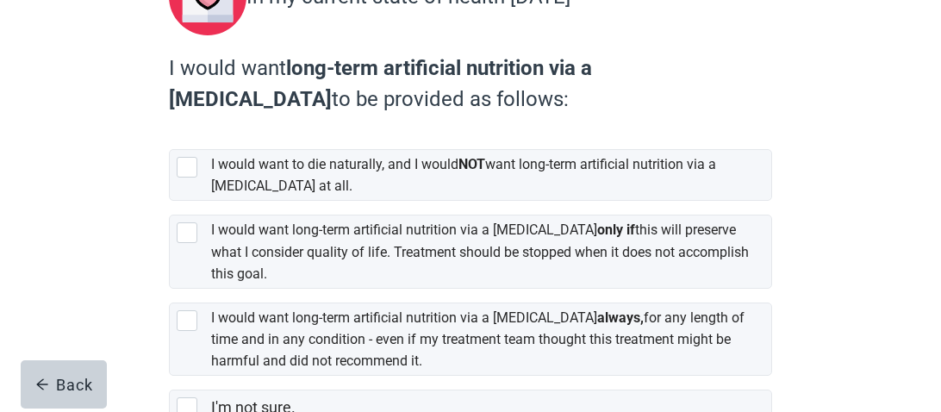
scroll to position [247, 0]
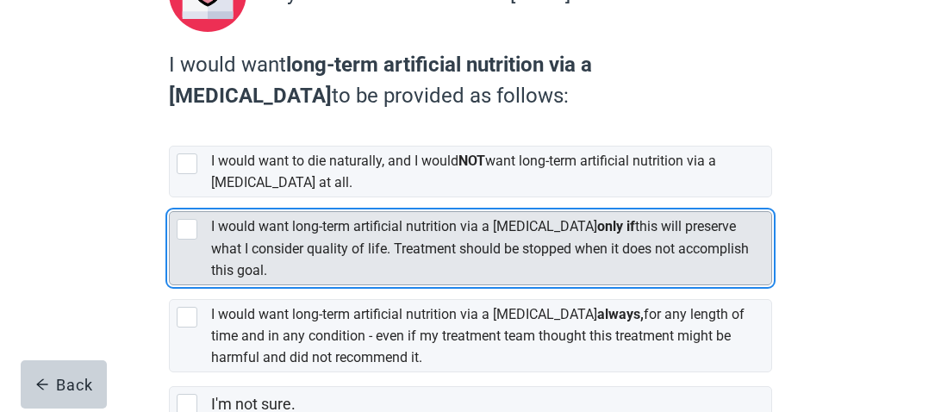
click at [191, 219] on div "[object Object], checkbox, not selected" at bounding box center [187, 229] width 21 height 21
click at [170, 198] on input "I would want long-term artificial nutrition via a [MEDICAL_DATA] only if this w…" at bounding box center [169, 197] width 1 height 1
checkbox input "true"
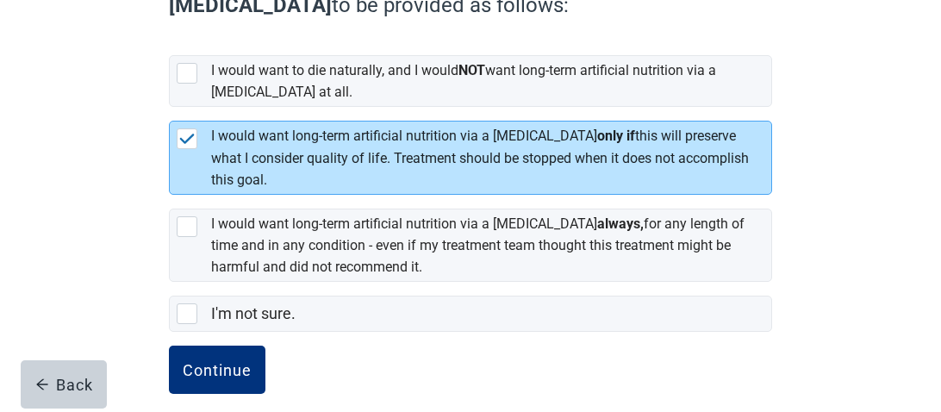
scroll to position [347, 0]
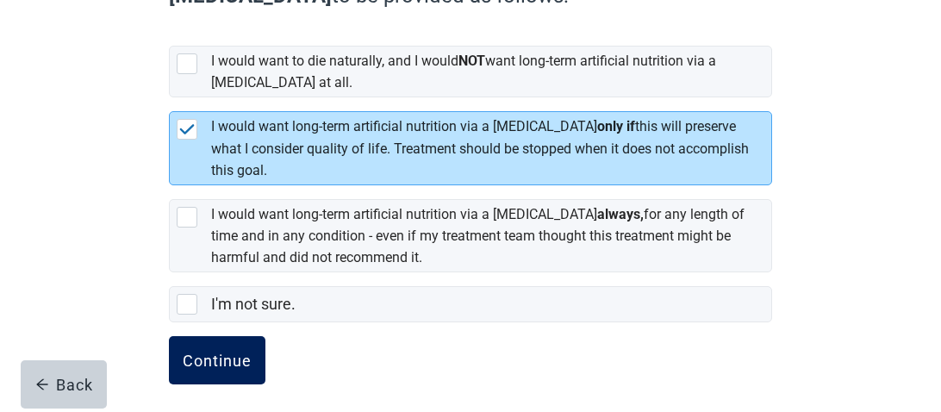
click at [215, 352] on div "Continue" at bounding box center [217, 360] width 69 height 17
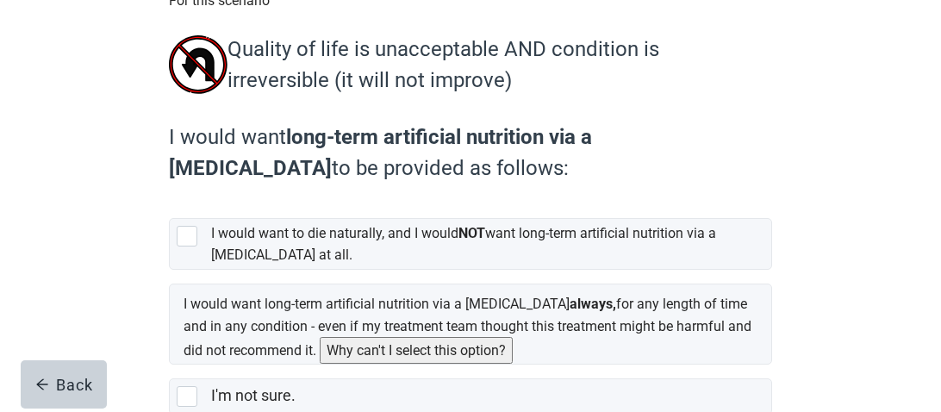
scroll to position [222, 0]
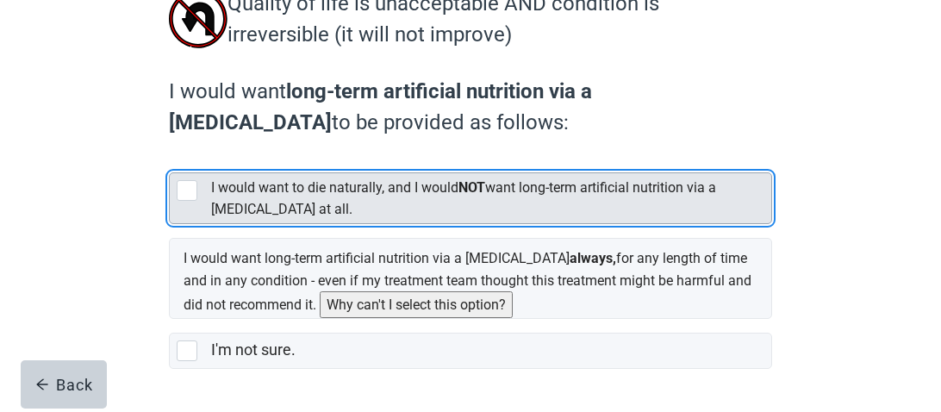
click at [191, 199] on div "[object Object], checkbox, not selected" at bounding box center [187, 190] width 21 height 21
click at [170, 159] on input "I would want to die naturally, and I would NOT want long-term artificial nutrit…" at bounding box center [169, 159] width 1 height 1
checkbox input "true"
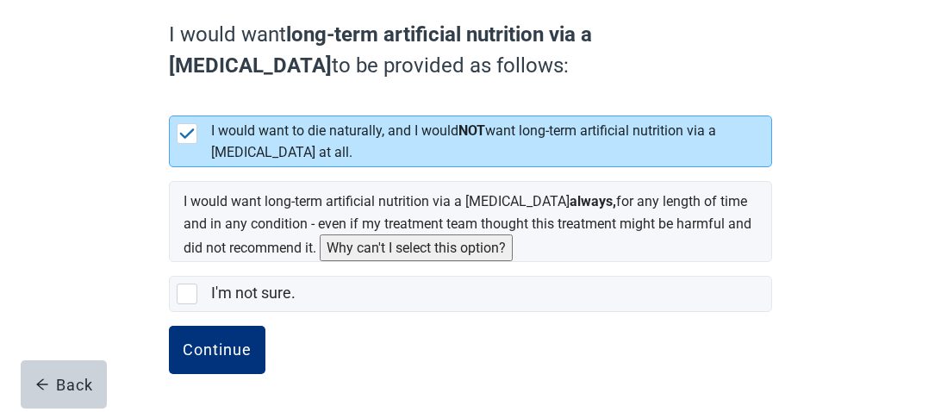
scroll to position [298, 0]
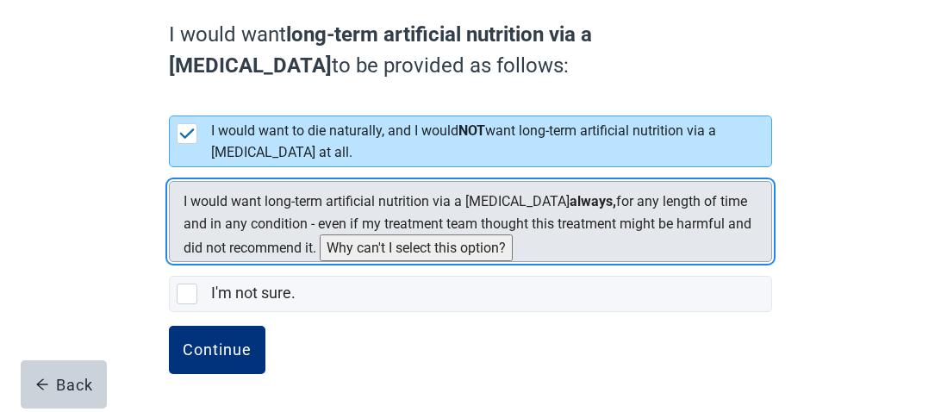
click at [177, 197] on div "[object Object], checkbox, not selected, cannot be selected due to conflict" at bounding box center [177, 197] width 0 height 0
click at [170, 168] on input "I would want long-term artificial nutrition via a [MEDICAL_DATA] always, for an…" at bounding box center [169, 167] width 1 height 1
checkbox input "false"
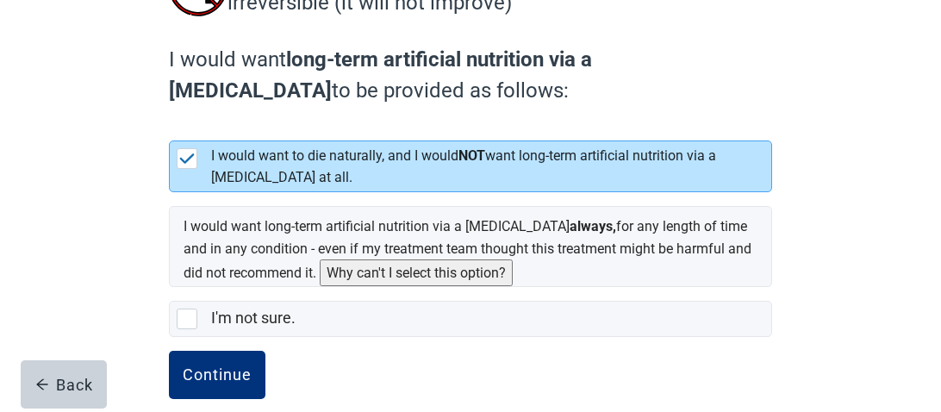
scroll to position [257, 0]
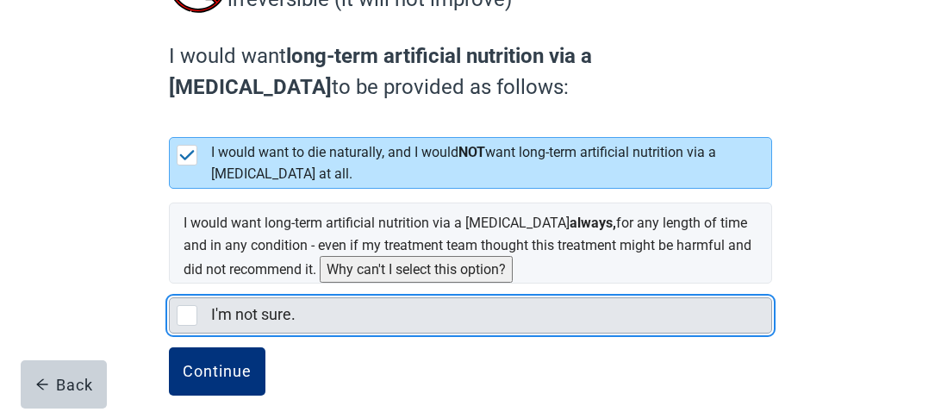
drag, startPoint x: 183, startPoint y: 335, endPoint x: 193, endPoint y: 350, distance: 17.9
click at [185, 326] on div "I'm not sure., checkbox, not selected" at bounding box center [187, 315] width 21 height 21
click at [170, 284] on input "I'm not sure." at bounding box center [169, 284] width 1 height 1
checkbox input "true"
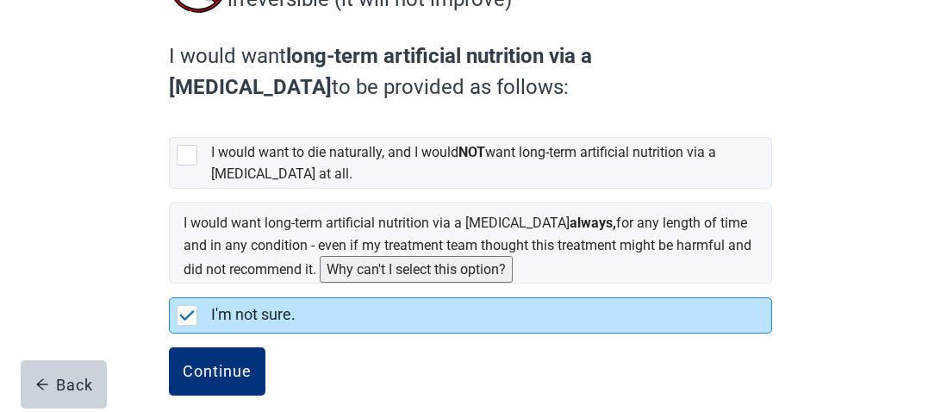
checkbox input "false"
drag, startPoint x: 211, startPoint y: 387, endPoint x: 203, endPoint y: 386, distance: 8.7
click at [211, 380] on div "Continue" at bounding box center [217, 371] width 69 height 17
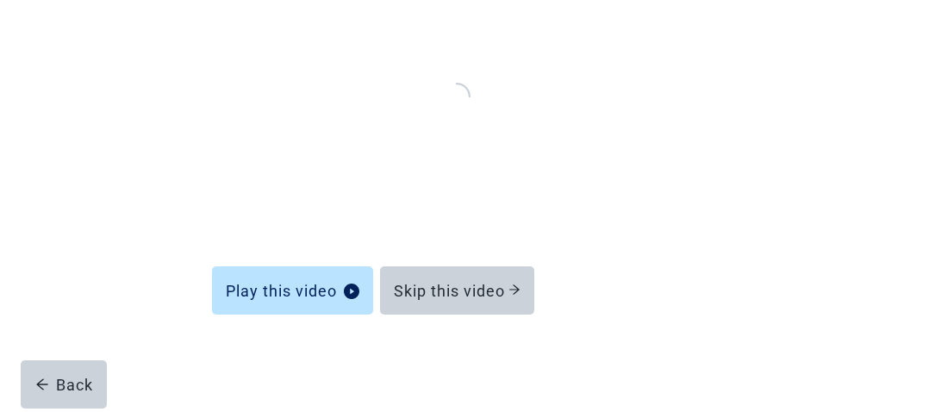
scroll to position [252, 0]
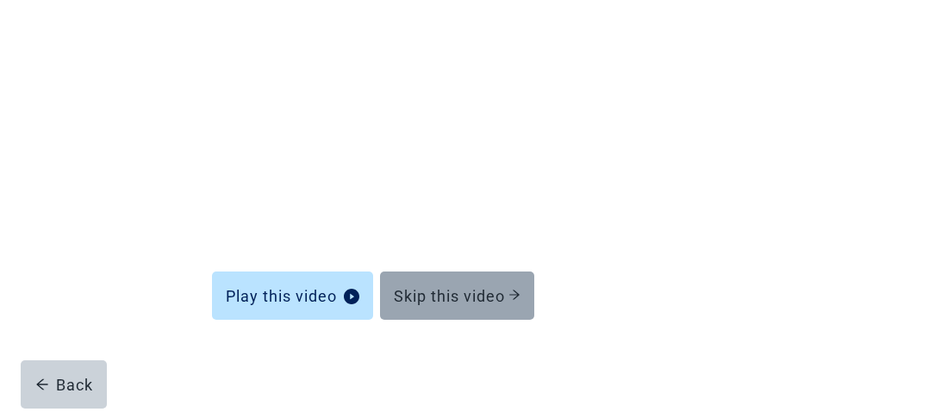
click at [451, 291] on div "Skip this video" at bounding box center [457, 295] width 127 height 17
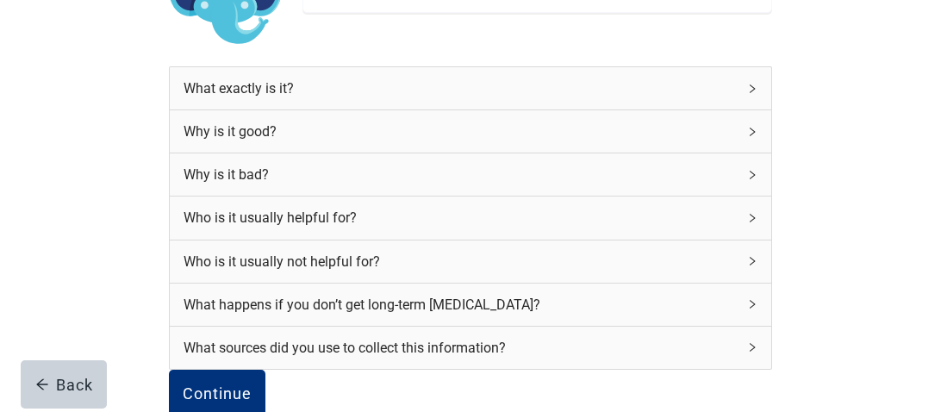
scroll to position [340, 0]
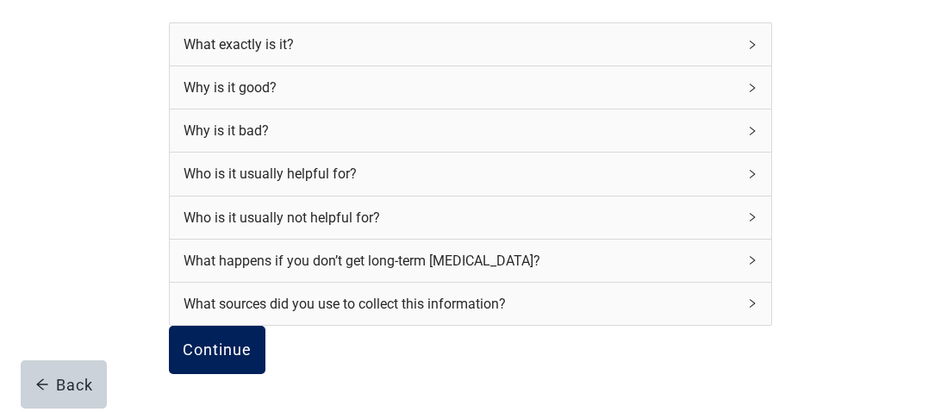
click at [250, 341] on div "Continue" at bounding box center [217, 349] width 69 height 17
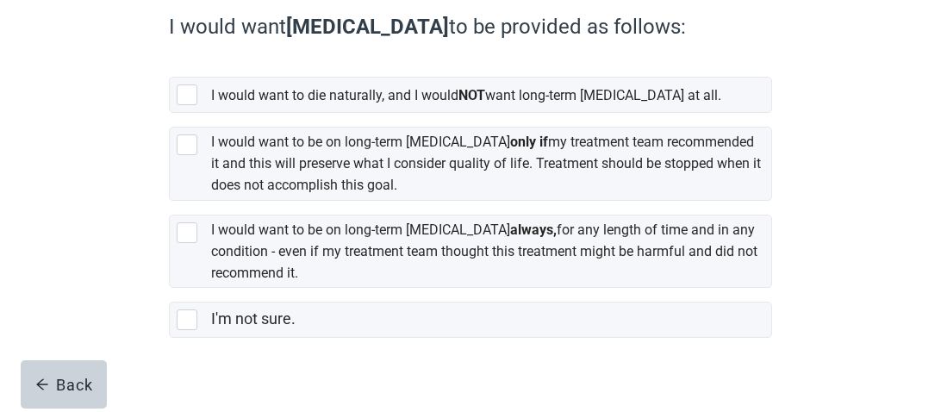
scroll to position [299, 0]
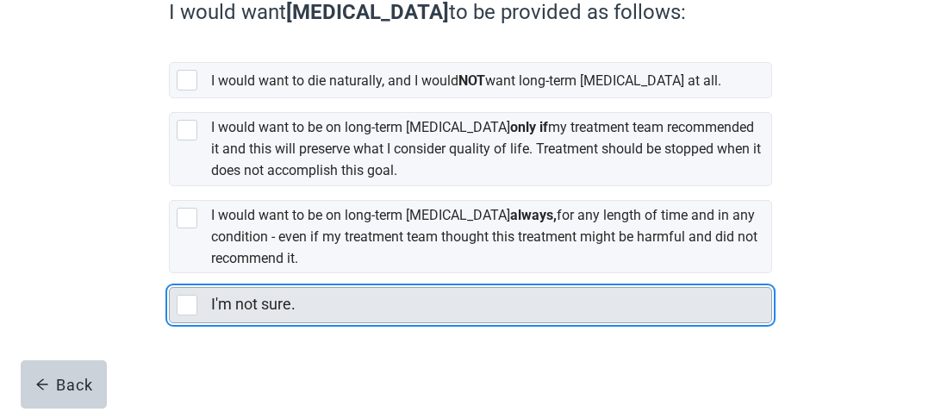
click at [187, 296] on div "I'm not sure., checkbox, not selected" at bounding box center [187, 305] width 21 height 21
click at [170, 274] on input "I'm not sure." at bounding box center [169, 273] width 1 height 1
checkbox input "true"
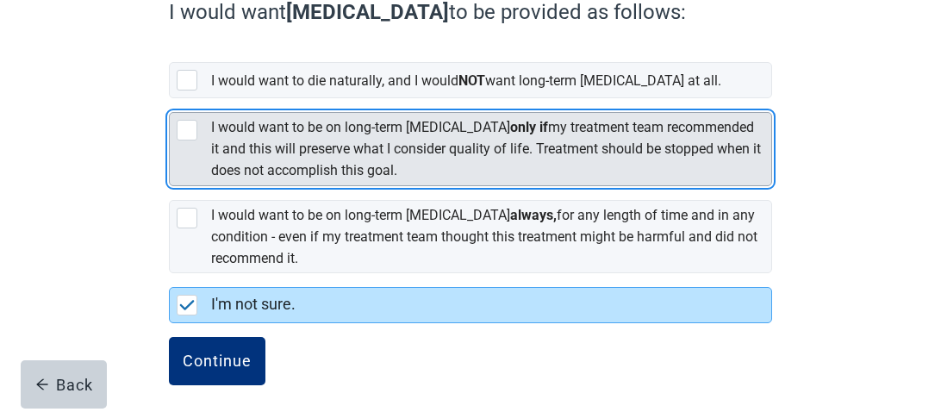
click at [184, 123] on div "[object Object], checkbox, not selected" at bounding box center [187, 130] width 21 height 21
click at [170, 99] on input "I would want to be on long-term [MEDICAL_DATA] only if my treatment team recomm…" at bounding box center [169, 98] width 1 height 1
checkbox input "true"
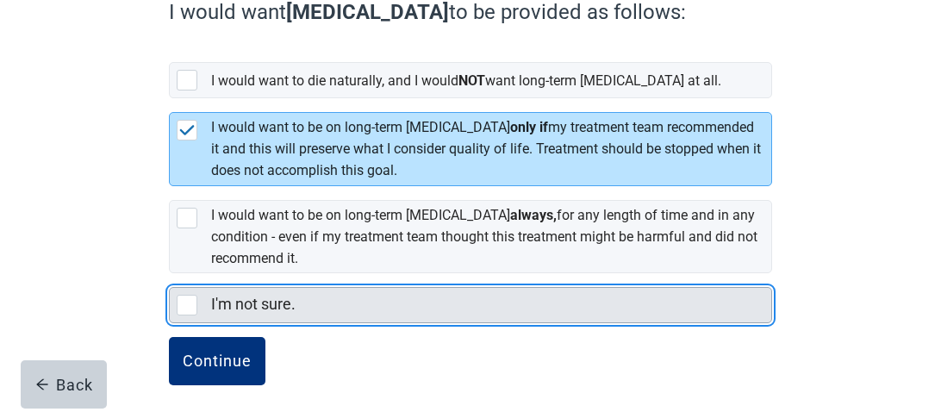
click at [184, 298] on div "I'm not sure., checkbox, not selected" at bounding box center [187, 305] width 21 height 21
click at [170, 274] on input "I'm not sure." at bounding box center [169, 273] width 1 height 1
checkbox input "true"
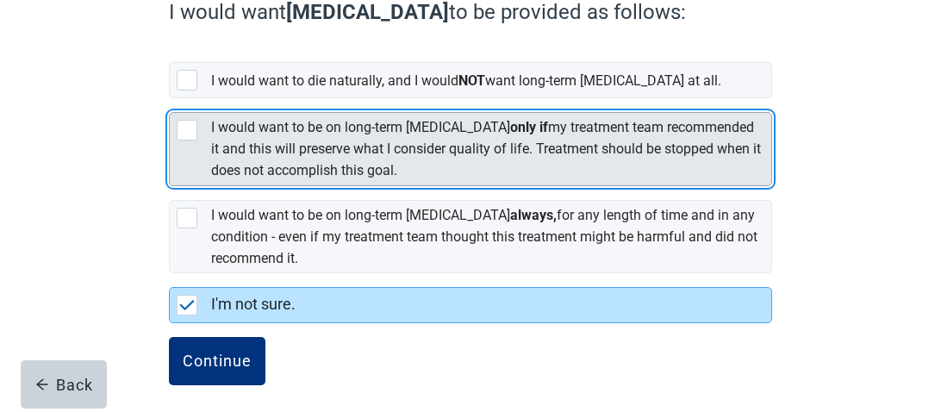
click at [184, 125] on div "[object Object], checkbox, not selected" at bounding box center [187, 130] width 21 height 21
click at [170, 99] on input "I would want to be on long-term [MEDICAL_DATA] only if my treatment team recomm…" at bounding box center [169, 98] width 1 height 1
checkbox input "true"
checkbox input "false"
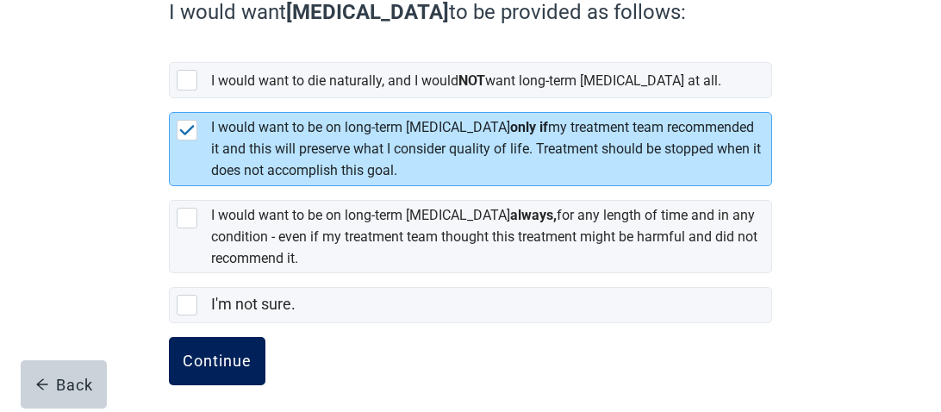
click at [201, 353] on div "Continue" at bounding box center [217, 361] width 69 height 17
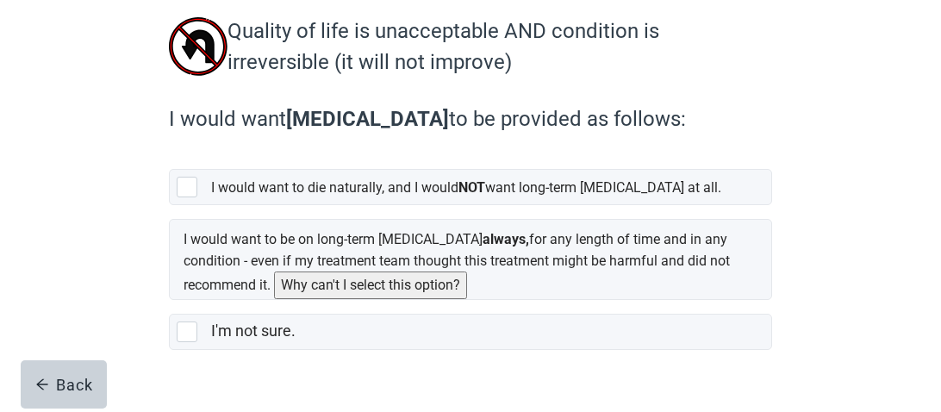
scroll to position [230, 0]
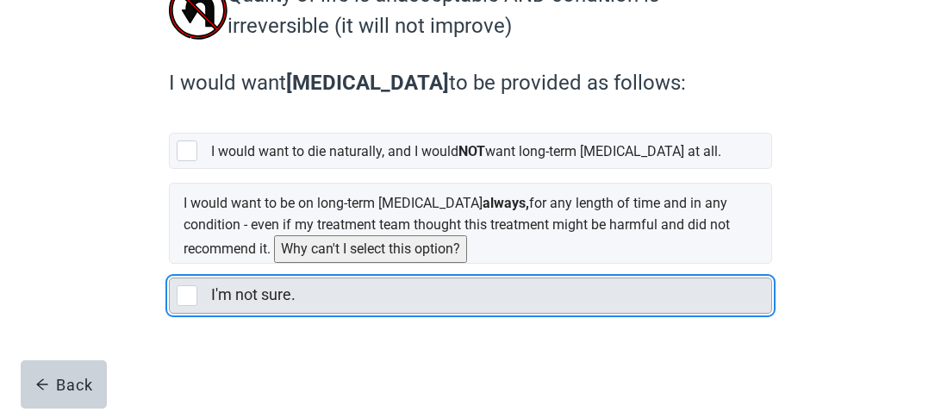
click at [181, 300] on div "I'm not sure., checkbox, not selected" at bounding box center [187, 295] width 21 height 21
click at [170, 265] on input "I'm not sure." at bounding box center [169, 264] width 1 height 1
checkbox input "true"
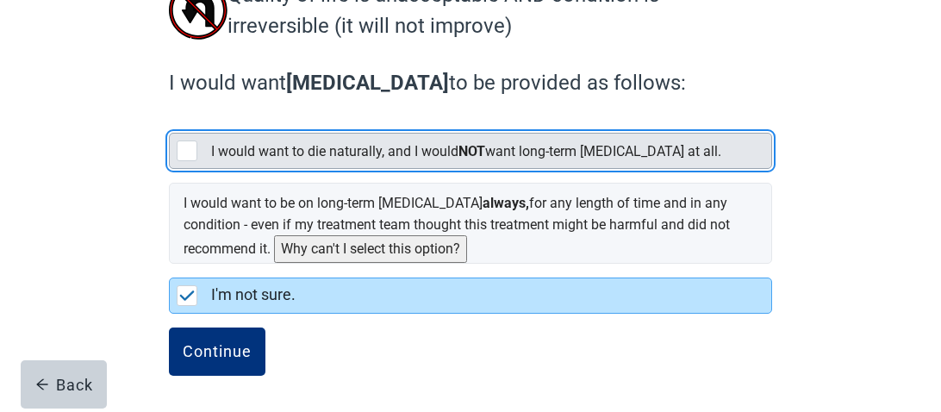
click at [188, 151] on div "[object Object], checkbox, not selected" at bounding box center [187, 151] width 21 height 21
click at [170, 120] on input "I would want to die naturally, and I would NOT want long-term [MEDICAL_DATA] at…" at bounding box center [169, 119] width 1 height 1
checkbox input "true"
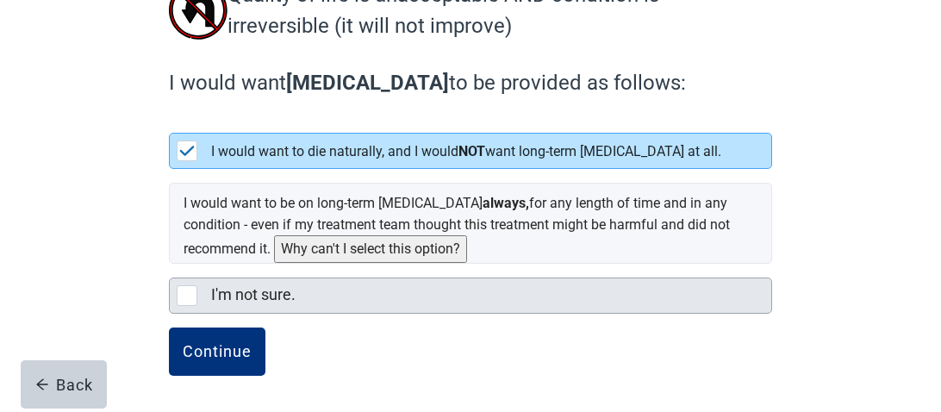
click at [197, 297] on div "I'm not sure., checkbox, not selected" at bounding box center [191, 295] width 28 height 21
click at [170, 265] on input "I'm not sure." at bounding box center [169, 264] width 1 height 1
checkbox input "true"
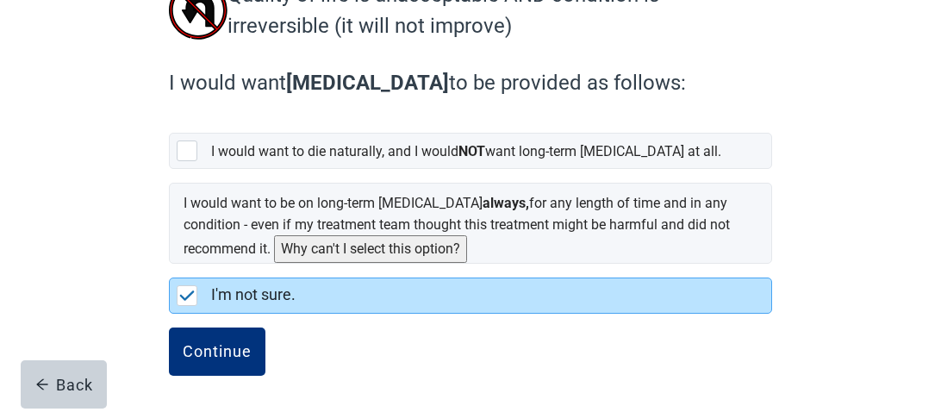
checkbox input "false"
click at [204, 354] on div "Continue" at bounding box center [217, 351] width 69 height 17
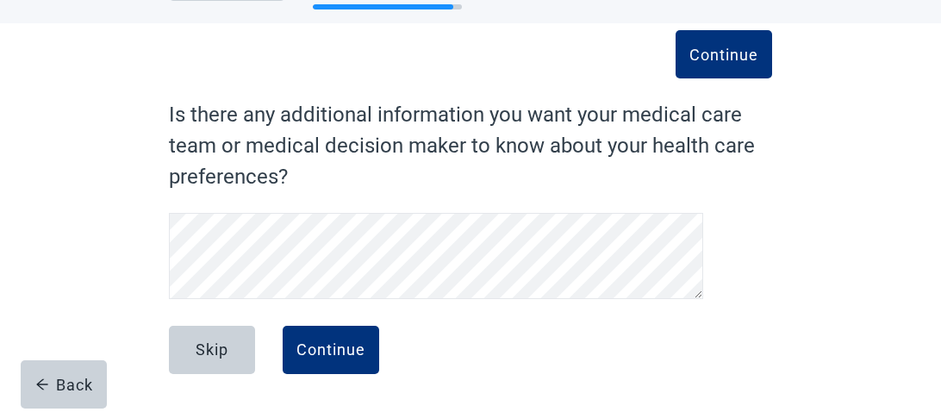
scroll to position [66, 0]
drag, startPoint x: 336, startPoint y: 348, endPoint x: 337, endPoint y: 328, distance: 19.8
click at [336, 345] on div "Continue" at bounding box center [331, 349] width 69 height 17
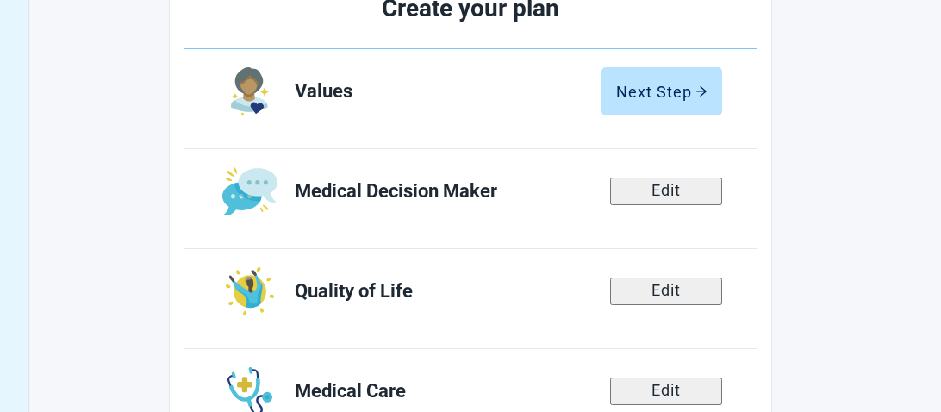
scroll to position [203, 0]
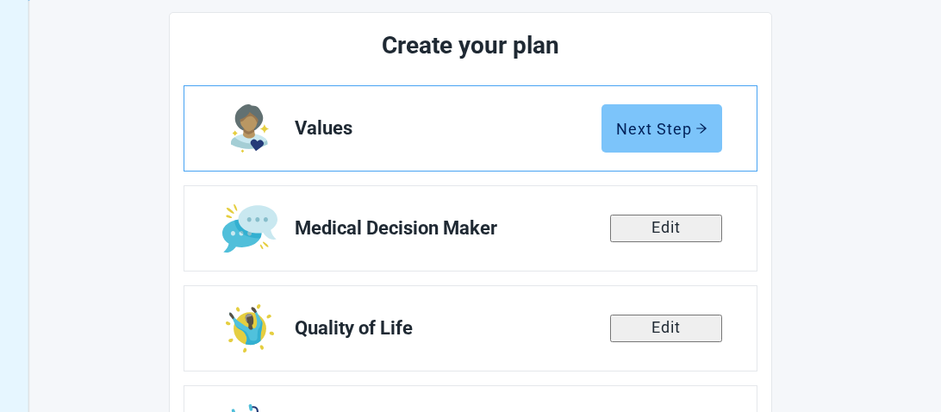
click at [665, 140] on button "Next Step" at bounding box center [662, 128] width 121 height 48
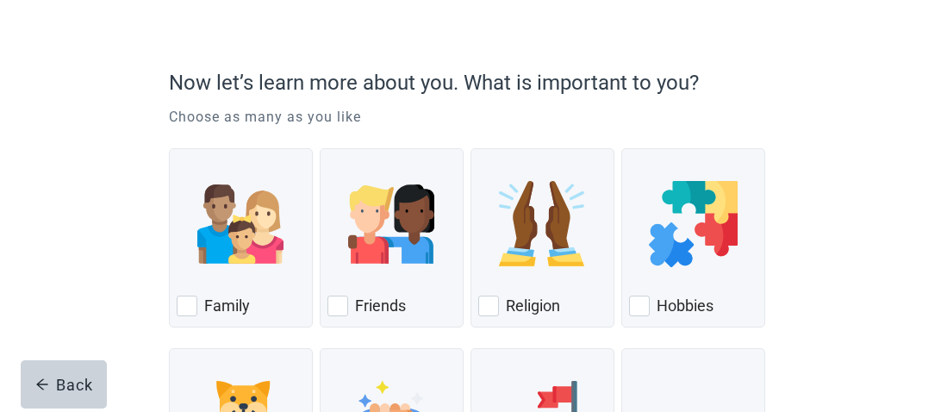
scroll to position [115, 0]
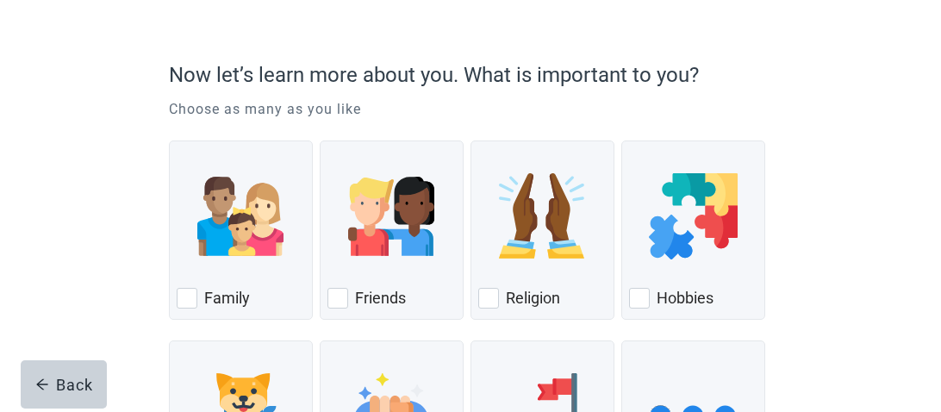
click at [162, 295] on div "Now let’s learn more about you. What is important to you? Choose as many as you…" at bounding box center [471, 317] width 724 height 617
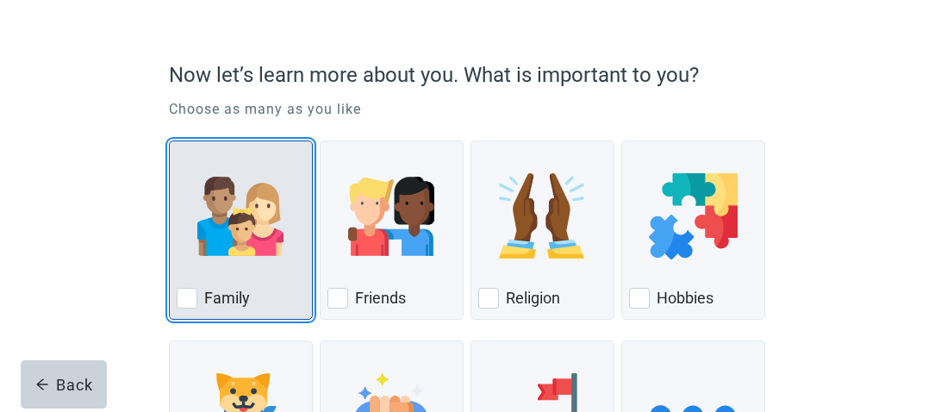
click at [186, 303] on div "Family, checkbox, not checked" at bounding box center [187, 298] width 21 height 21
click at [170, 141] on input "Family" at bounding box center [169, 141] width 1 height 1
checkbox input "true"
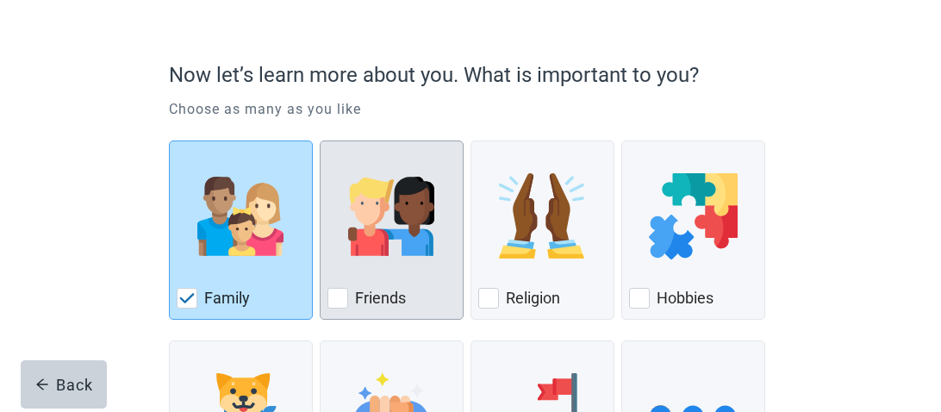
click at [339, 300] on div "Friends, checkbox, not checked" at bounding box center [338, 298] width 21 height 21
click at [321, 141] on input "Friends" at bounding box center [320, 141] width 1 height 1
checkbox input "true"
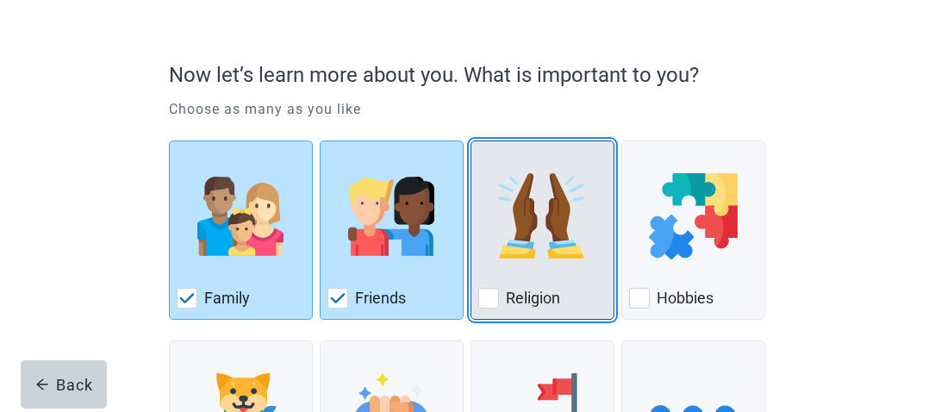
click at [484, 299] on div "Religion, checkbox, not checked" at bounding box center [488, 298] width 21 height 21
click at [472, 141] on input "Religion" at bounding box center [471, 141] width 1 height 1
checkbox input "true"
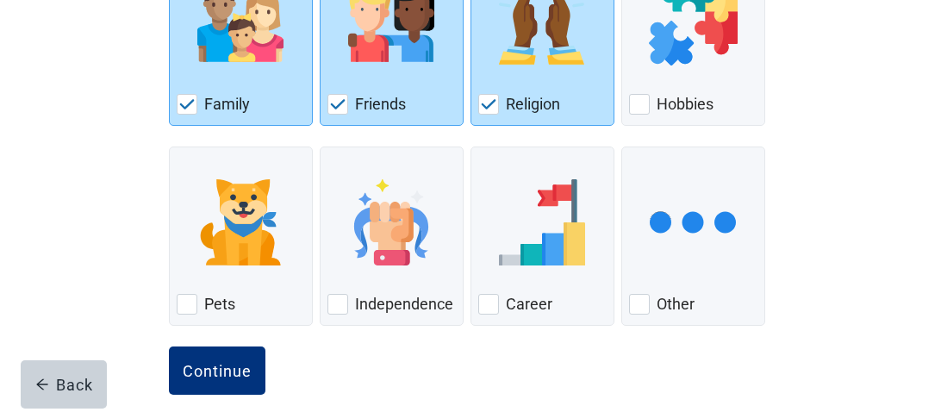
scroll to position [309, 0]
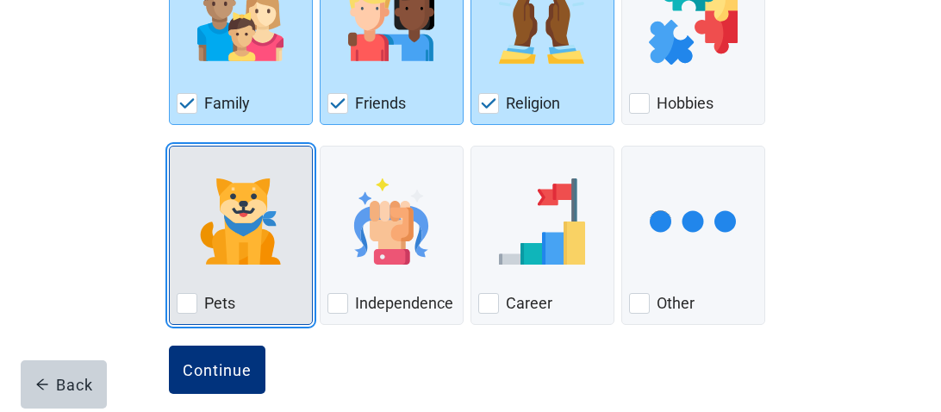
click at [185, 300] on div "Pets, checkbox, not checked" at bounding box center [187, 303] width 21 height 21
click at [170, 147] on input "Pets" at bounding box center [169, 146] width 1 height 1
checkbox input "true"
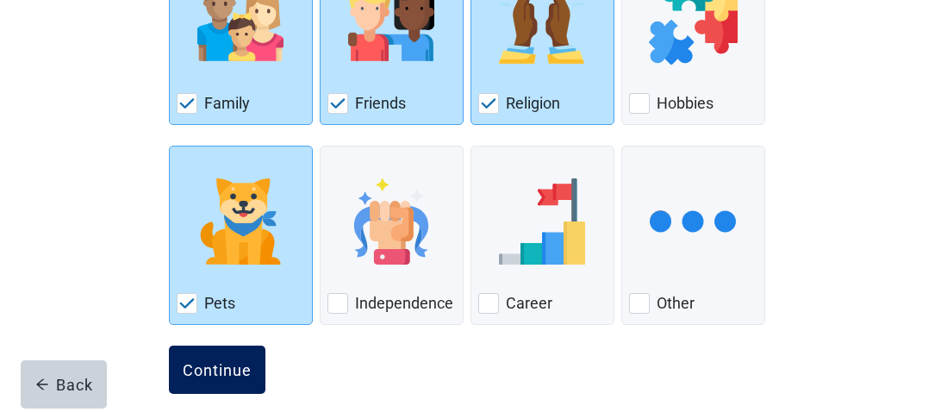
click at [216, 373] on div "Continue" at bounding box center [217, 369] width 69 height 17
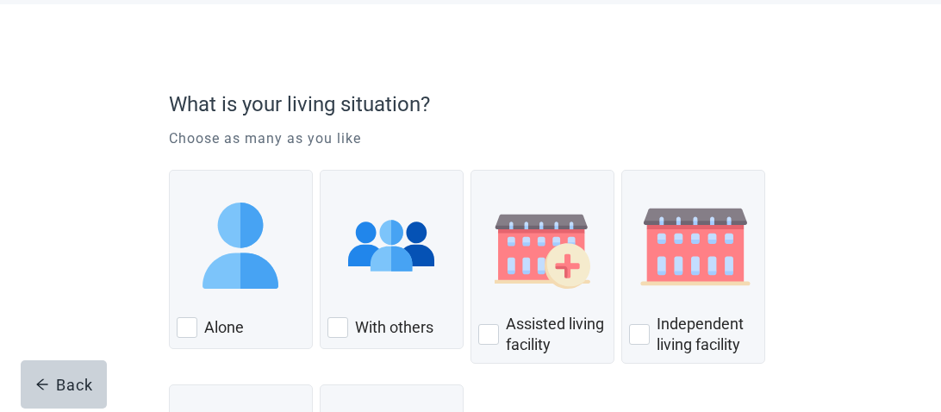
scroll to position [106, 0]
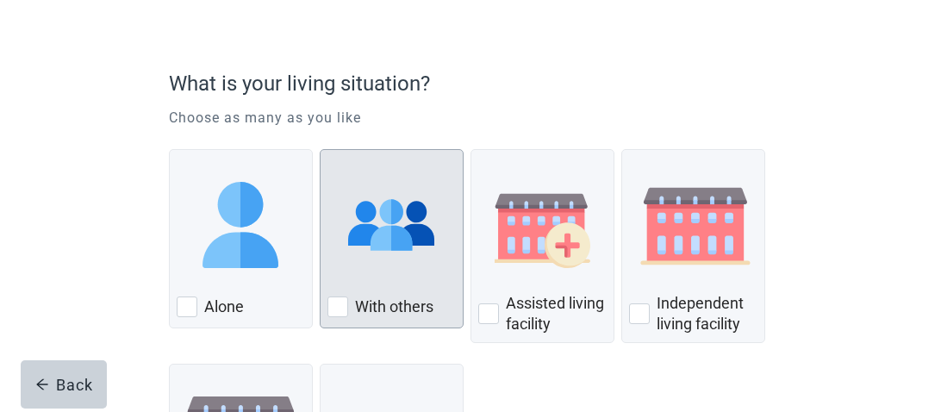
click at [337, 304] on div "With Others, checkbox, not checked" at bounding box center [338, 307] width 21 height 21
click at [321, 150] on input "With others" at bounding box center [320, 149] width 1 height 1
checkbox input "true"
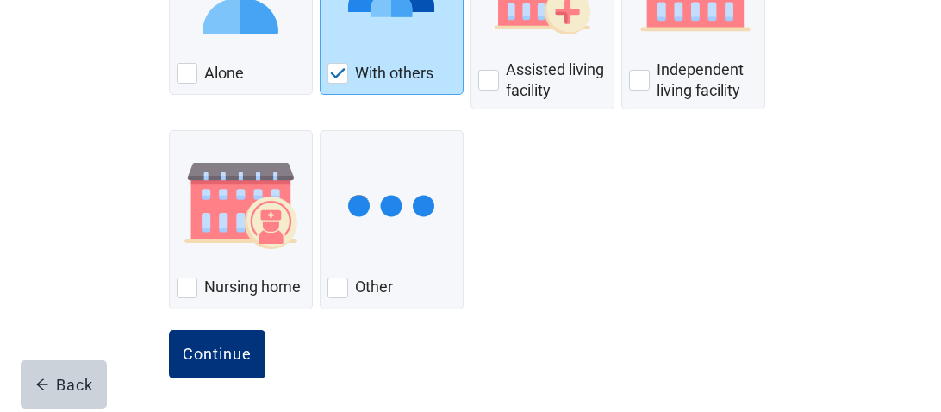
scroll to position [342, 0]
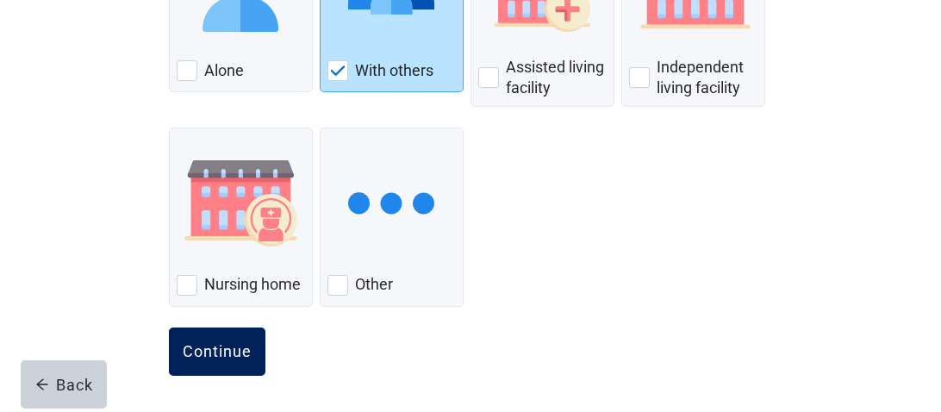
click at [204, 345] on div "Continue" at bounding box center [217, 351] width 69 height 17
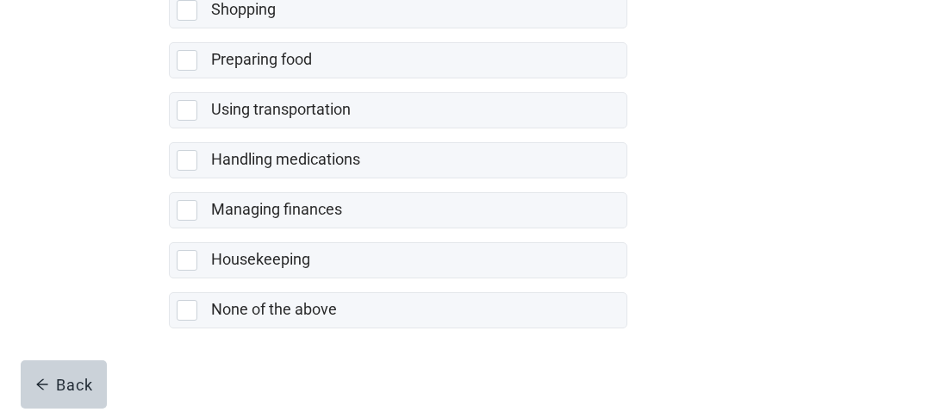
scroll to position [536, 0]
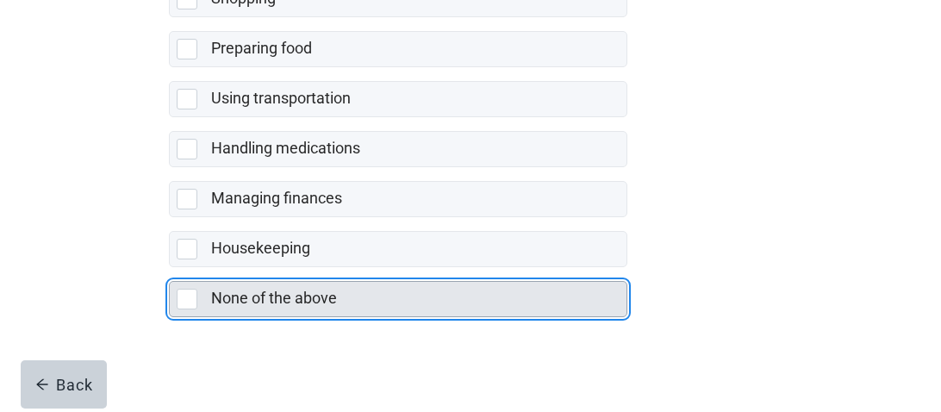
click at [187, 293] on div "None of the above, checkbox, not selected" at bounding box center [187, 299] width 21 height 21
click at [170, 268] on input "None of the above" at bounding box center [169, 267] width 1 height 1
checkbox input "true"
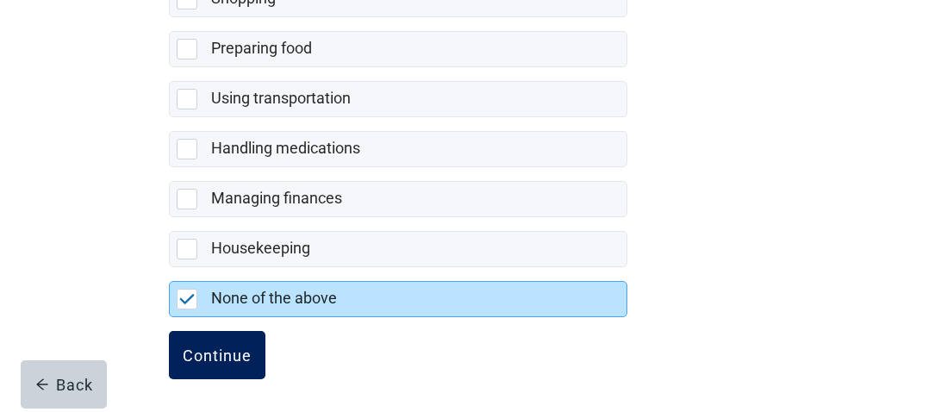
click at [209, 348] on div "Continue" at bounding box center [217, 355] width 69 height 17
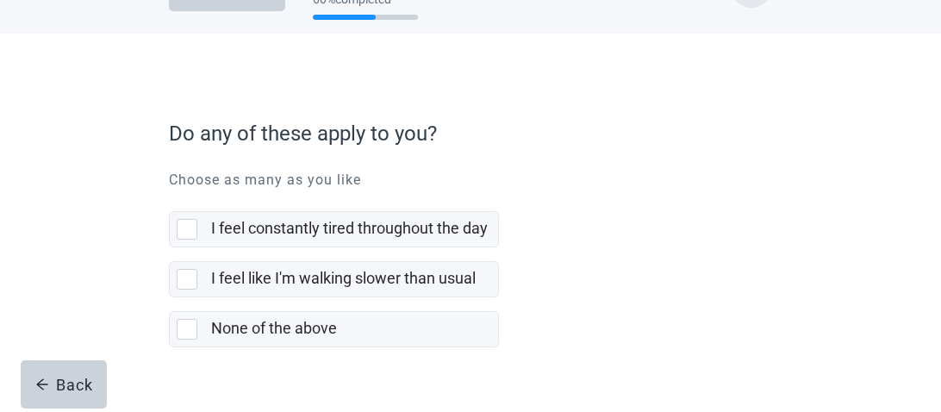
scroll to position [90, 0]
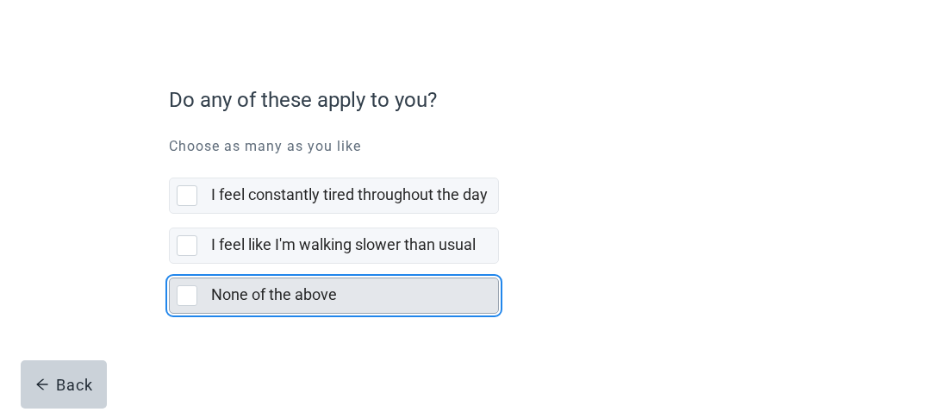
click at [184, 295] on div "None of the above, checkbox, not selected" at bounding box center [187, 295] width 21 height 21
click at [170, 265] on input "None of the above" at bounding box center [169, 264] width 1 height 1
checkbox input "true"
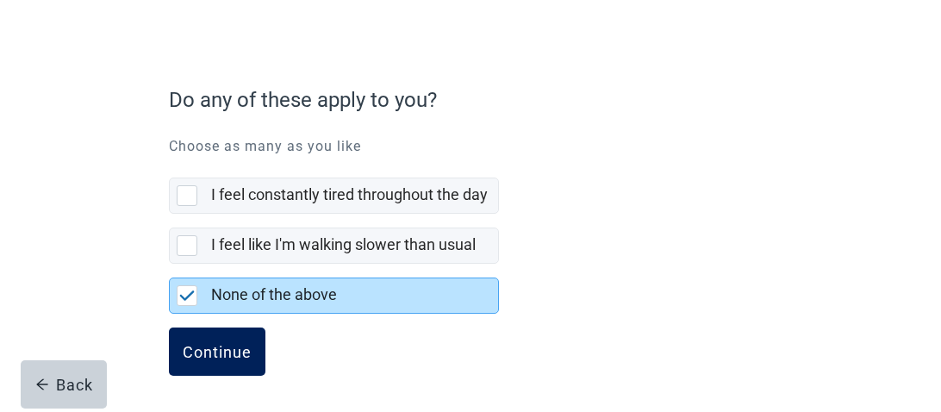
click at [212, 357] on div "Continue" at bounding box center [217, 351] width 69 height 17
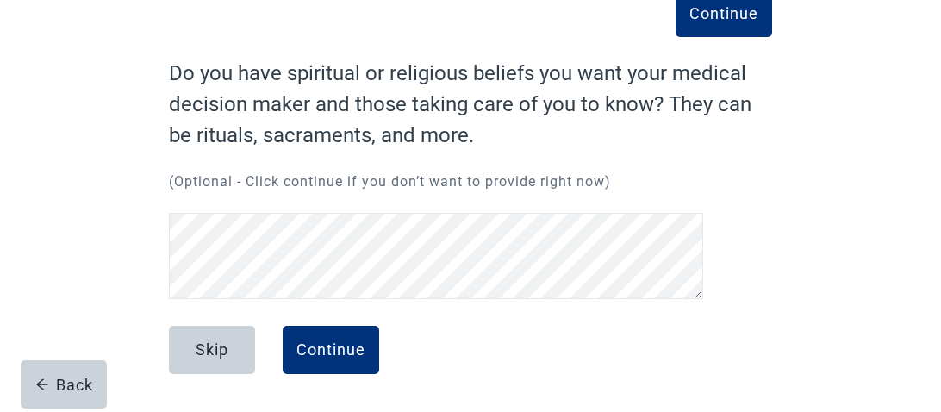
scroll to position [108, 0]
click at [349, 348] on div "Continue" at bounding box center [331, 349] width 69 height 17
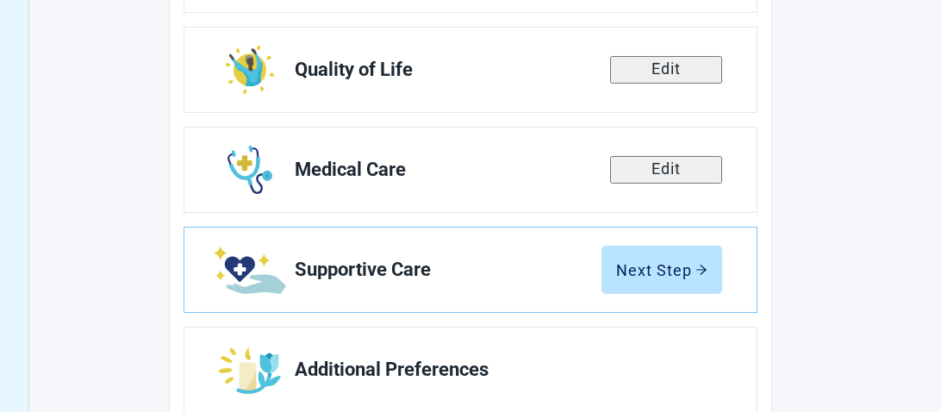
scroll to position [503, 0]
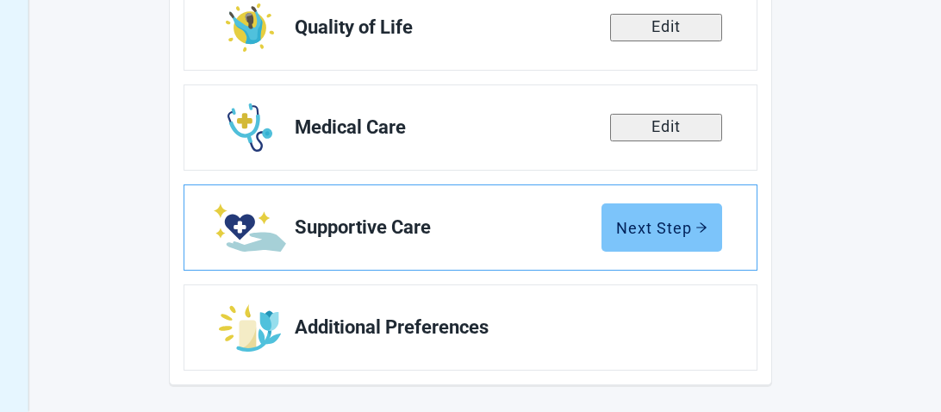
click at [678, 228] on div "Next Step" at bounding box center [661, 227] width 91 height 17
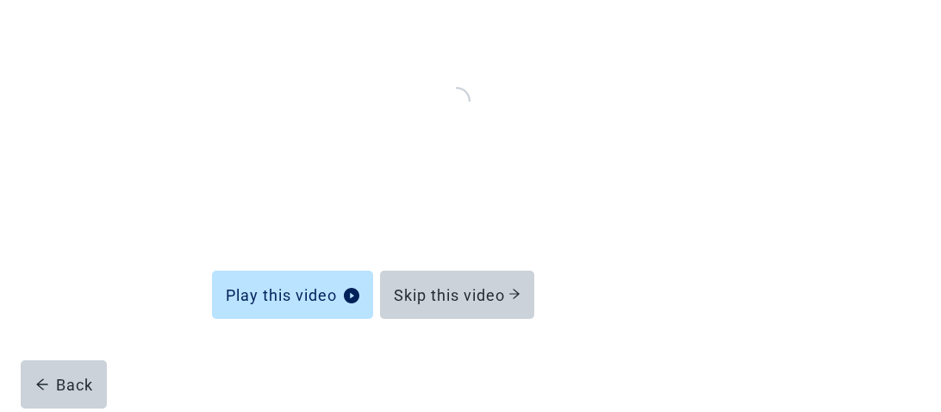
scroll to position [252, 0]
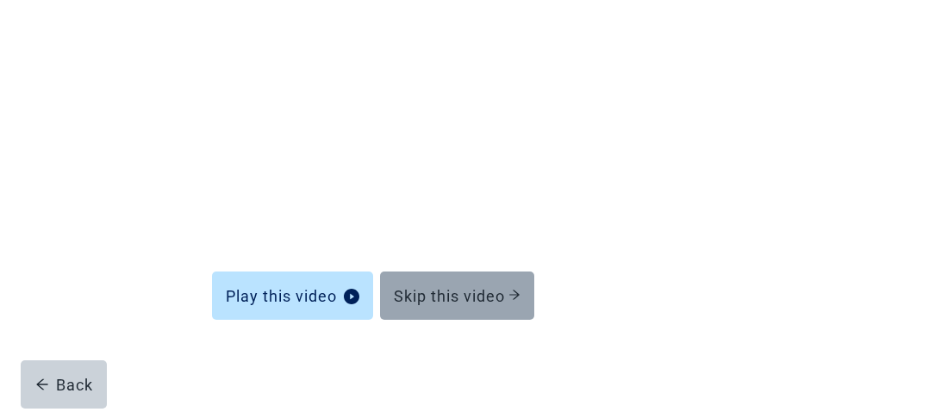
click at [441, 297] on div "Skip this video" at bounding box center [457, 295] width 127 height 17
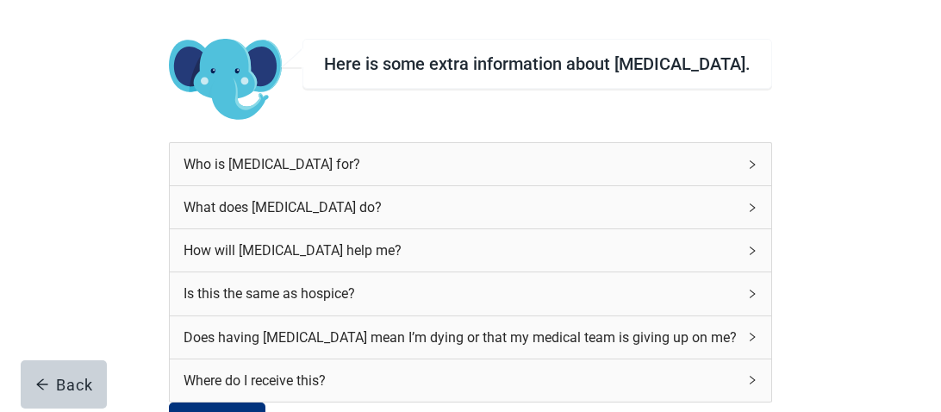
scroll to position [108, 0]
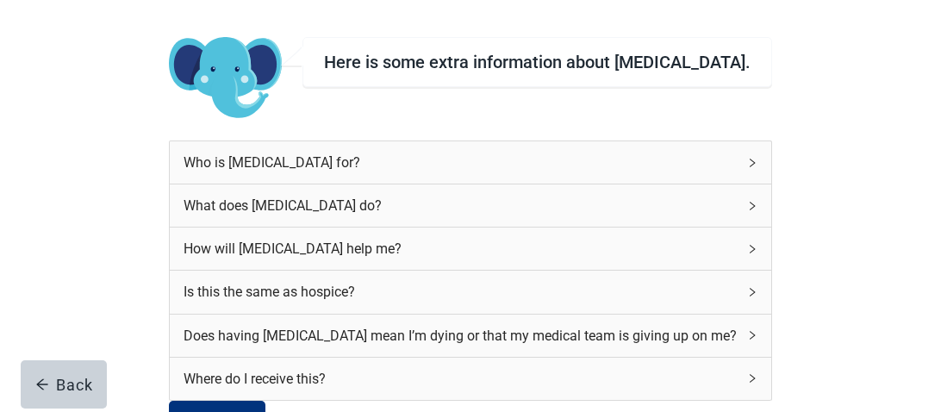
click at [747, 164] on icon "right" at bounding box center [752, 163] width 10 height 10
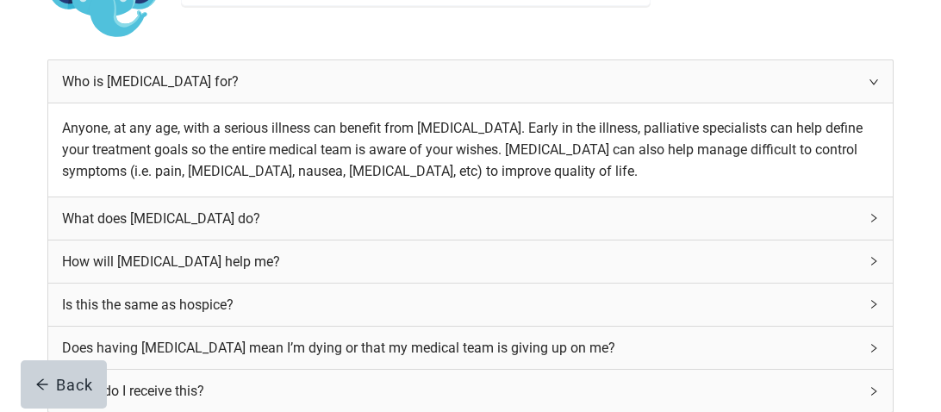
scroll to position [230, 0]
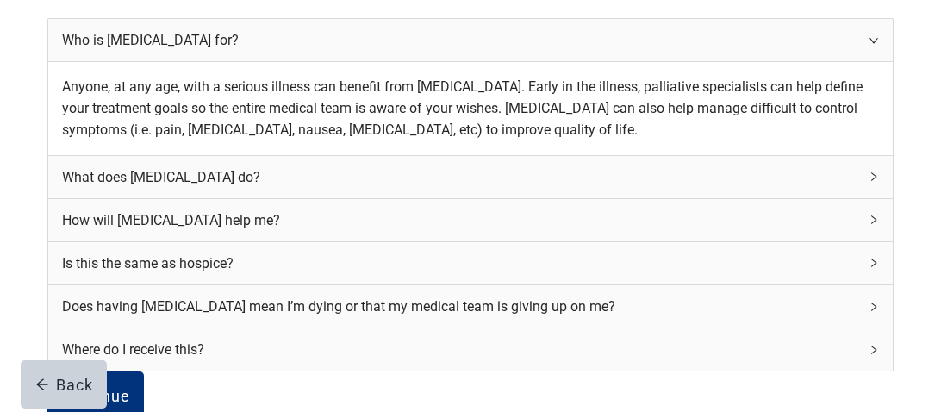
click at [869, 182] on icon "right" at bounding box center [874, 177] width 10 height 10
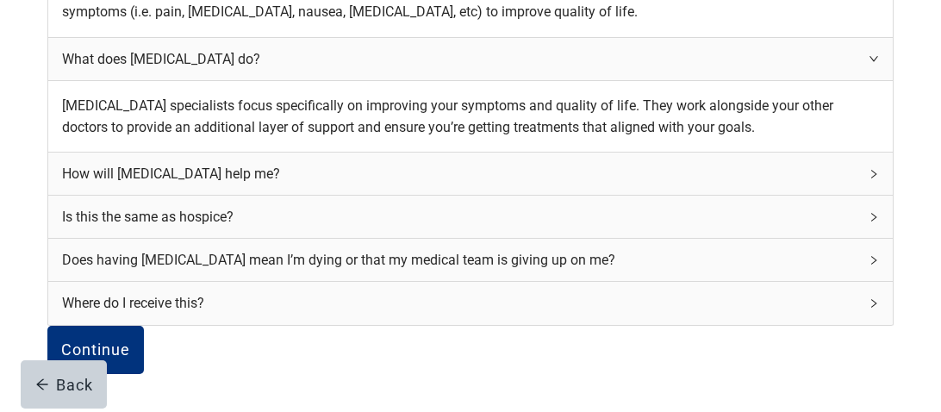
scroll to position [401, 0]
click at [712, 195] on div "How will [MEDICAL_DATA] help me?" at bounding box center [471, 174] width 846 height 42
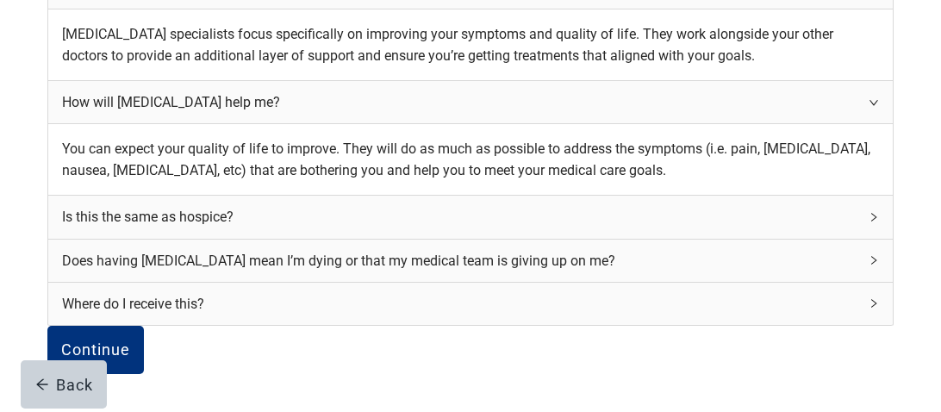
scroll to position [580, 0]
click at [869, 216] on icon "right" at bounding box center [874, 217] width 10 height 10
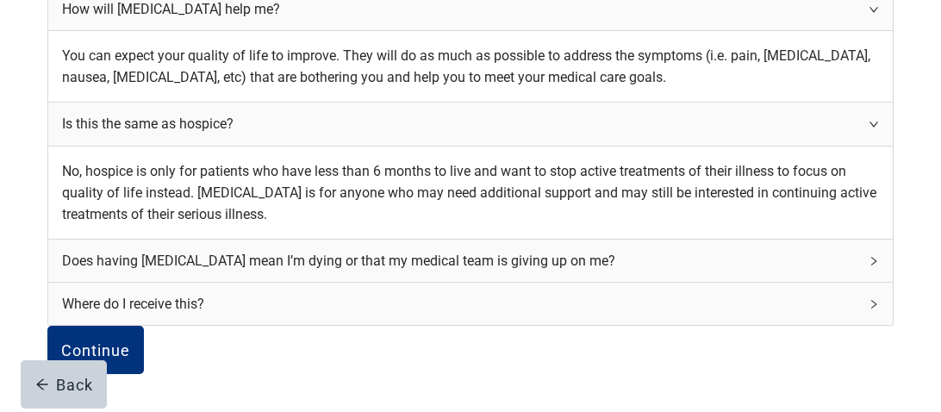
scroll to position [776, 0]
click at [869, 256] on icon "right" at bounding box center [874, 261] width 10 height 10
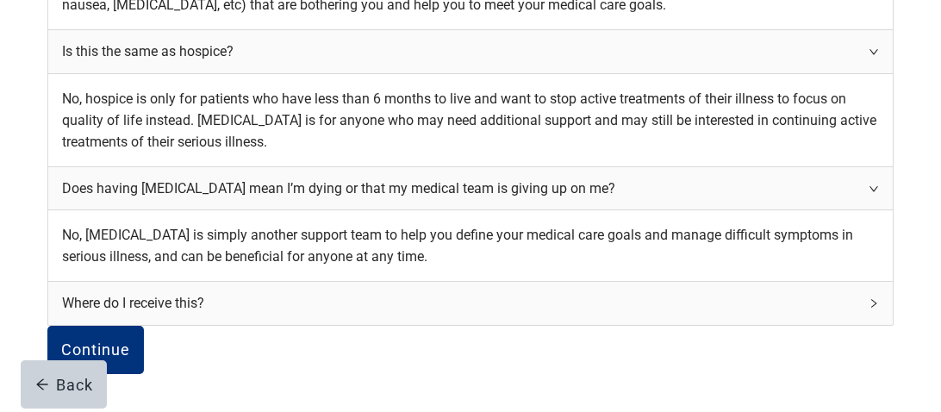
scroll to position [914, 0]
click at [869, 298] on icon "right" at bounding box center [874, 303] width 10 height 10
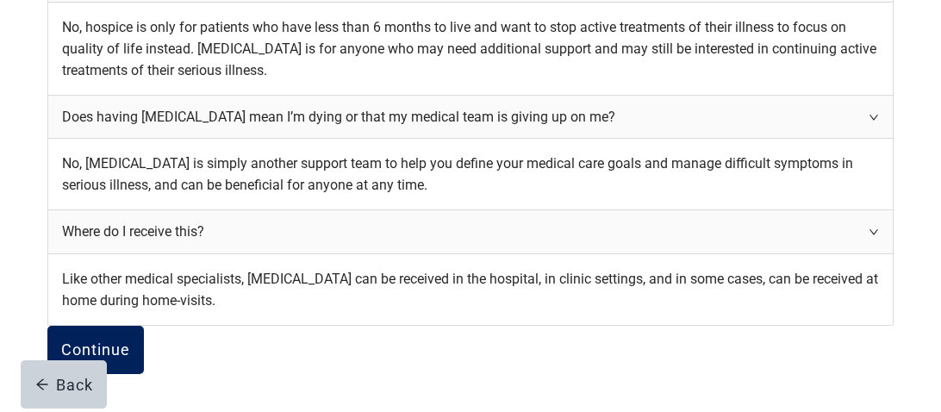
click at [130, 359] on div "Continue" at bounding box center [95, 349] width 69 height 17
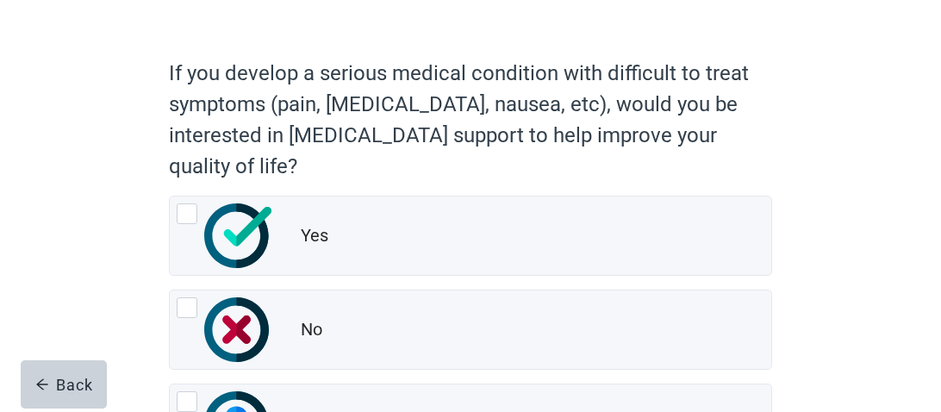
scroll to position [132, 0]
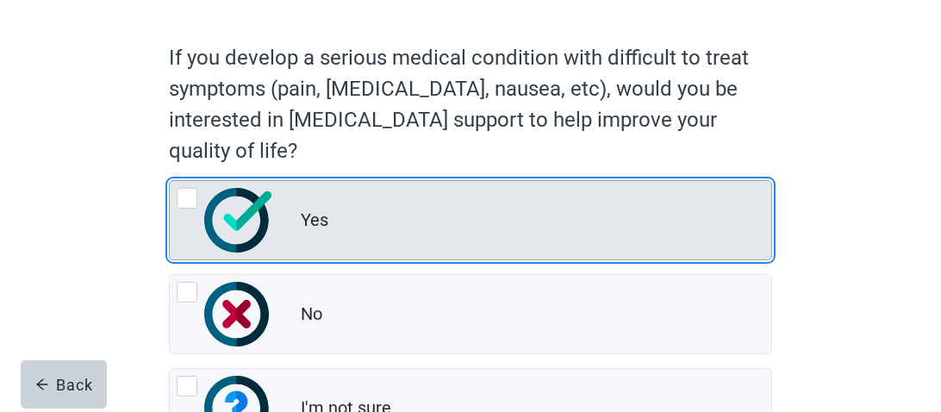
click at [196, 195] on div "Yes, radio button, not checked" at bounding box center [187, 198] width 21 height 21
click at [170, 181] on input "Yes" at bounding box center [169, 180] width 1 height 1
radio input "true"
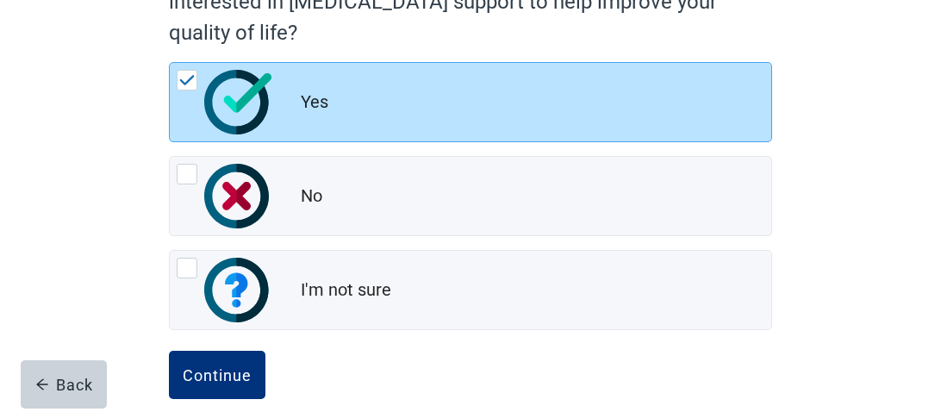
scroll to position [273, 0]
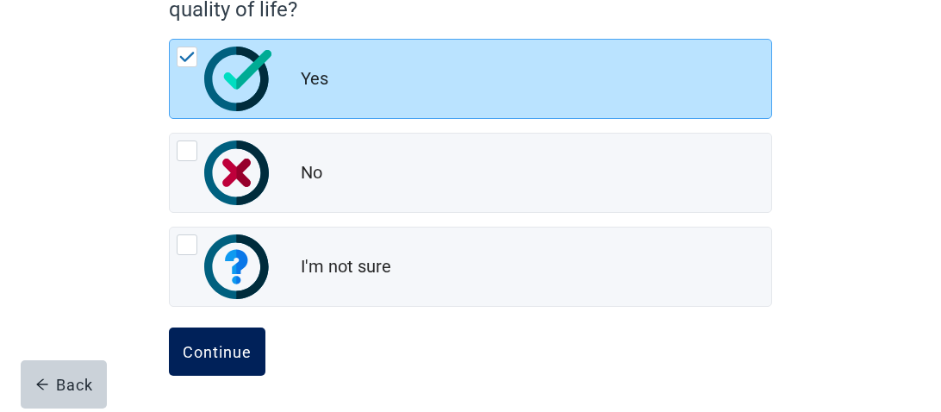
click at [206, 343] on div "Continue" at bounding box center [217, 351] width 69 height 17
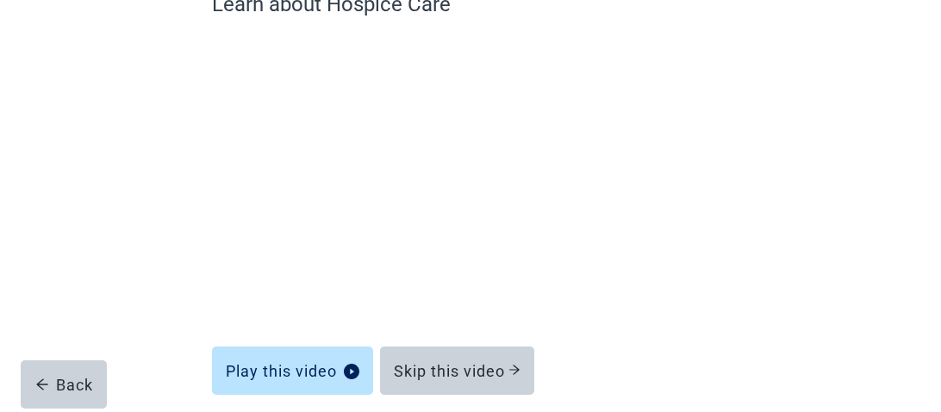
scroll to position [252, 0]
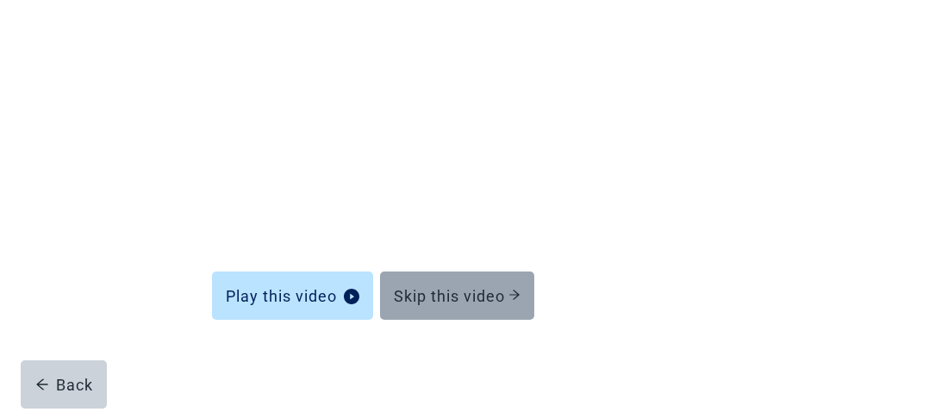
click at [450, 291] on div "Skip this video" at bounding box center [457, 295] width 127 height 17
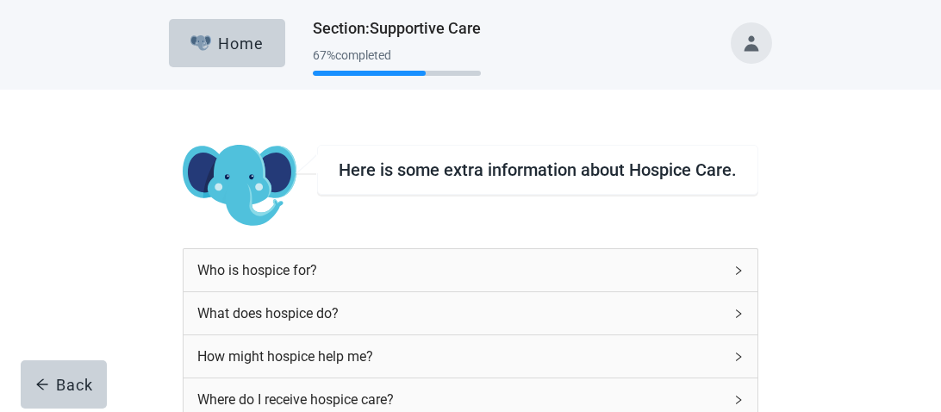
click at [734, 266] on icon "right" at bounding box center [739, 271] width 10 height 10
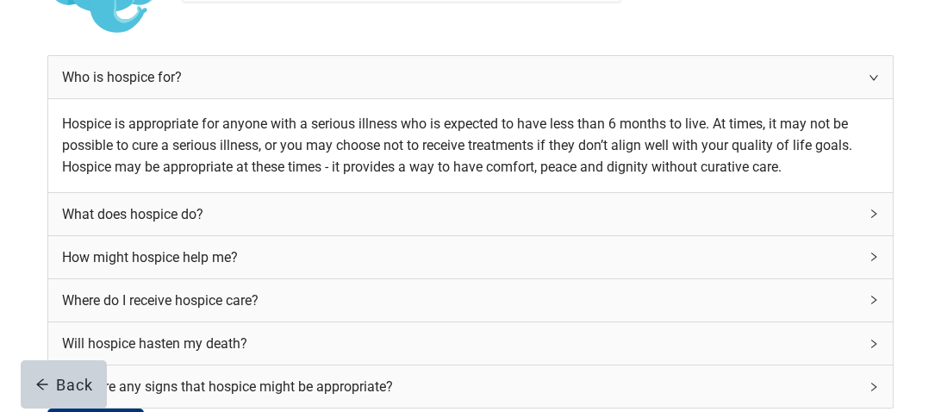
scroll to position [195, 0]
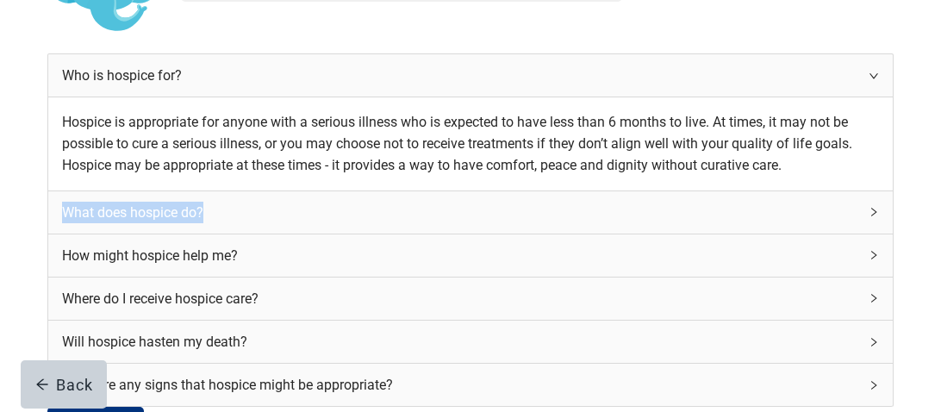
click at [713, 234] on div "What does hospice do?" at bounding box center [471, 212] width 846 height 42
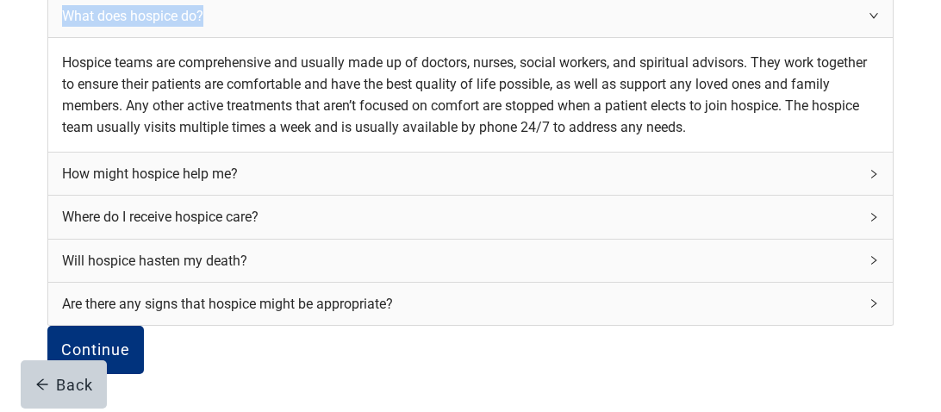
scroll to position [494, 0]
click at [869, 179] on icon "right" at bounding box center [874, 174] width 10 height 10
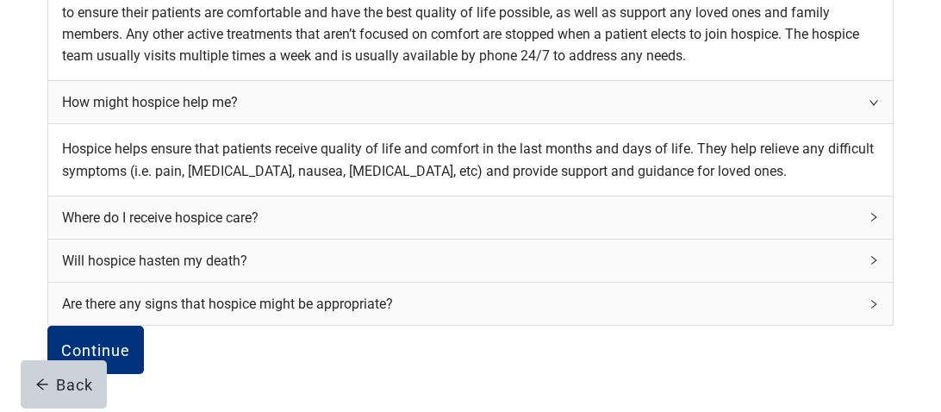
scroll to position [724, 0]
click at [872, 213] on icon "right" at bounding box center [874, 217] width 5 height 9
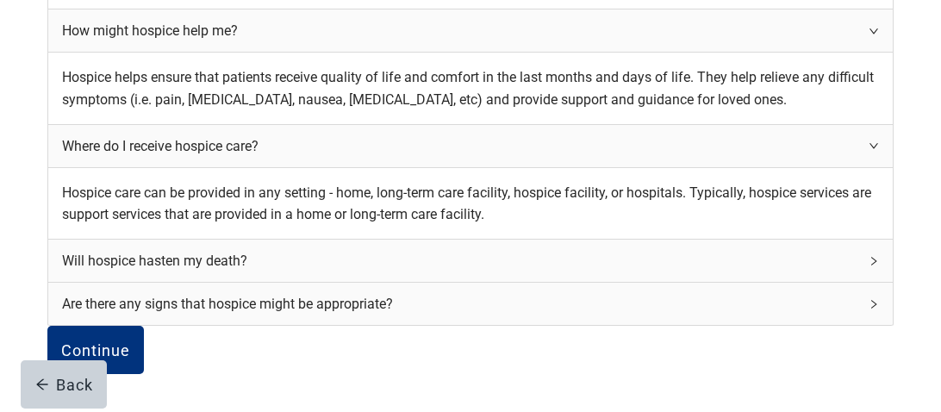
click at [869, 266] on icon "right" at bounding box center [874, 261] width 10 height 10
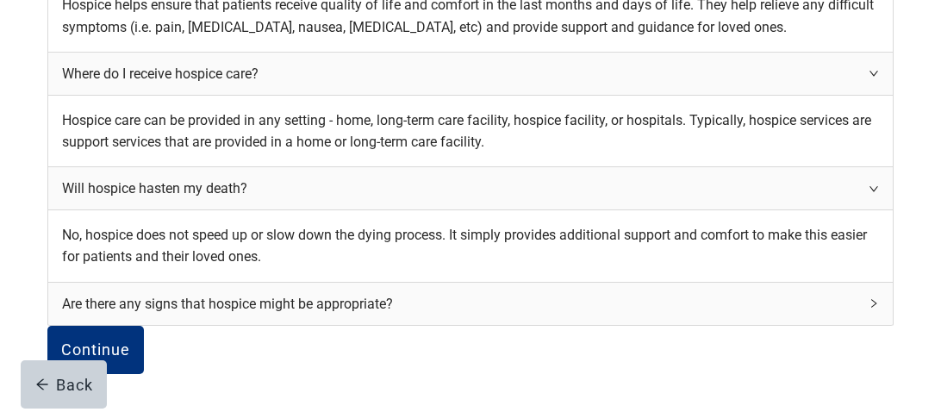
scroll to position [903, 0]
click at [869, 298] on icon "right" at bounding box center [874, 303] width 10 height 10
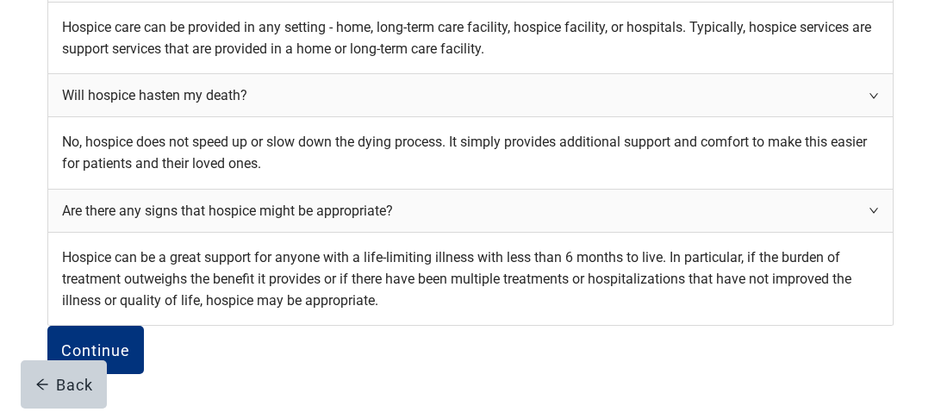
scroll to position [1103, 0]
click at [130, 341] on div "Continue" at bounding box center [95, 349] width 69 height 17
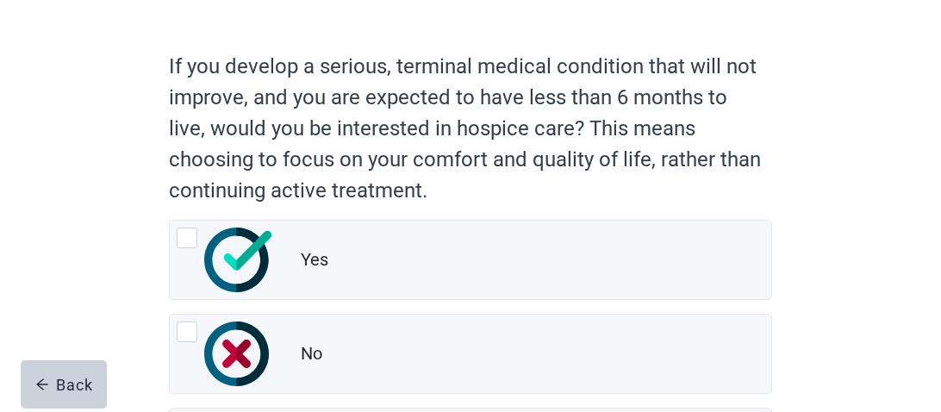
scroll to position [144, 0]
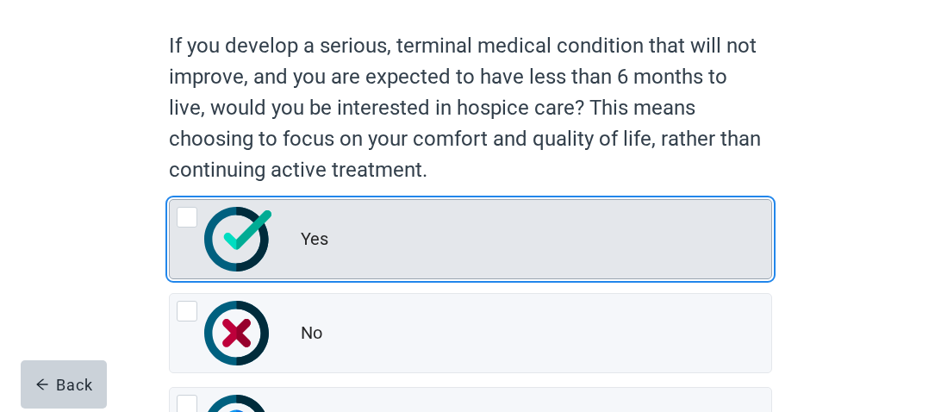
click at [184, 222] on div "Yes, radio button, not checked" at bounding box center [187, 217] width 21 height 21
click at [170, 200] on input "Yes" at bounding box center [169, 199] width 1 height 1
radio input "true"
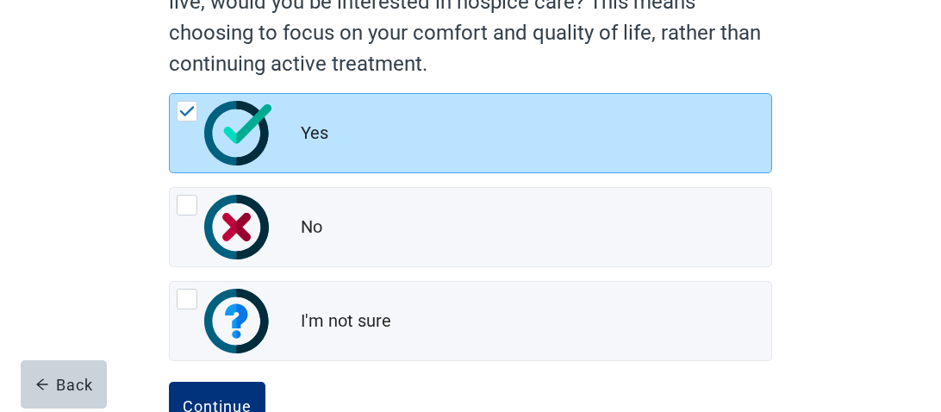
scroll to position [259, 0]
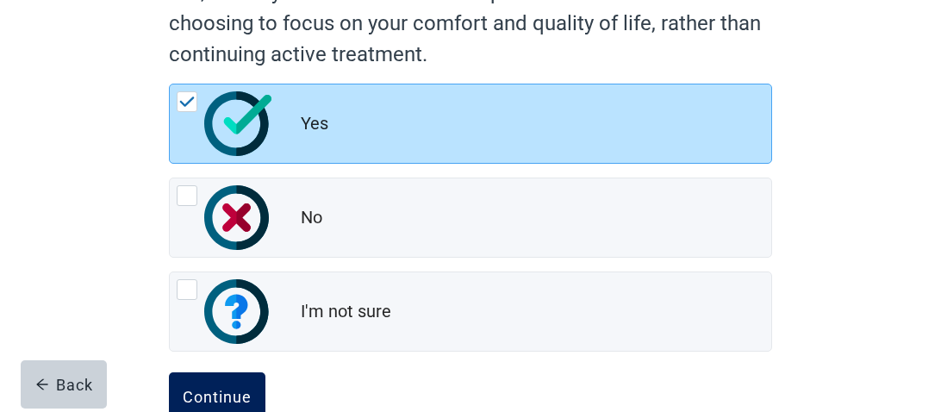
click at [195, 388] on div "Continue" at bounding box center [217, 396] width 69 height 17
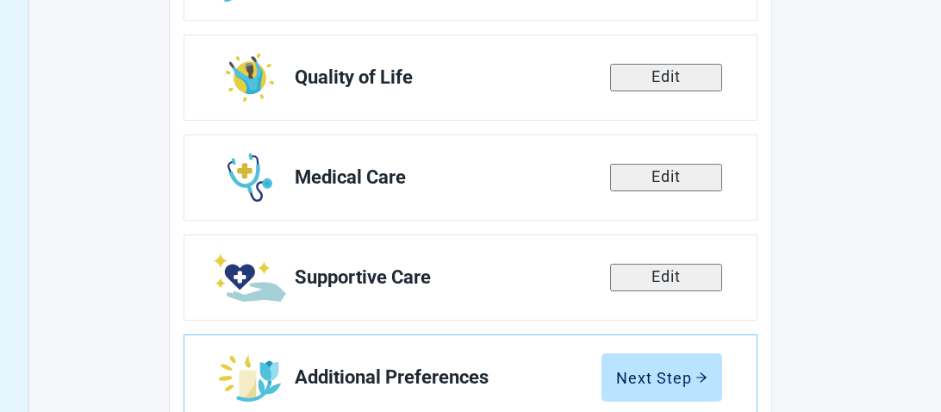
scroll to position [503, 0]
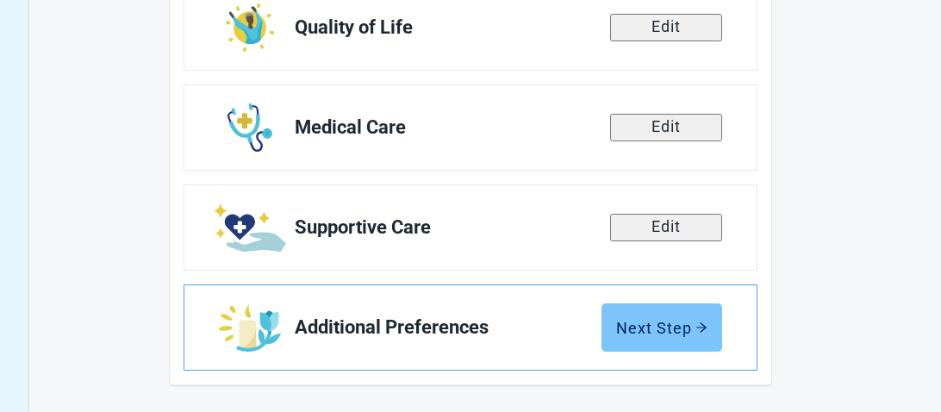
click at [658, 326] on div "Next Step" at bounding box center [661, 327] width 91 height 17
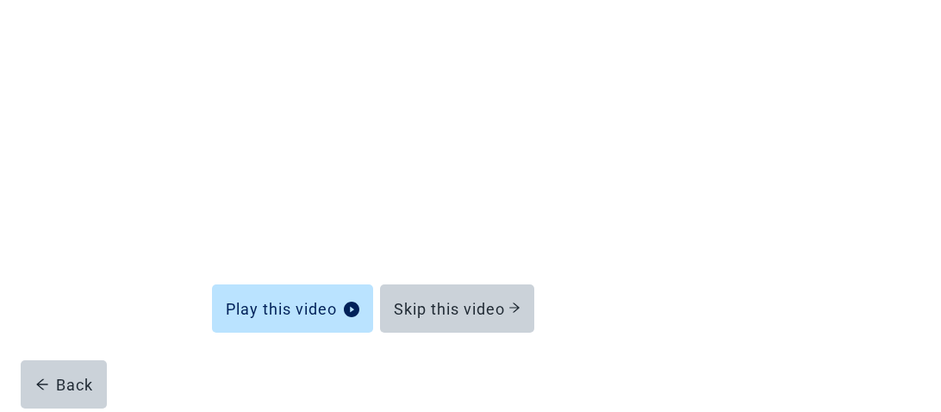
scroll to position [243, 0]
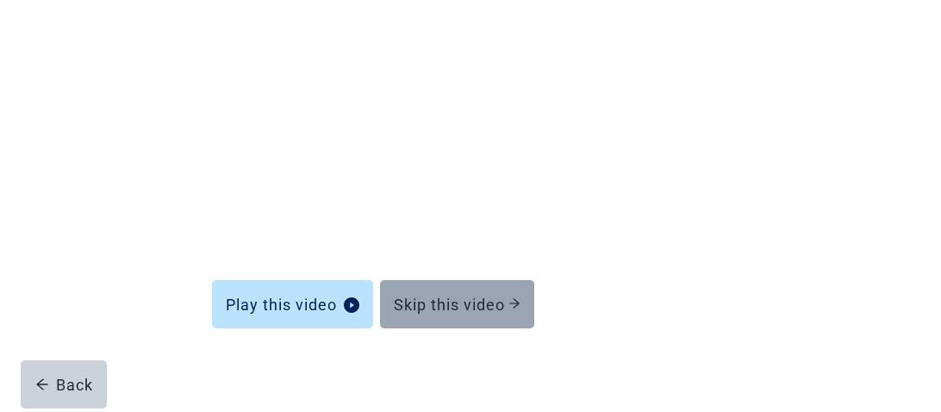
click at [441, 306] on div "Skip this video" at bounding box center [457, 304] width 127 height 17
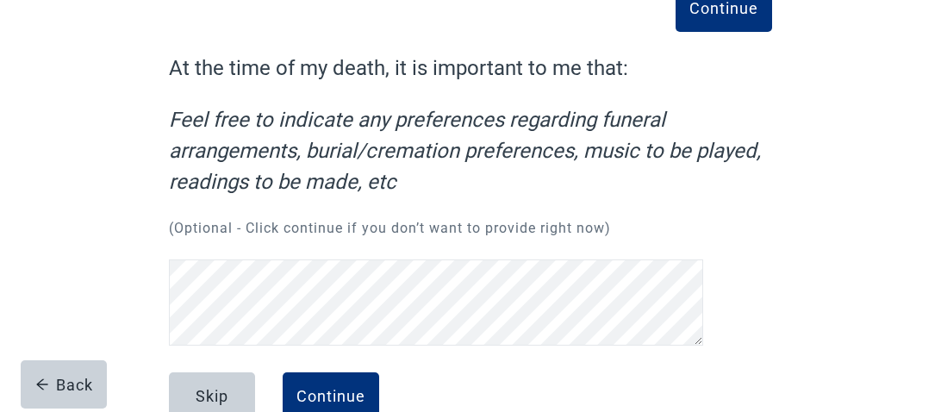
scroll to position [34, 0]
click at [319, 388] on div "Continue" at bounding box center [331, 396] width 69 height 17
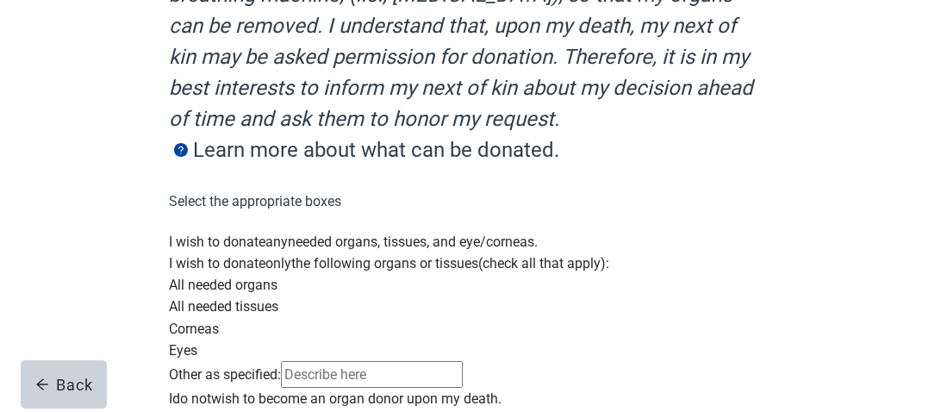
scroll to position [341, 0]
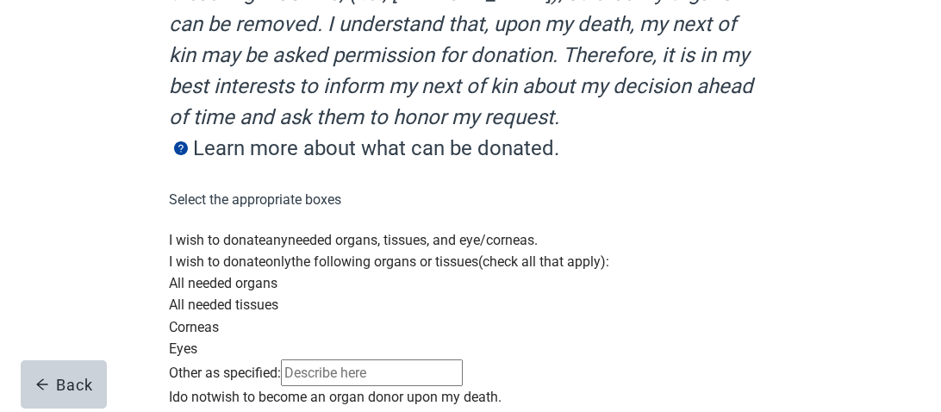
drag, startPoint x: 933, startPoint y: 248, endPoint x: 937, endPoint y: 270, distance: 22.0
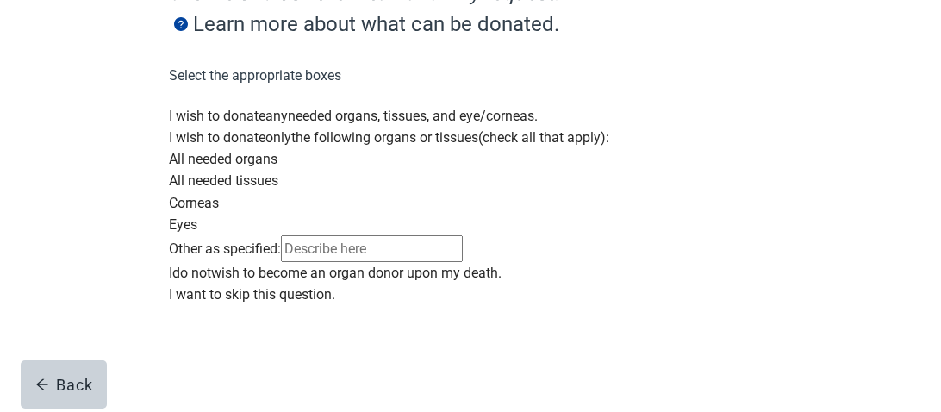
scroll to position [616, 0]
click at [180, 262] on div "Main content" at bounding box center [470, 262] width 603 height 0
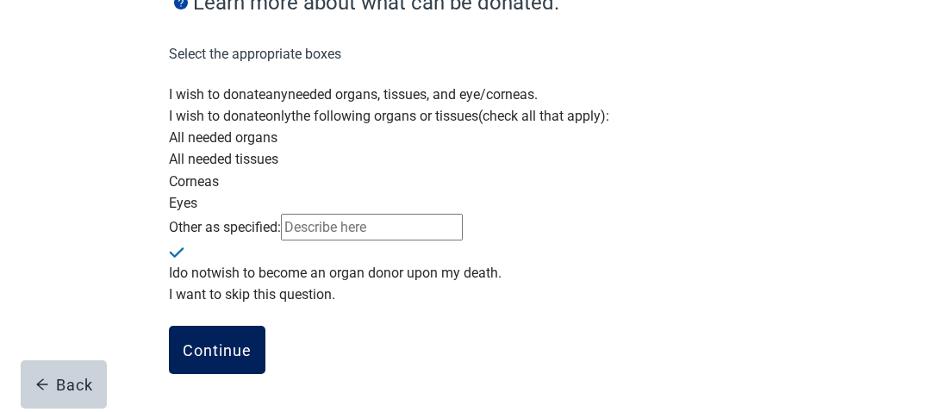
click at [211, 359] on div "Continue" at bounding box center [217, 349] width 69 height 17
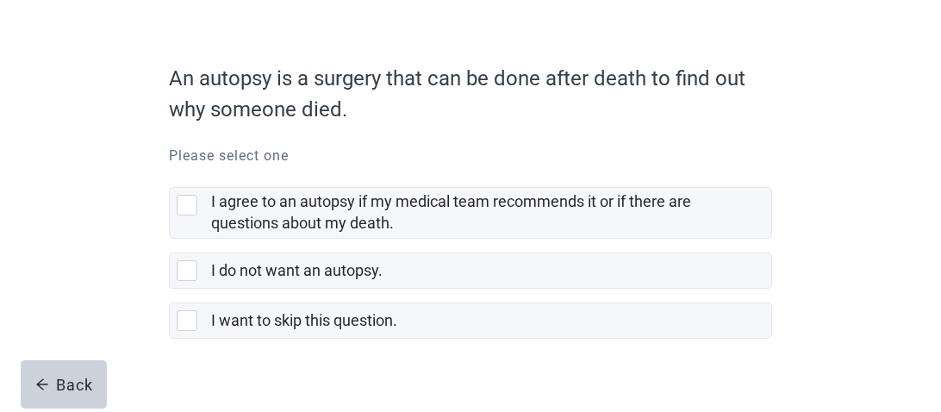
scroll to position [119, 0]
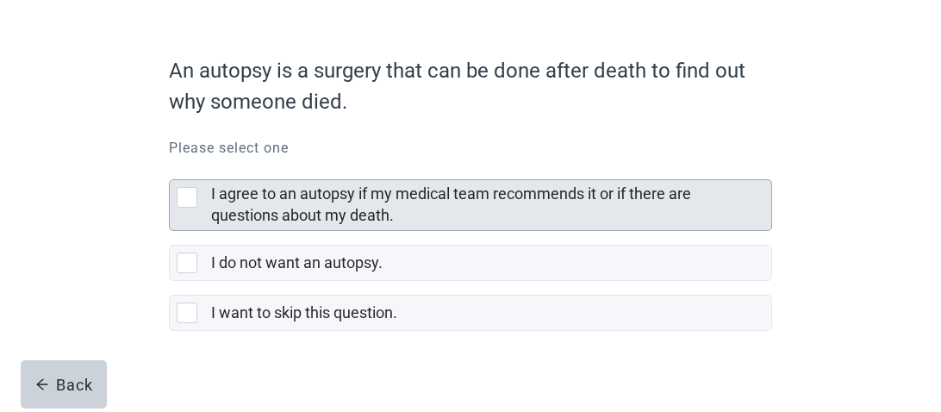
click at [187, 199] on div "I agree to an autopsy if my medical team recommends it or if there are question…" at bounding box center [187, 197] width 21 height 21
click at [170, 166] on input "I agree to an autopsy if my medical team recommends it or if there are question…" at bounding box center [169, 166] width 1 height 1
checkbox input "true"
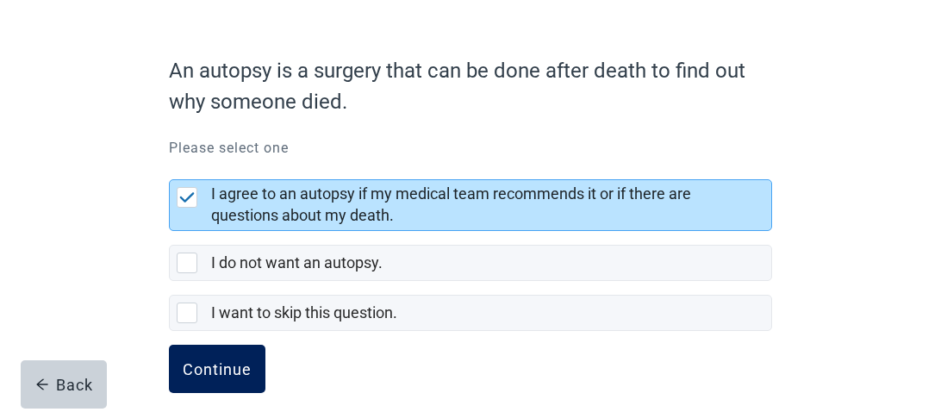
click at [214, 365] on div "Continue" at bounding box center [217, 368] width 69 height 17
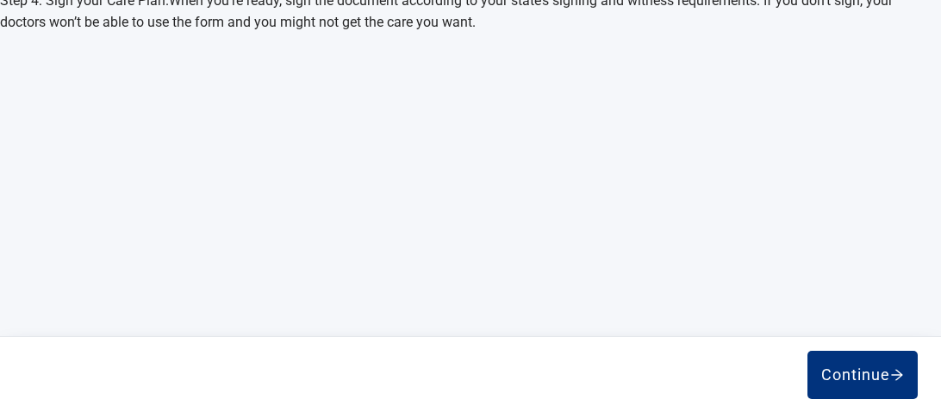
scroll to position [924, 0]
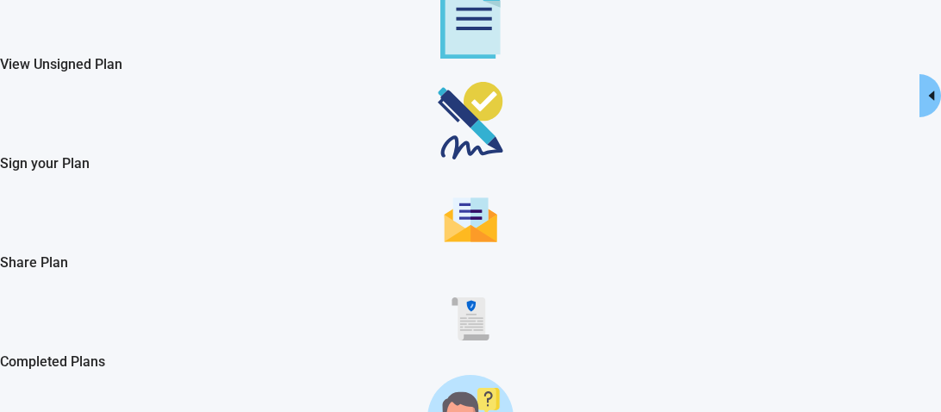
scroll to position [42, 0]
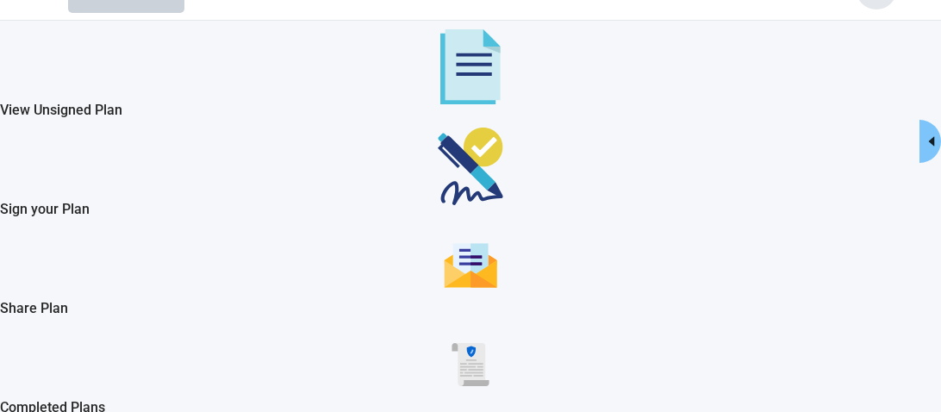
checkbox input "true"
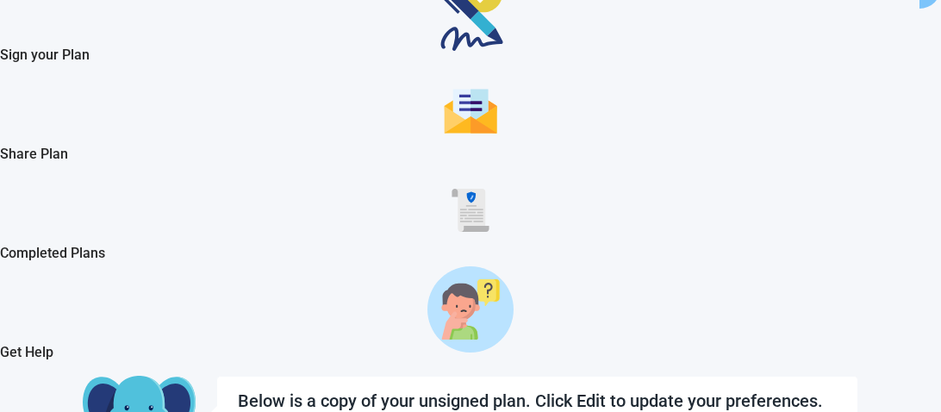
scroll to position [195, 0]
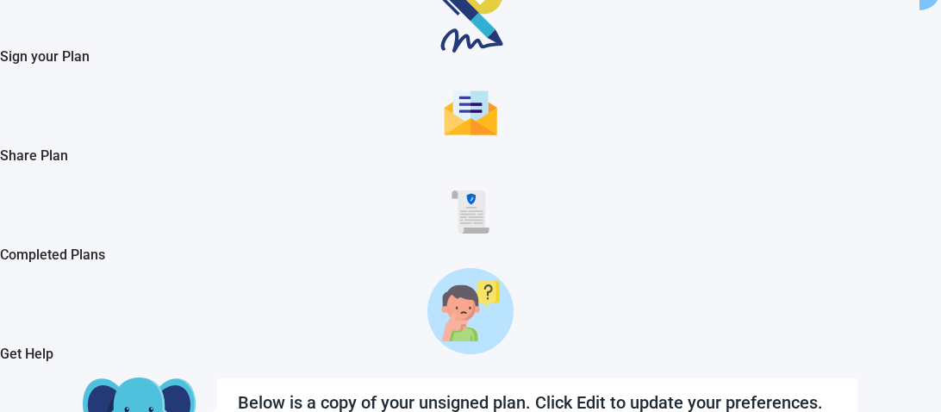
drag, startPoint x: 743, startPoint y: 280, endPoint x: 741, endPoint y: 290, distance: 9.8
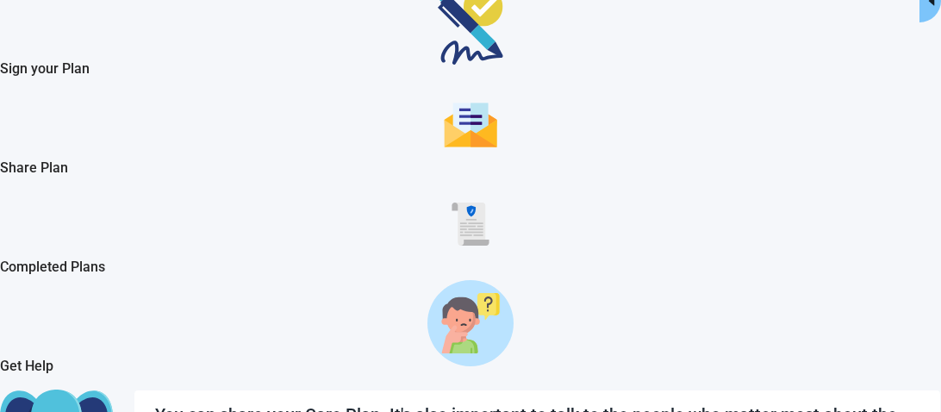
scroll to position [172, 0]
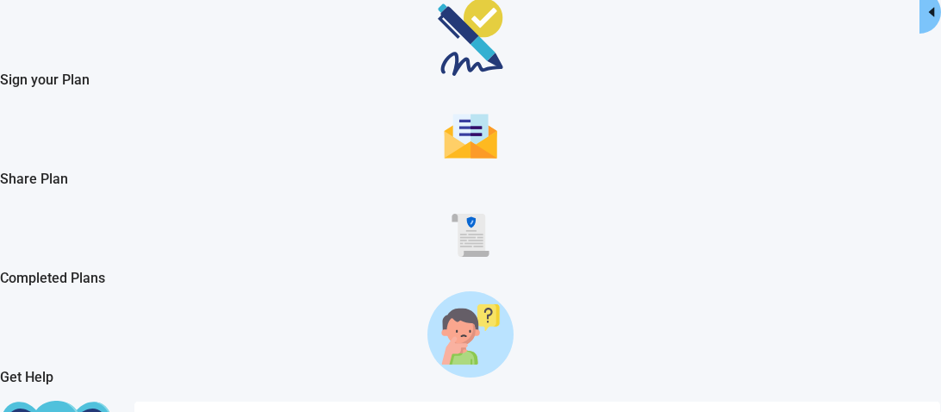
drag, startPoint x: 820, startPoint y: 153, endPoint x: 809, endPoint y: 97, distance: 57.1
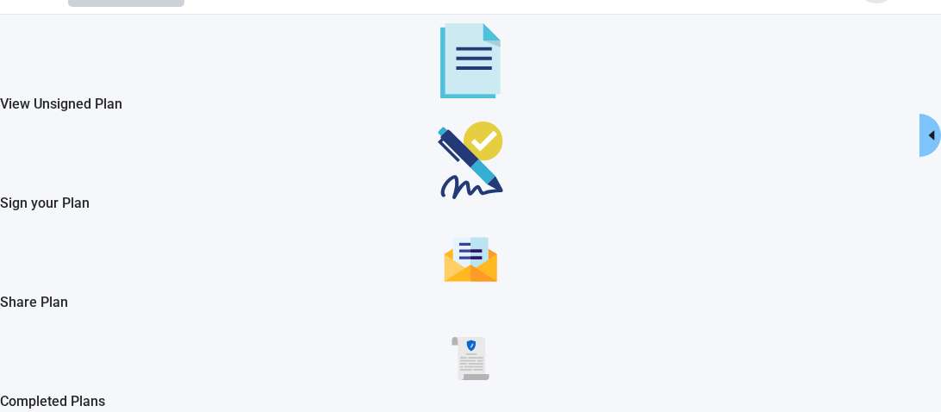
scroll to position [0, 0]
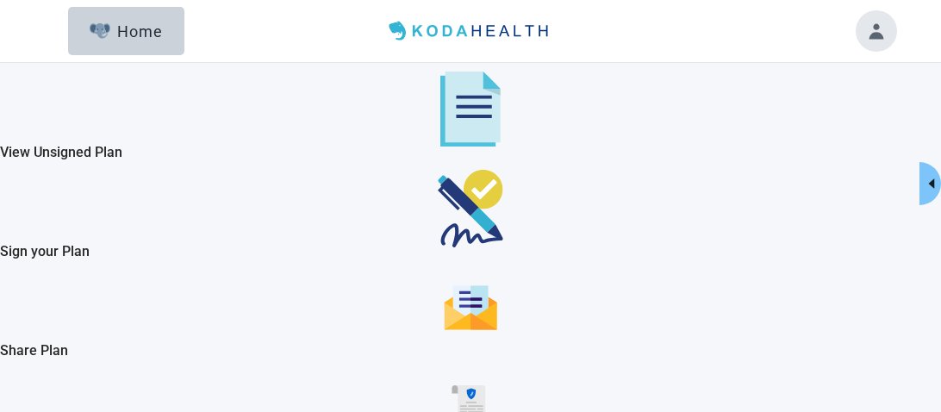
click at [53, 141] on div "View Unsigned Plan" at bounding box center [470, 109] width 941 height 65
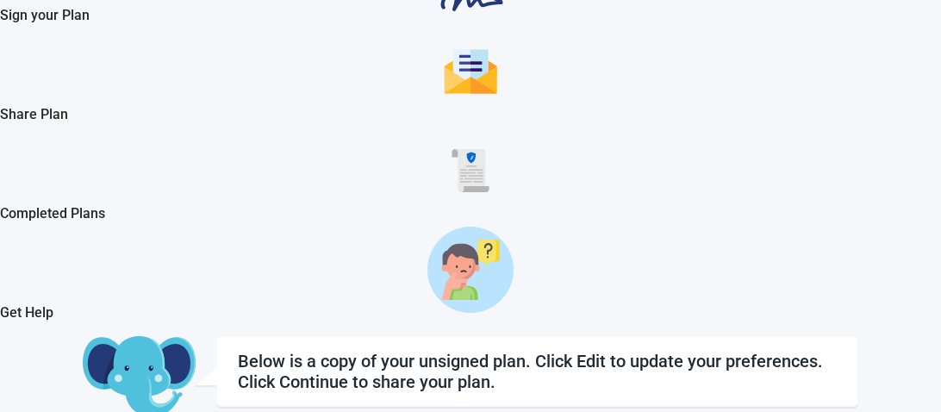
scroll to position [2322, 0]
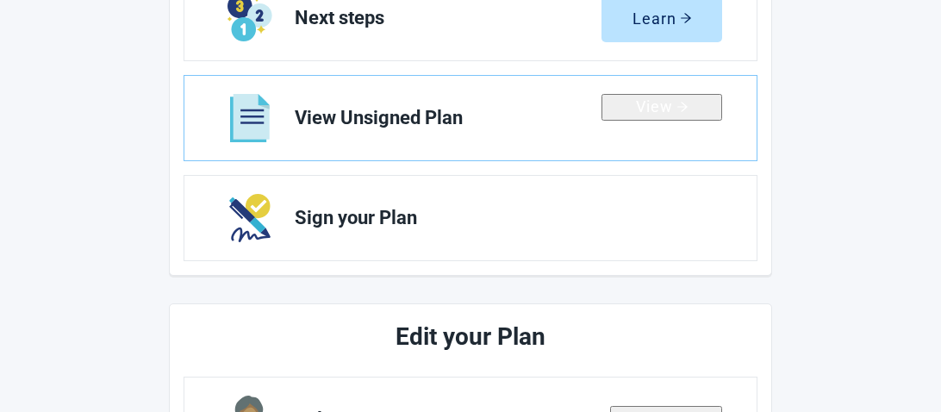
scroll to position [730, 0]
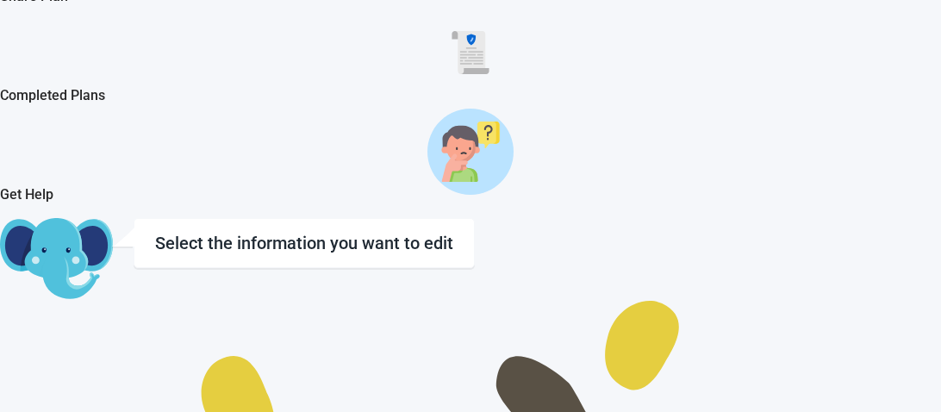
scroll to position [364, 0]
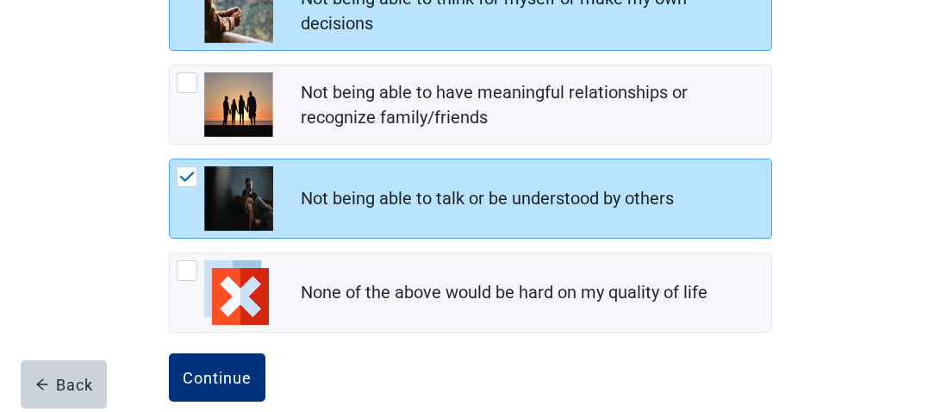
scroll to position [440, 0]
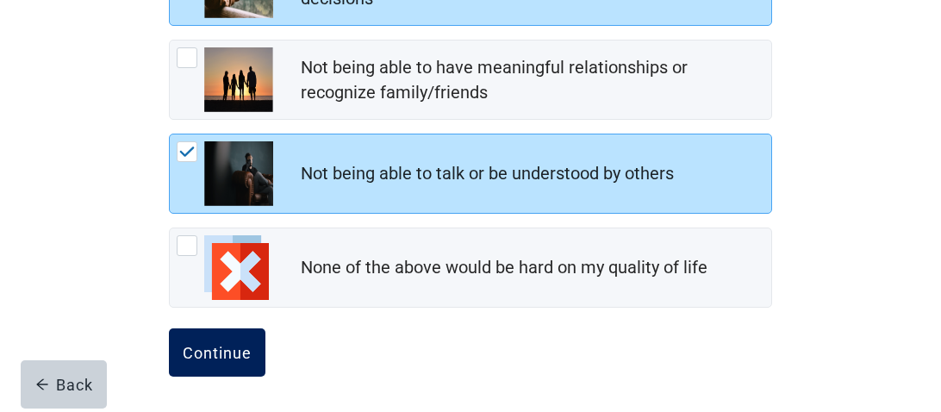
click at [225, 352] on div "Continue" at bounding box center [217, 352] width 69 height 17
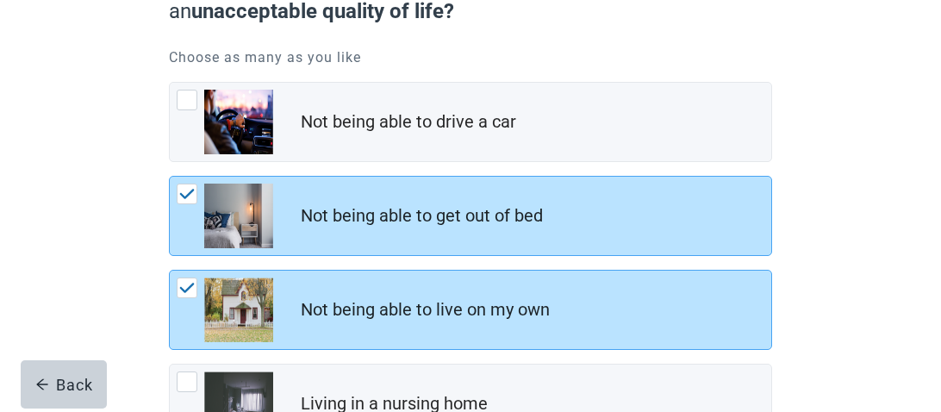
scroll to position [210, 0]
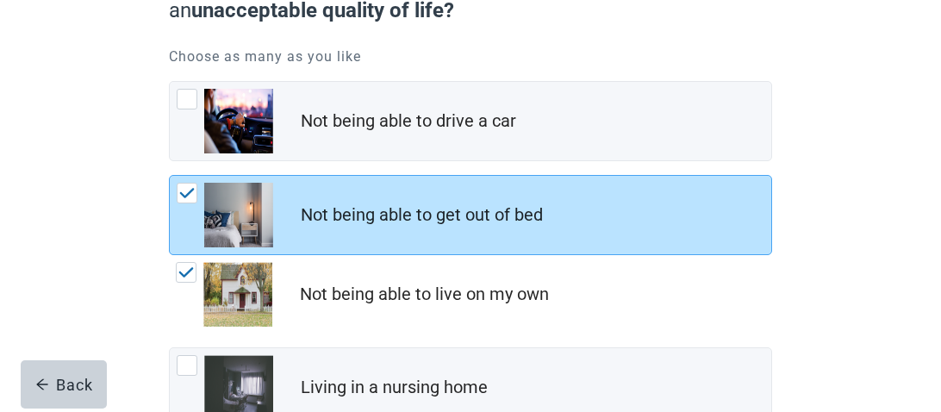
click at [183, 278] on img "Not being able to live on my own, checkbox, checked" at bounding box center [186, 272] width 16 height 10
click at [170, 256] on input "Not being able to live on my own" at bounding box center [169, 255] width 1 height 1
checkbox input "false"
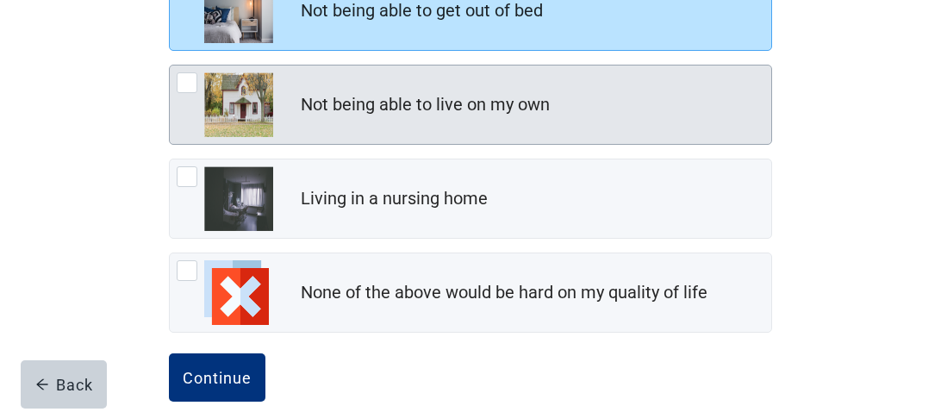
scroll to position [440, 0]
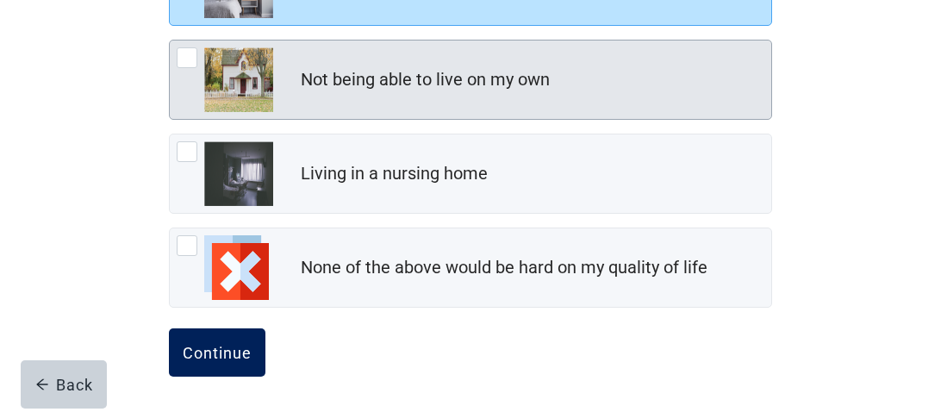
click at [221, 353] on div "Continue" at bounding box center [217, 352] width 69 height 17
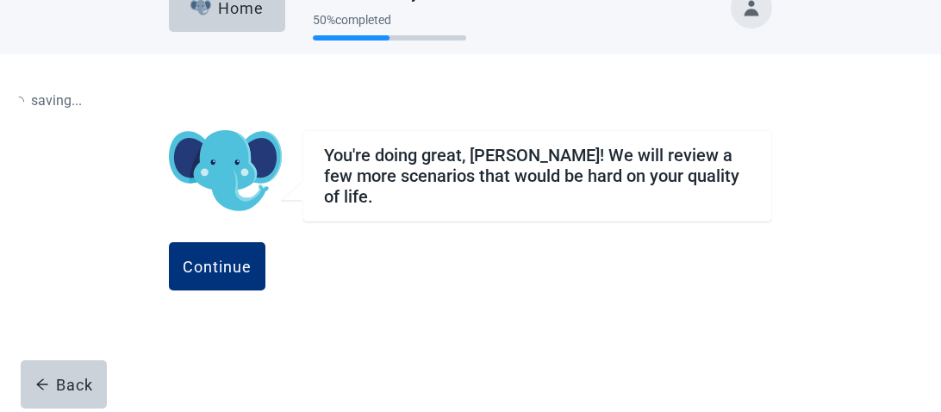
scroll to position [34, 0]
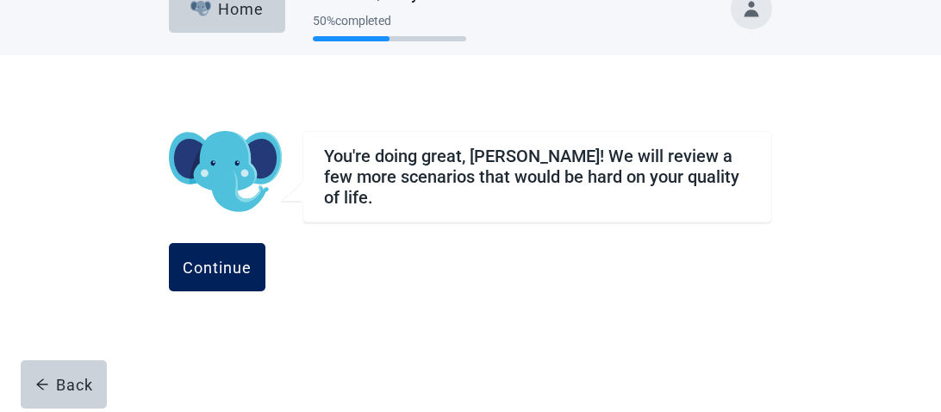
click at [252, 260] on div "Continue" at bounding box center [217, 267] width 69 height 17
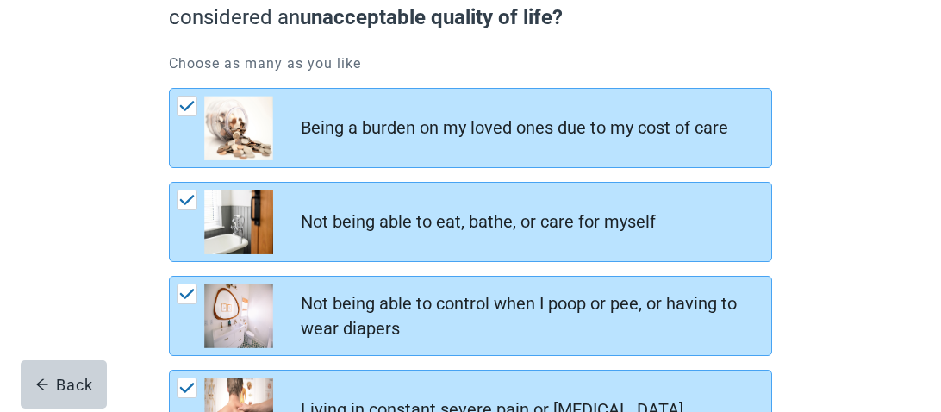
scroll to position [206, 0]
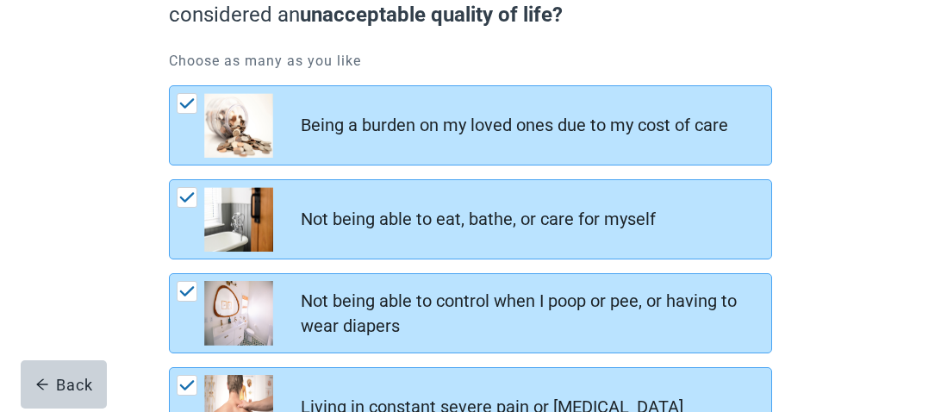
click at [916, 217] on main "When you think about your independence , what would be considered an unacceptab…" at bounding box center [470, 313] width 941 height 859
drag, startPoint x: 941, startPoint y: 177, endPoint x: 912, endPoint y: 249, distance: 77.8
click at [912, 248] on main "When you think about your independence , what would be considered an unacceptab…" at bounding box center [470, 313] width 941 height 859
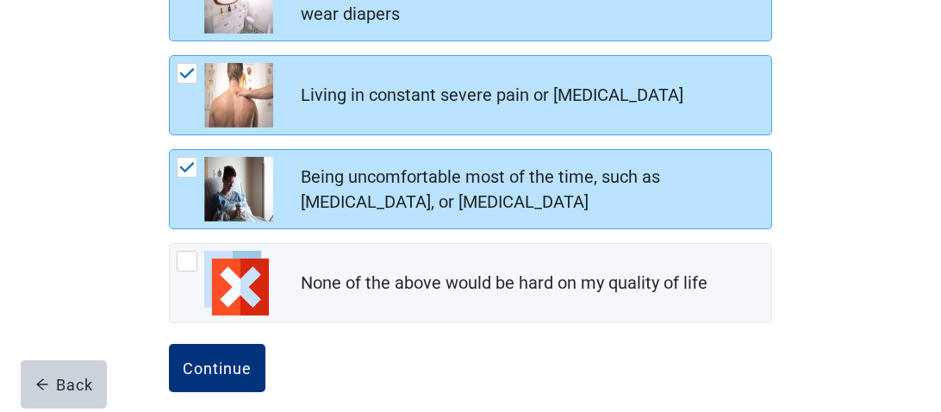
scroll to position [534, 0]
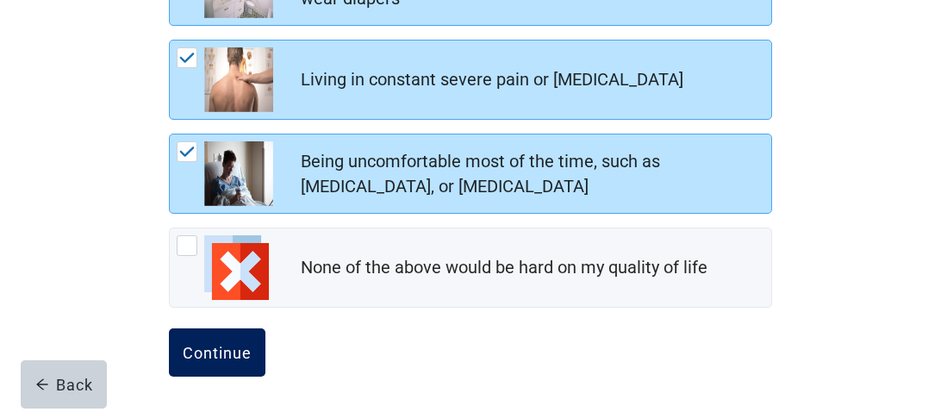
click at [209, 345] on div "Continue" at bounding box center [217, 352] width 69 height 17
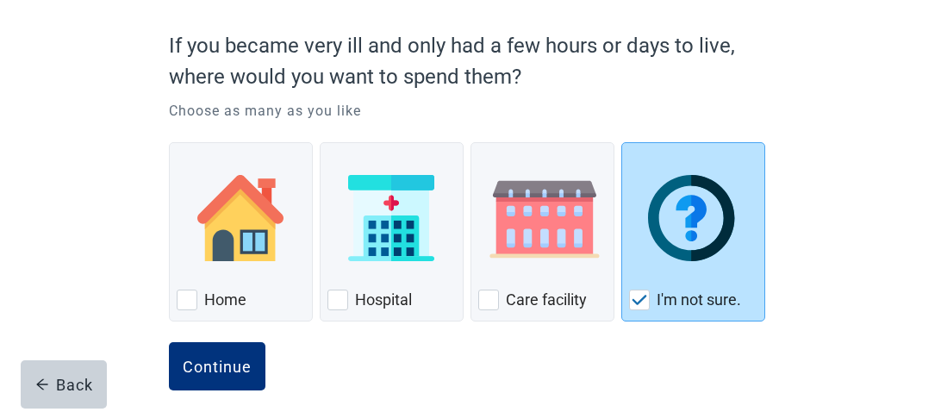
scroll to position [159, 0]
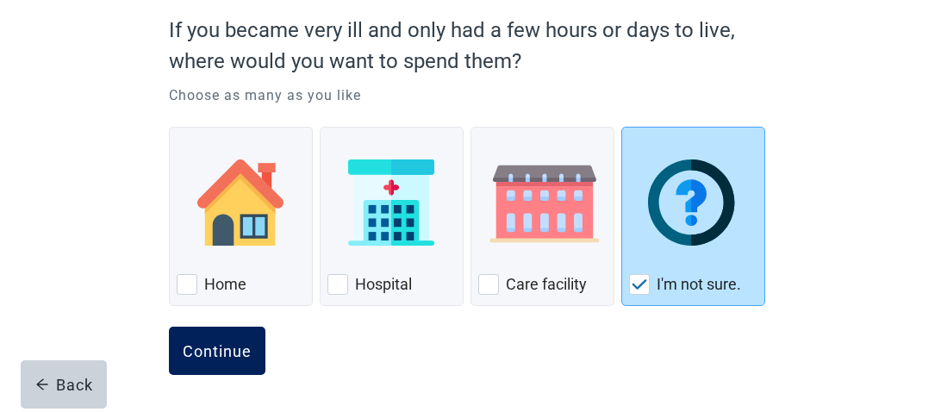
drag, startPoint x: 226, startPoint y: 347, endPoint x: 231, endPoint y: 363, distance: 16.4
click at [231, 363] on button "Continue" at bounding box center [217, 351] width 97 height 48
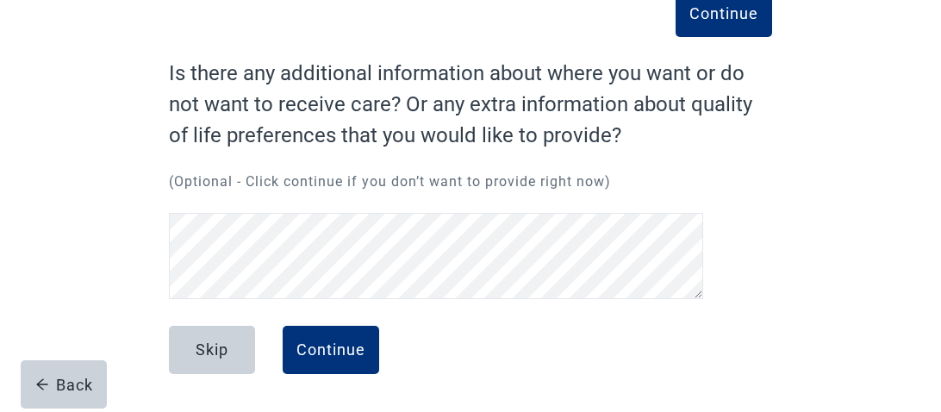
scroll to position [108, 0]
click at [347, 355] on div "Continue" at bounding box center [331, 349] width 69 height 17
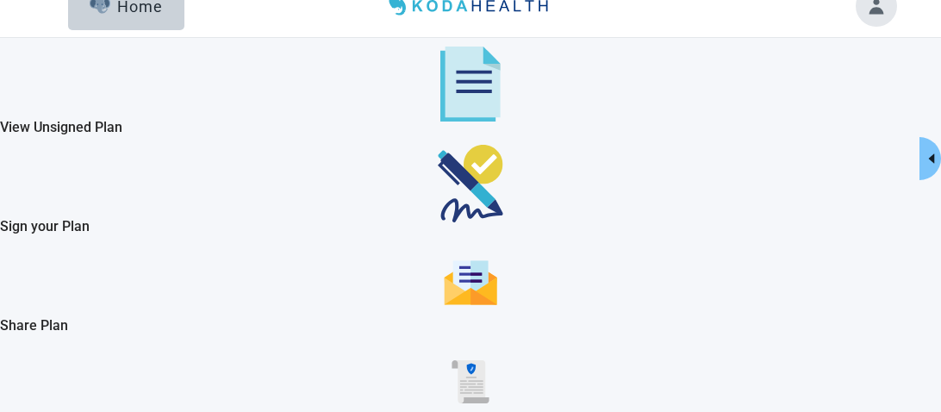
scroll to position [20, 0]
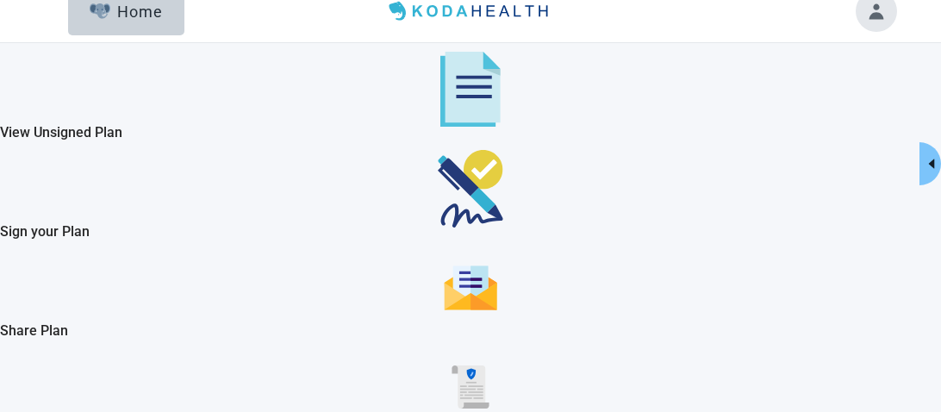
click at [53, 126] on h2 "View Unsigned Plan" at bounding box center [470, 133] width 941 height 22
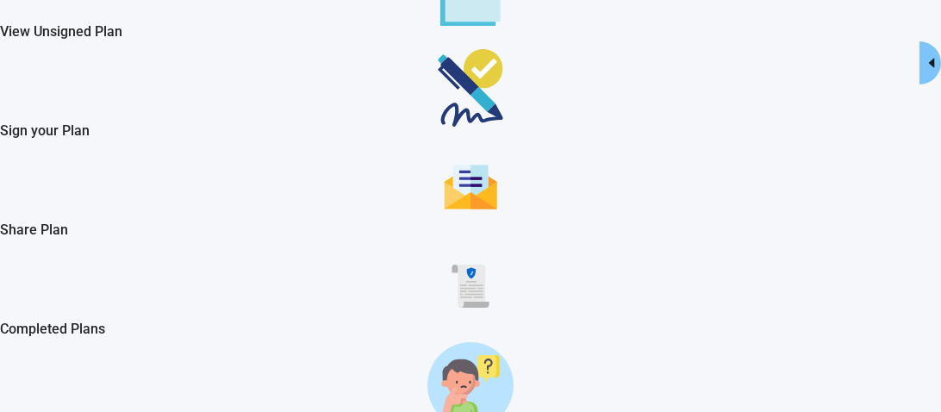
scroll to position [102, 0]
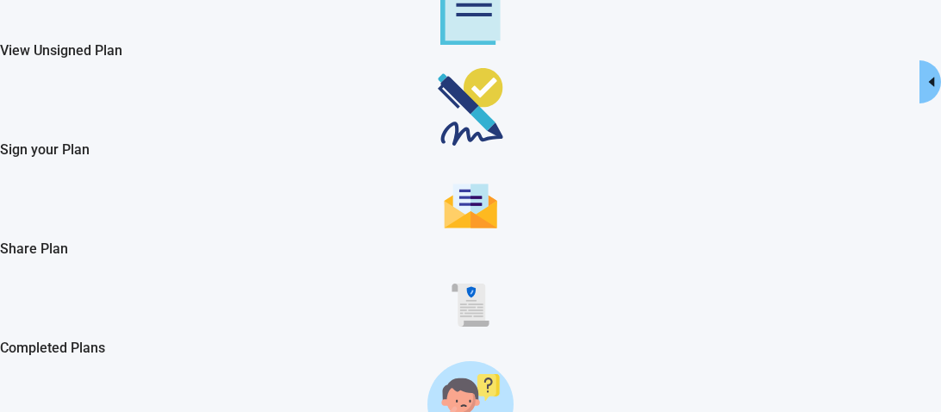
click at [47, 139] on div "Sign your Plan" at bounding box center [470, 106] width 941 height 65
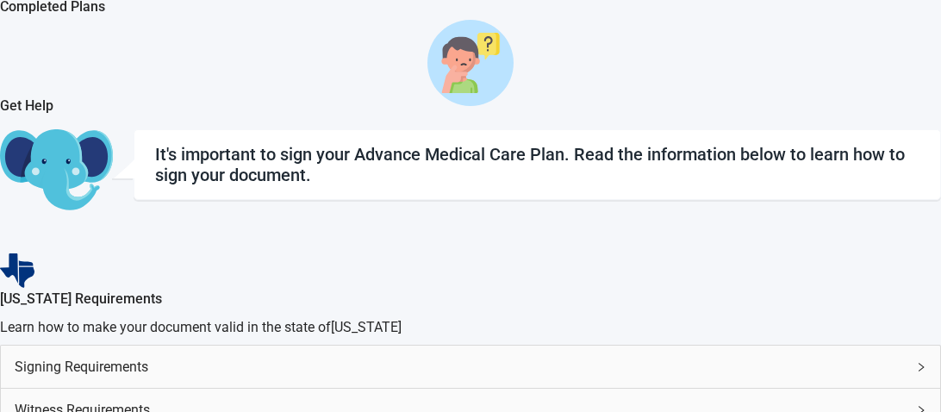
scroll to position [446, 0]
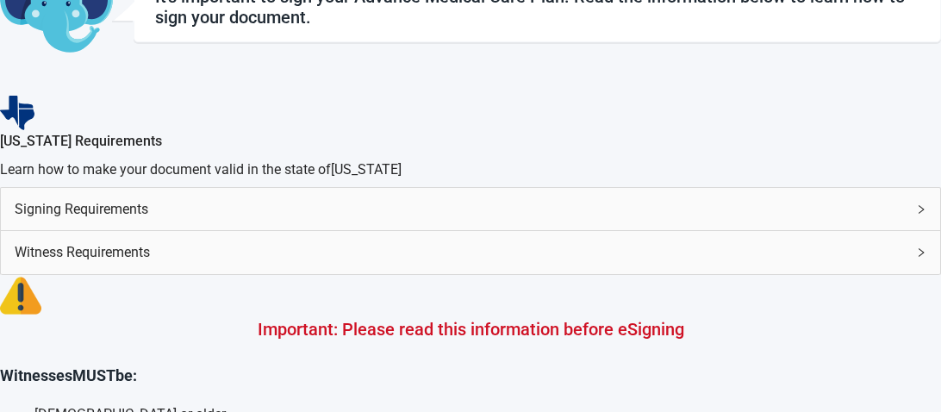
scroll to position [635, 0]
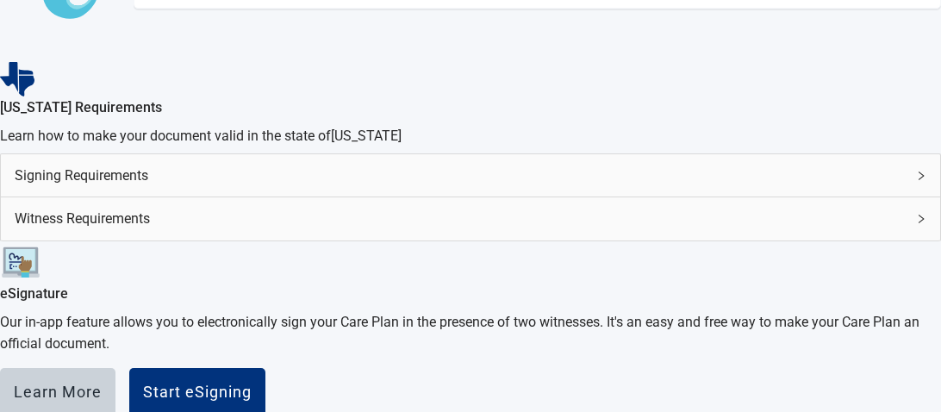
scroll to position [828, 0]
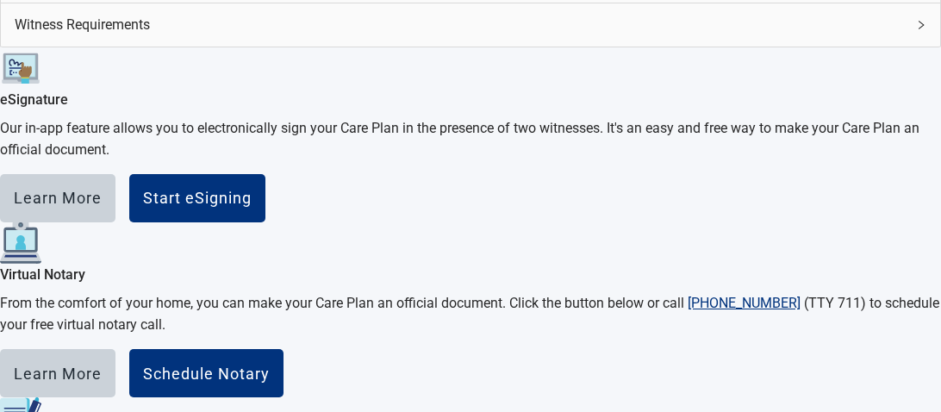
drag, startPoint x: 463, startPoint y: 273, endPoint x: 462, endPoint y: 255, distance: 18.1
